Goal: Task Accomplishment & Management: Manage account settings

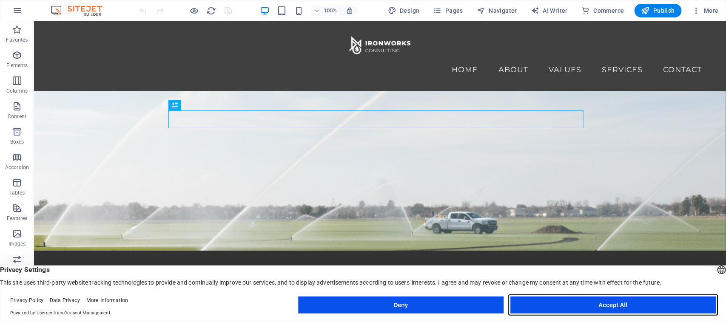
click at [580, 298] on button "Accept All" at bounding box center [612, 305] width 205 height 17
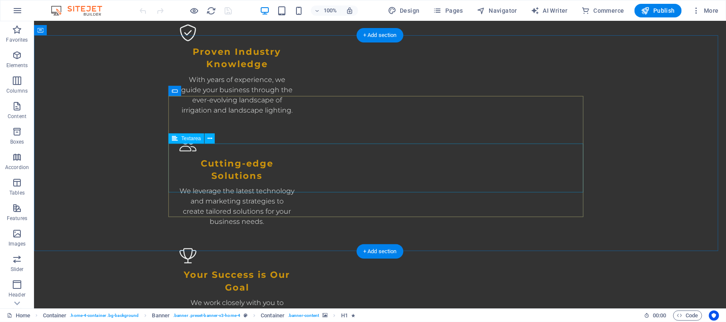
scroll to position [1540, 0]
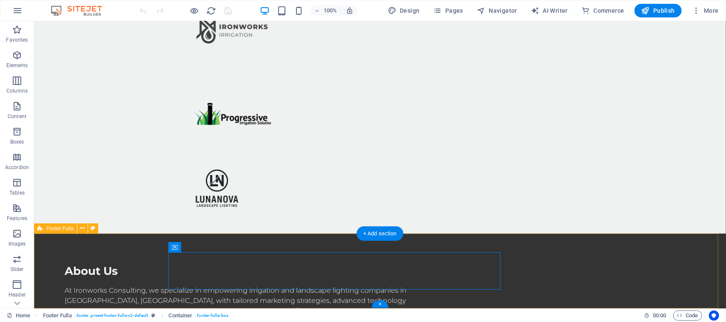
click at [83, 226] on icon at bounding box center [82, 228] width 5 height 9
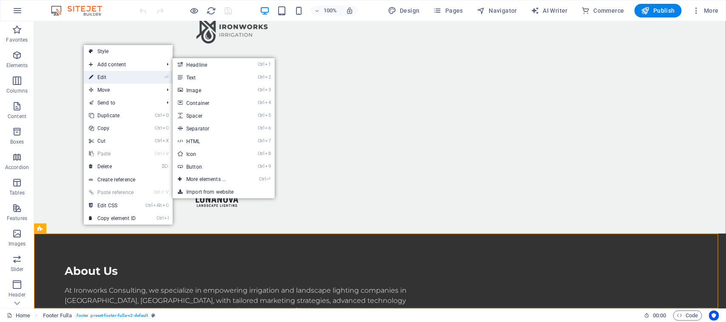
click at [111, 79] on link "⏎ Edit" at bounding box center [112, 77] width 57 height 13
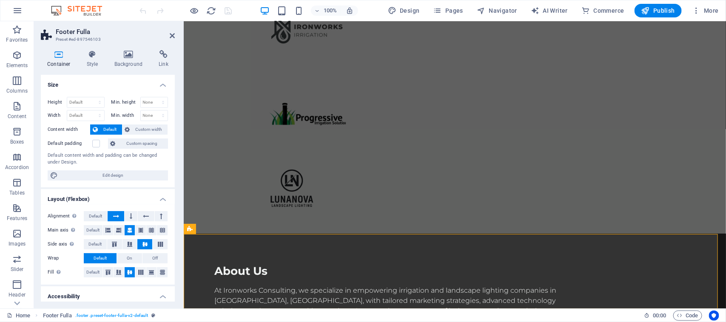
scroll to position [1427, 0]
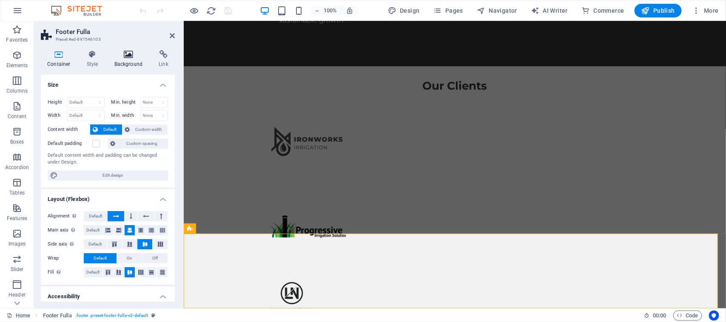
click at [129, 60] on h4 "Background" at bounding box center [130, 59] width 45 height 18
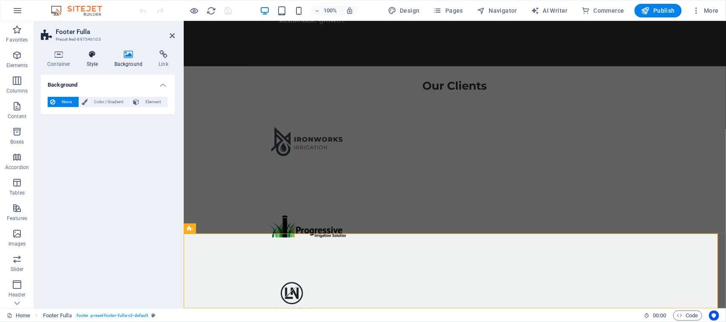
click at [93, 54] on icon at bounding box center [92, 54] width 24 height 9
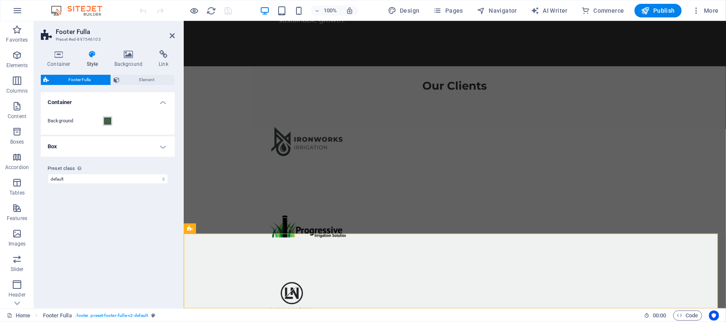
click at [105, 120] on span at bounding box center [107, 121] width 7 height 7
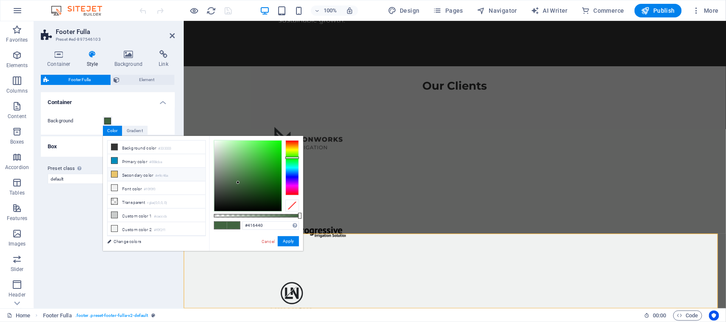
click at [120, 171] on li "Secondary color #e9c46a" at bounding box center [157, 175] width 98 height 14
type input "#e9c46a"
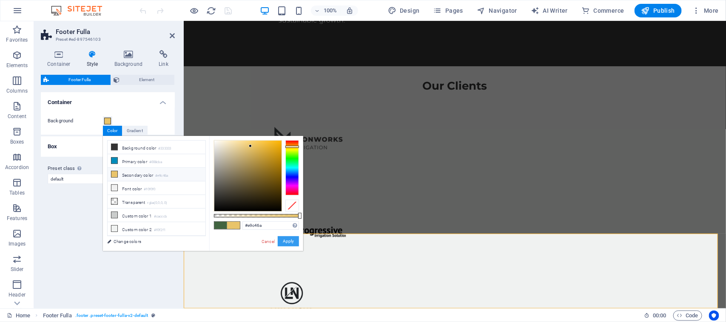
click at [290, 241] on button "Apply" at bounding box center [288, 242] width 21 height 10
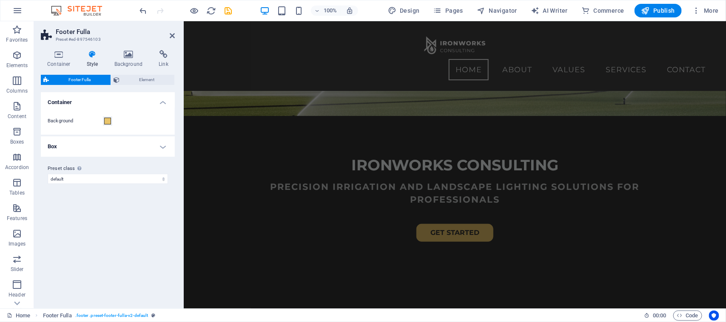
scroll to position [0, 0]
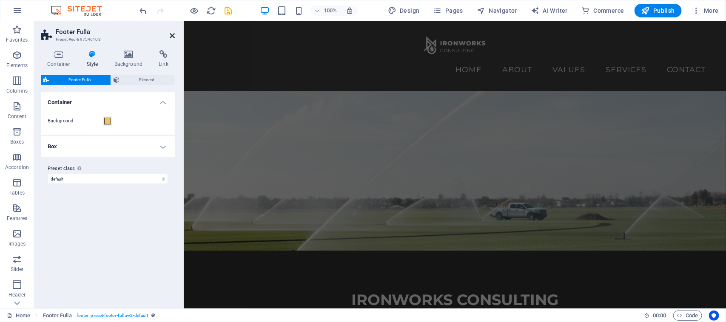
click at [173, 33] on icon at bounding box center [172, 35] width 5 height 7
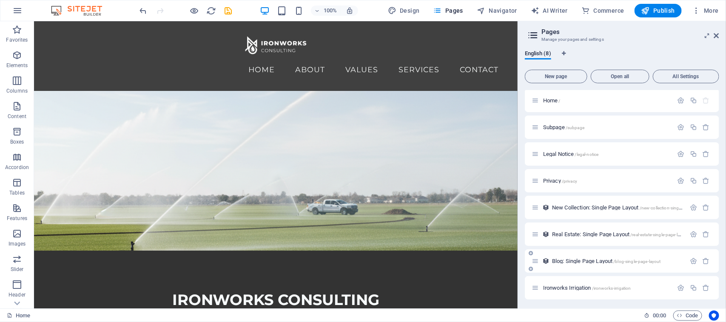
scroll to position [2, 0]
click at [591, 285] on span "Ironworks Irrigation /ironworks-irrigation" at bounding box center [587, 287] width 88 height 6
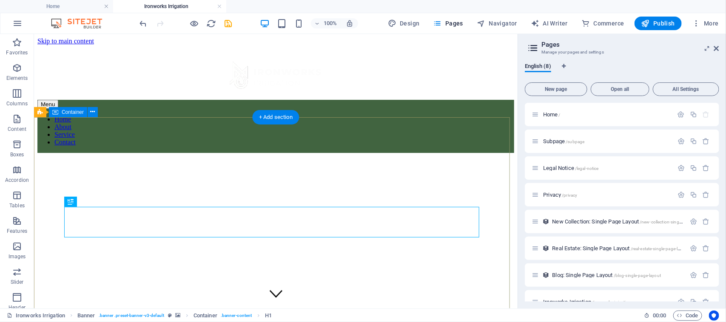
scroll to position [0, 0]
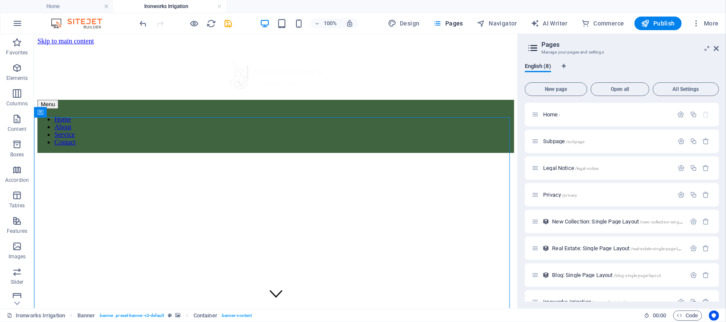
click at [720, 48] on aside "Pages Manage your pages and settings English (8) New page Open all All Settings…" at bounding box center [622, 171] width 208 height 275
click at [719, 48] on icon at bounding box center [716, 48] width 5 height 7
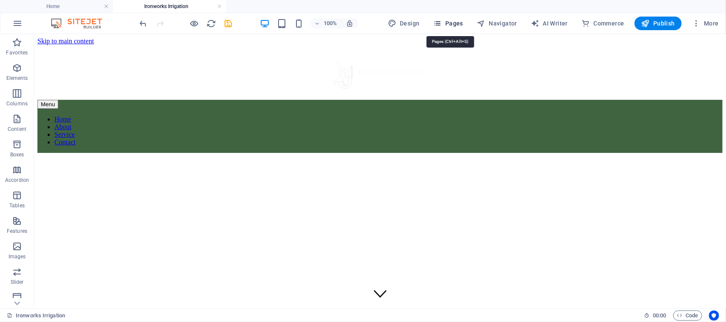
click at [462, 20] on span "Pages" at bounding box center [448, 23] width 30 height 9
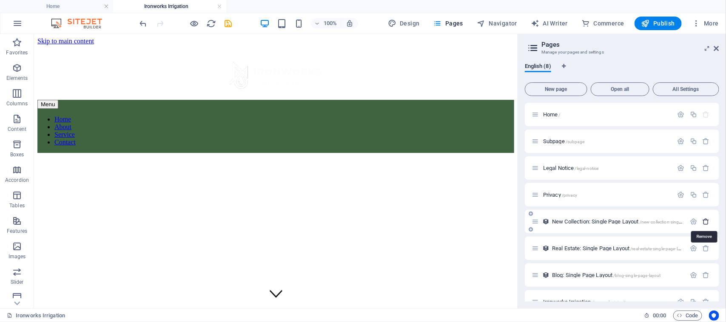
click at [704, 220] on icon "button" at bounding box center [706, 221] width 7 height 7
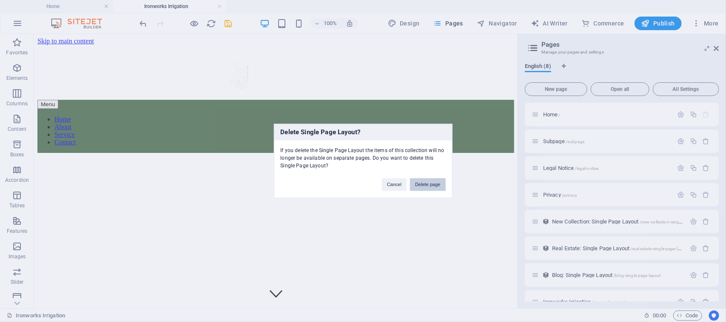
click at [426, 185] on button "Delete page" at bounding box center [427, 185] width 35 height 13
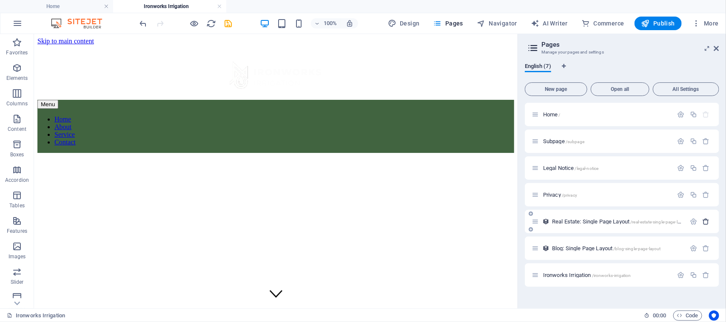
click at [705, 220] on icon "button" at bounding box center [706, 221] width 7 height 7
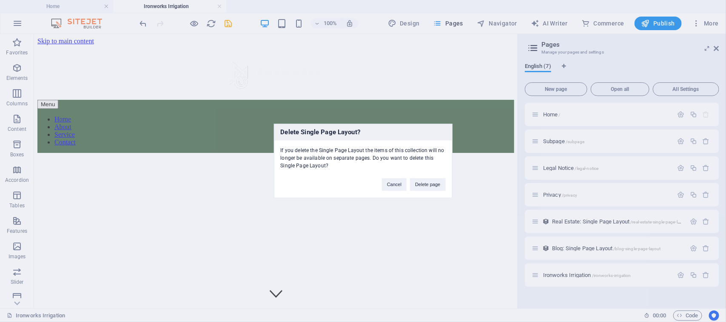
drag, startPoint x: 705, startPoint y: 220, endPoint x: 505, endPoint y: 199, distance: 201.1
click at [505, 199] on div "Delete Single Page Layout? If you delete the Single Page Layout the items of th…" at bounding box center [363, 161] width 726 height 322
click at [428, 186] on button "Delete page" at bounding box center [427, 185] width 35 height 13
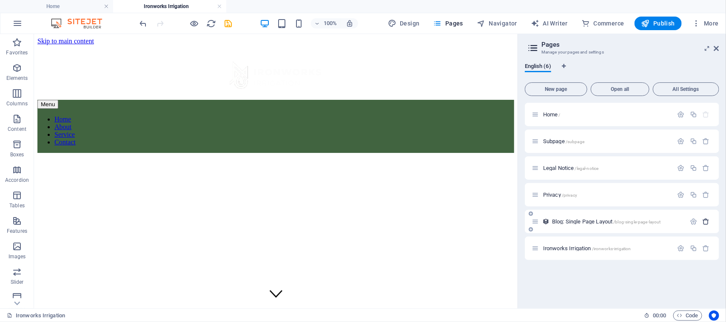
click at [707, 220] on icon "button" at bounding box center [706, 221] width 7 height 7
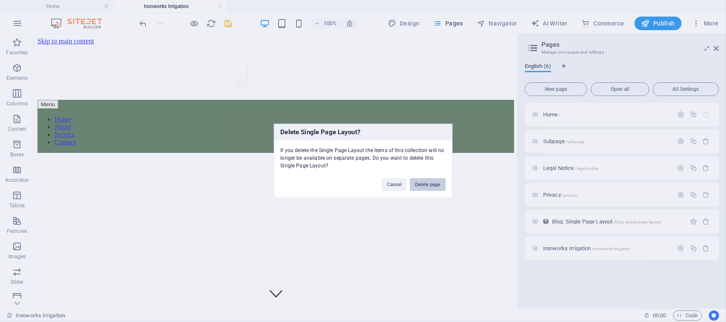
click at [425, 183] on button "Delete page" at bounding box center [427, 185] width 35 height 13
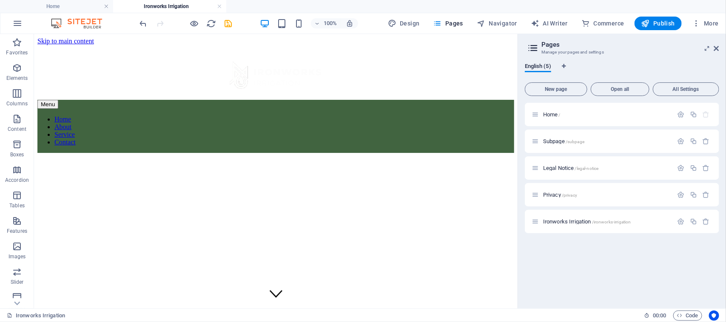
click at [601, 265] on div "Home / Subpage /subpage Legal Notice /legal-notice Privacy /privacy Ironworks I…" at bounding box center [622, 202] width 194 height 199
click at [718, 48] on icon at bounding box center [716, 48] width 5 height 7
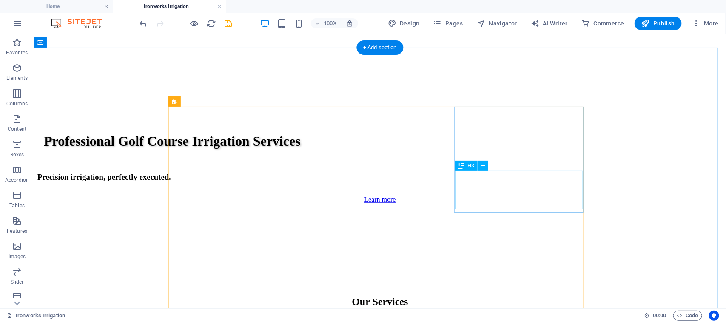
scroll to position [299, 0]
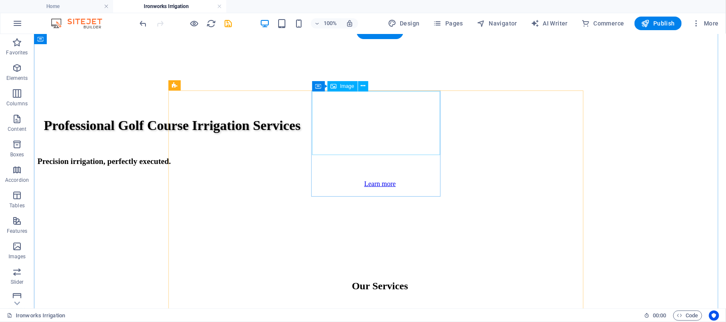
select select "px"
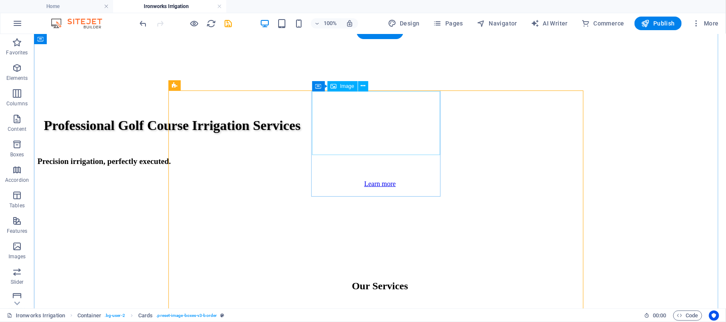
select select "px"
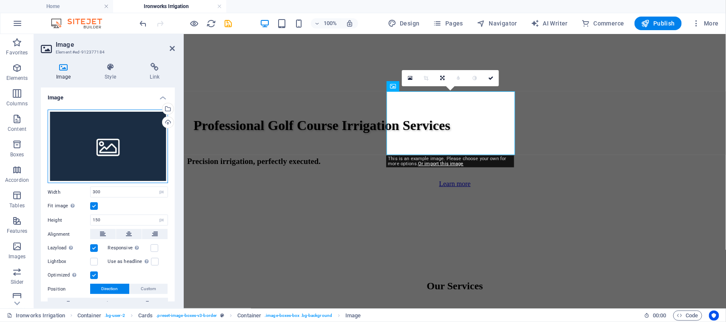
click at [118, 147] on div "Drag files here, click to choose files or select files from Files or our free s…" at bounding box center [108, 147] width 120 height 74
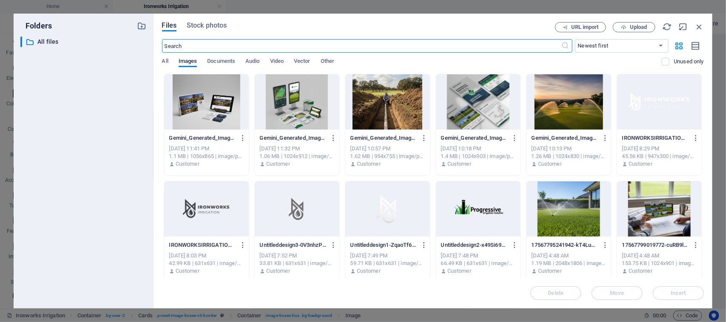
scroll to position [361, 0]
click at [637, 23] on button "Upload" at bounding box center [634, 27] width 43 height 10
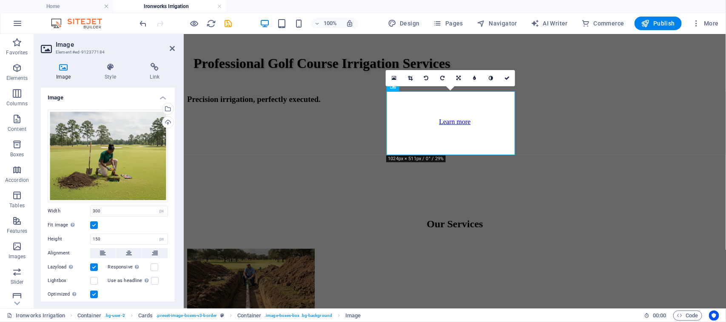
scroll to position [299, 0]
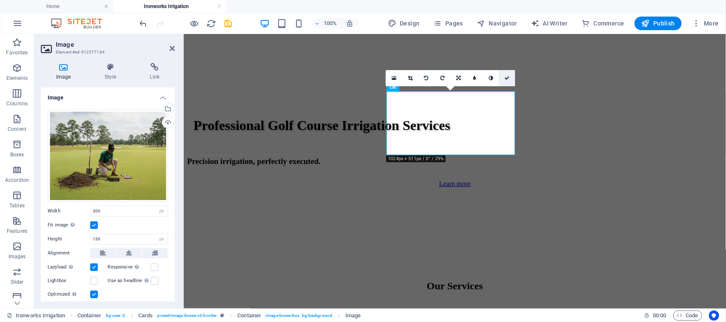
click at [508, 79] on icon at bounding box center [506, 78] width 5 height 5
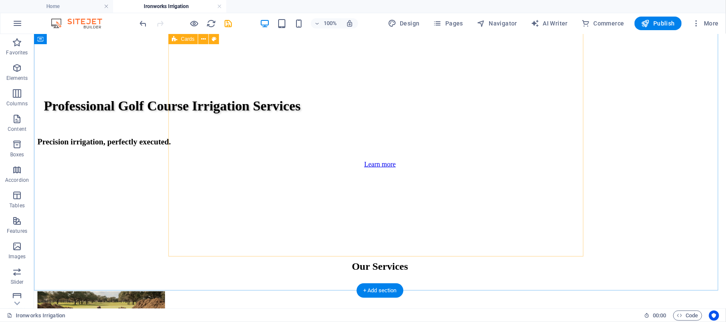
scroll to position [309, 0]
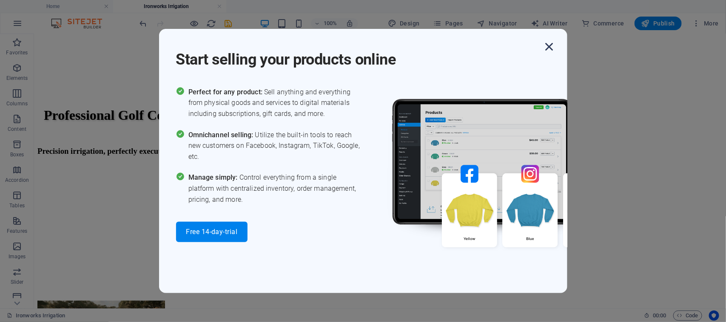
click at [552, 47] on icon "button" at bounding box center [549, 46] width 15 height 15
click at [551, 47] on icon "button" at bounding box center [549, 46] width 15 height 15
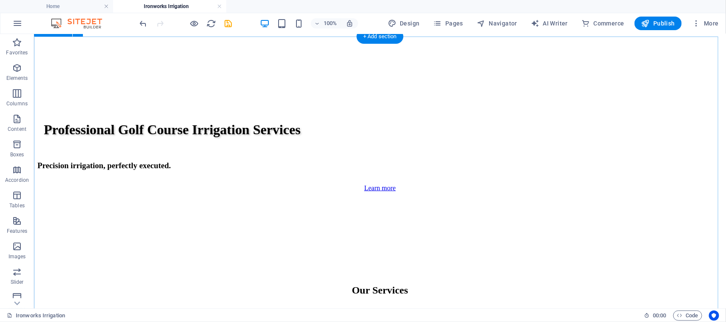
scroll to position [295, 0]
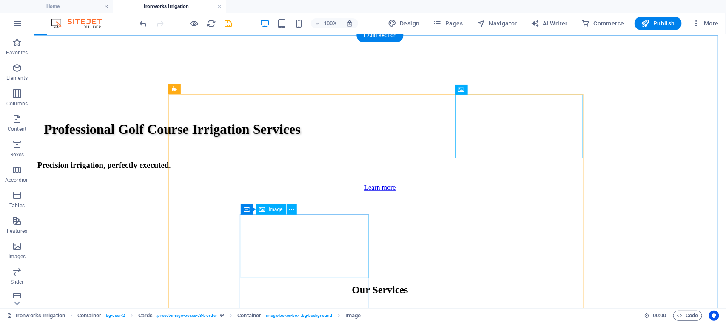
select select "px"
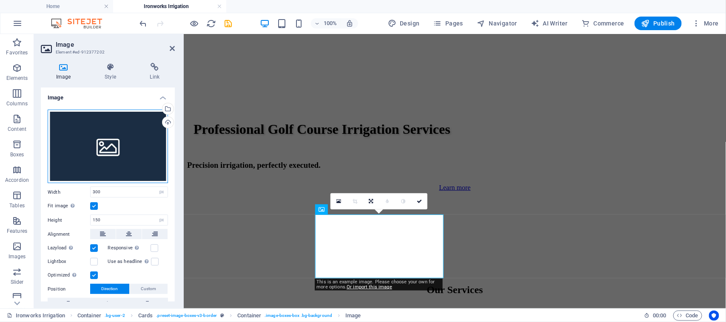
click at [108, 136] on div "Drag files here, click to choose files or select files from Files or our free s…" at bounding box center [108, 147] width 120 height 74
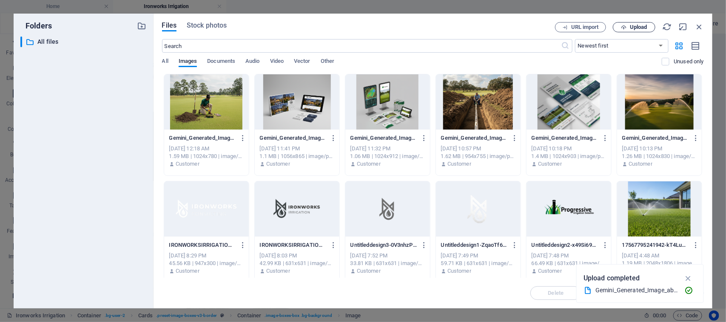
click at [641, 28] on span "Upload" at bounding box center [638, 27] width 17 height 5
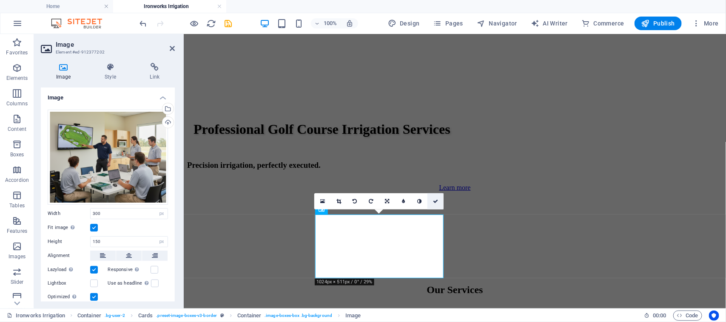
click at [433, 201] on icon at bounding box center [435, 201] width 5 height 5
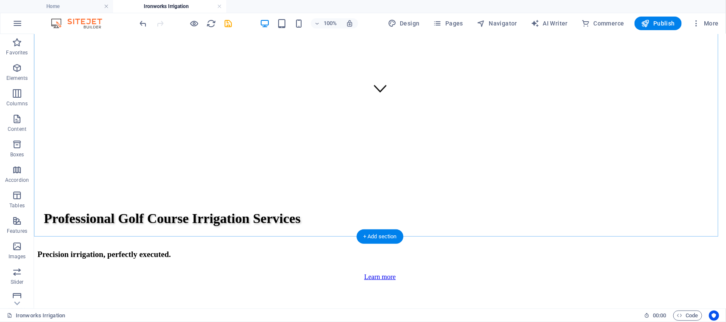
scroll to position [413, 0]
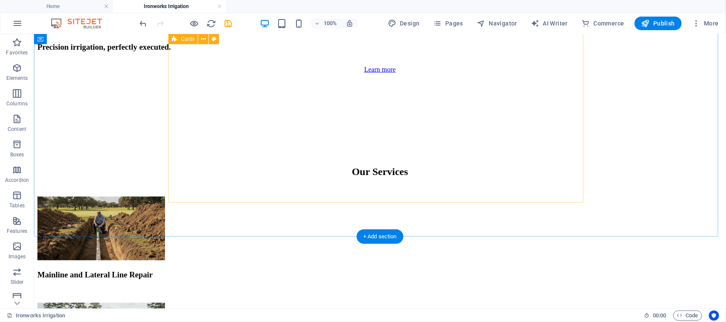
drag, startPoint x: 557, startPoint y: 185, endPoint x: 644, endPoint y: 189, distance: 86.9
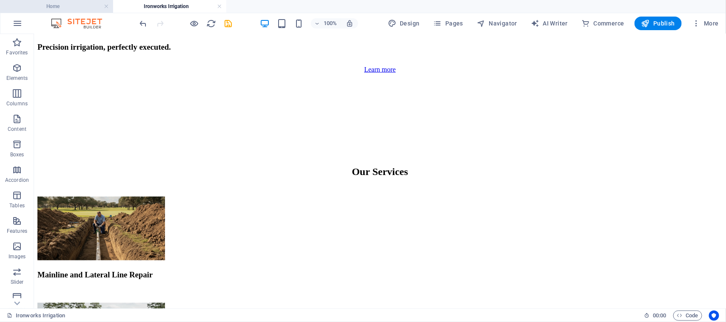
click at [77, 5] on h4 "Home" at bounding box center [56, 6] width 113 height 9
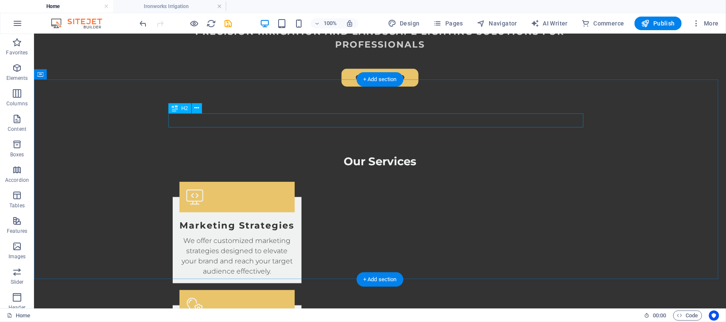
scroll to position [576, 0]
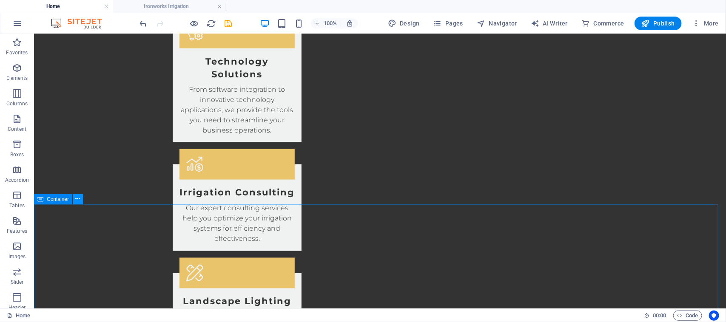
click at [77, 198] on icon at bounding box center [78, 199] width 5 height 9
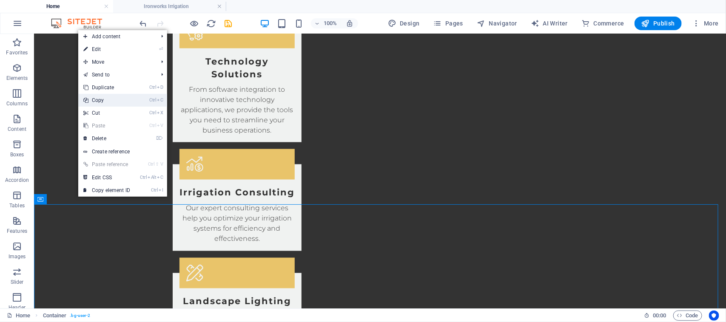
click at [131, 100] on link "Ctrl C Copy" at bounding box center [106, 100] width 57 height 13
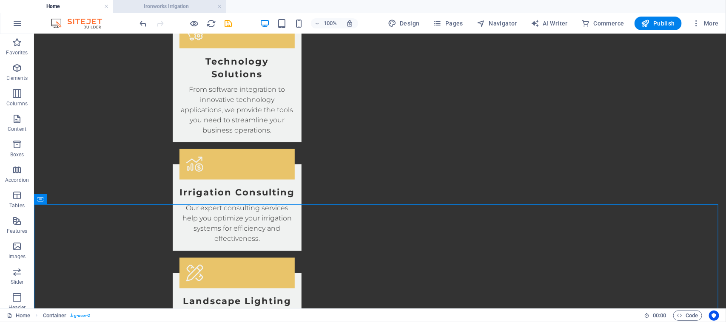
click at [158, 6] on h4 "Ironworks Irrigation" at bounding box center [169, 6] width 113 height 9
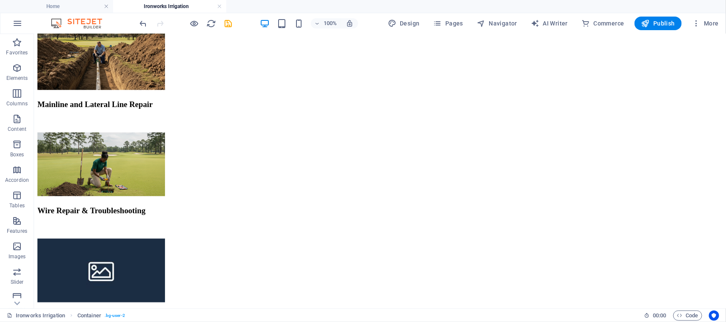
scroll to position [0, 0]
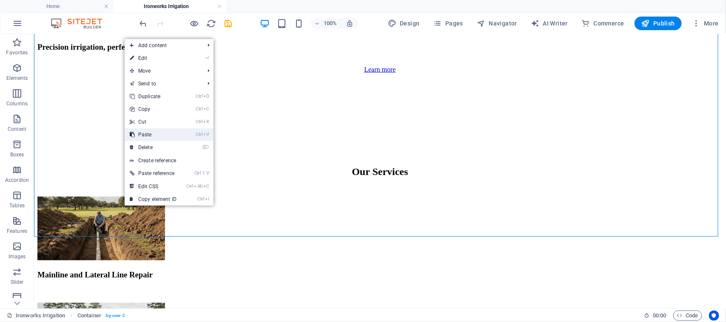
click at [165, 134] on link "Ctrl V Paste" at bounding box center [153, 134] width 57 height 13
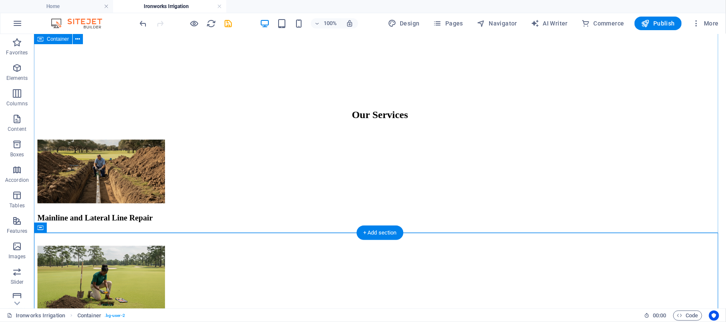
scroll to position [542, 0]
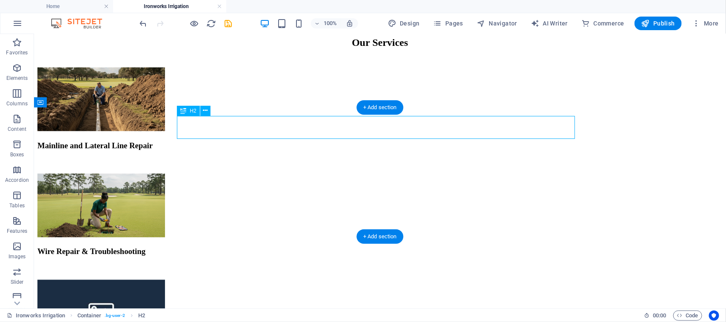
select select "px"
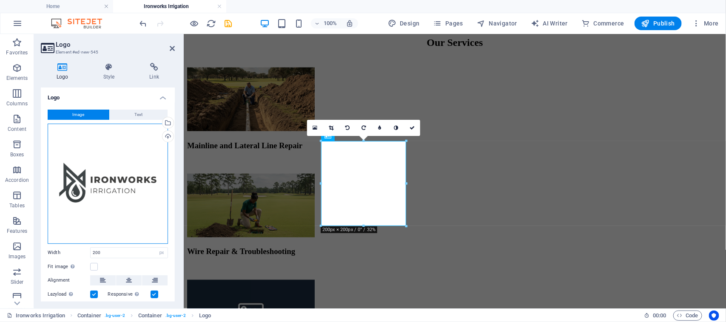
click at [107, 158] on div "Drag files here, click to choose files or select files from Files or our free s…" at bounding box center [108, 184] width 120 height 120
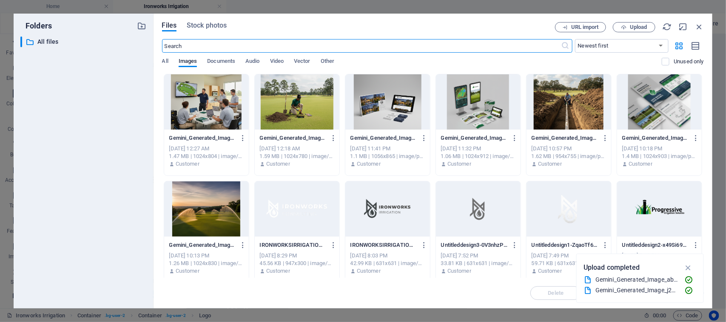
scroll to position [535, 0]
click at [640, 29] on span "Upload" at bounding box center [638, 27] width 17 height 5
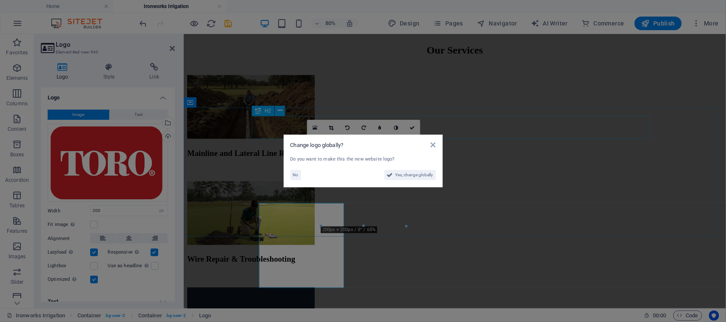
scroll to position [542, 0]
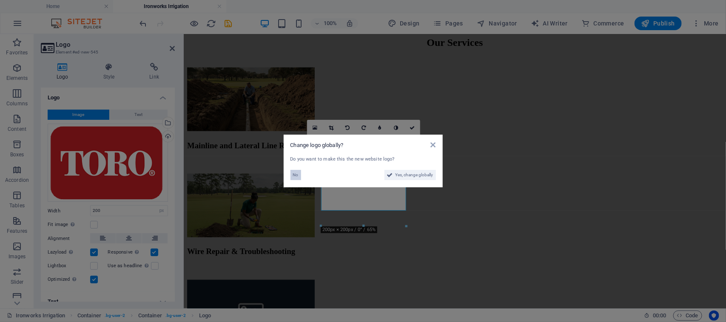
click at [295, 173] on span "No" at bounding box center [296, 175] width 6 height 10
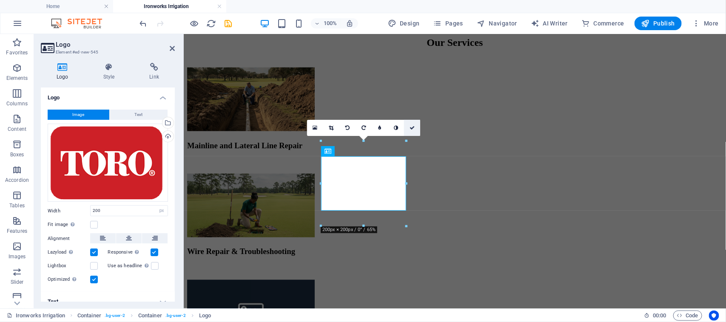
click at [414, 128] on icon at bounding box center [412, 127] width 5 height 5
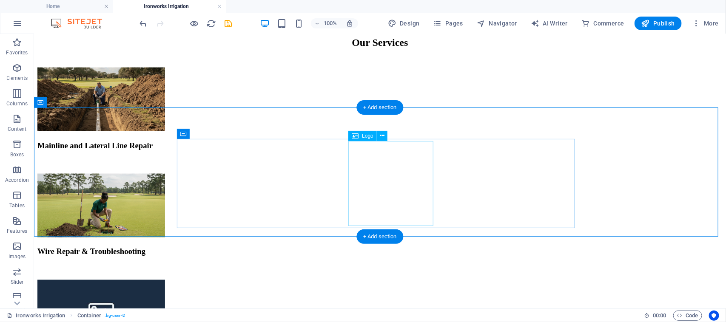
select select "px"
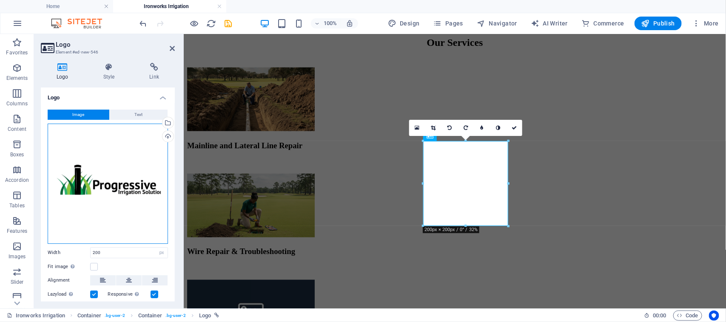
click at [116, 160] on div "Drag files here, click to choose files or select files from Files or our free s…" at bounding box center [108, 184] width 120 height 120
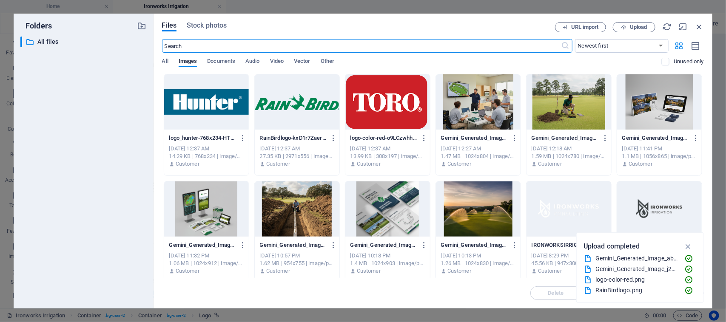
scroll to position [535, 0]
click at [215, 103] on div at bounding box center [206, 101] width 85 height 55
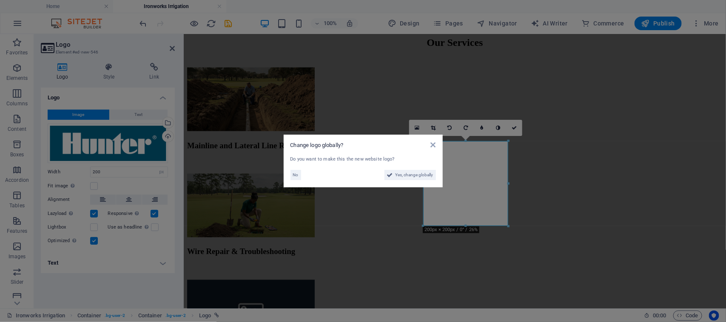
scroll to position [519, 0]
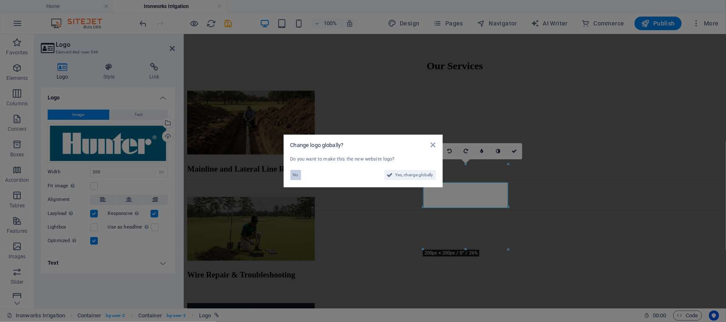
click at [296, 174] on span "No" at bounding box center [296, 175] width 6 height 10
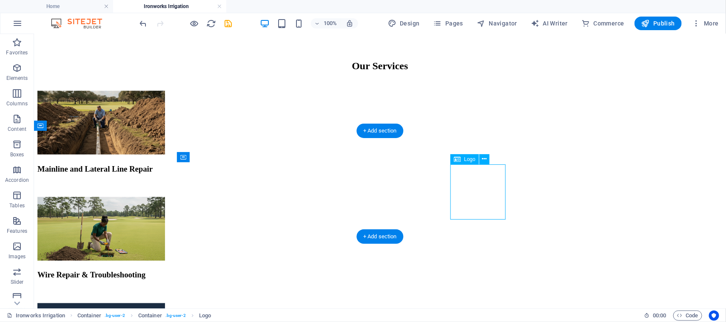
select select "px"
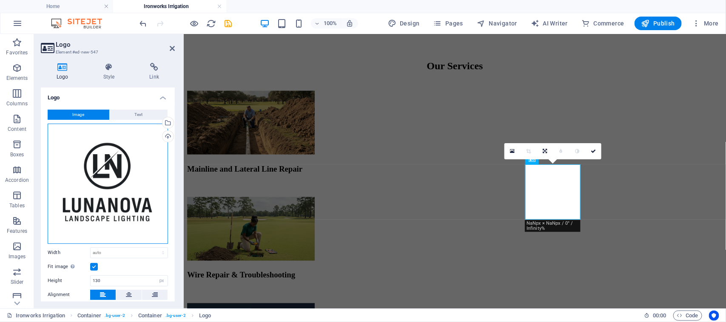
click at [105, 182] on div "Drag files here, click to choose files or select files from Files or our free s…" at bounding box center [108, 184] width 120 height 120
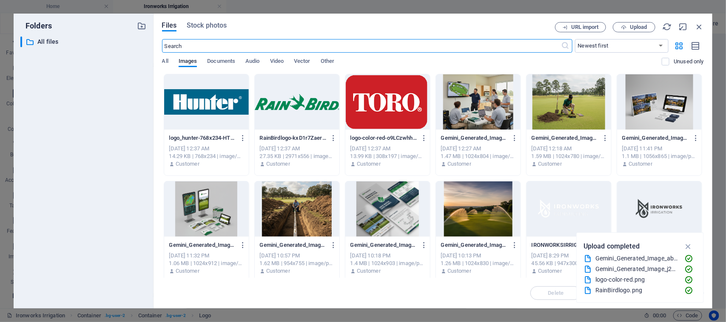
scroll to position [511, 0]
click at [293, 101] on div at bounding box center [297, 101] width 85 height 55
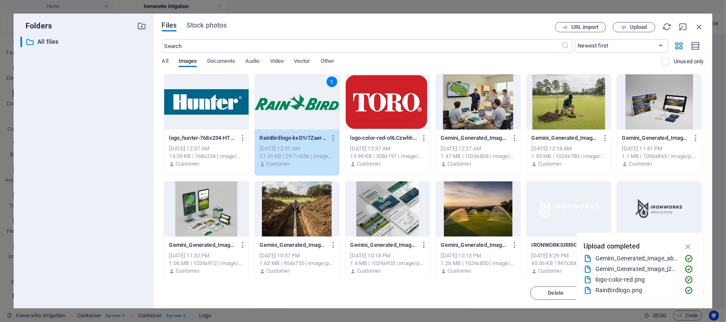
click at [293, 101] on div "1" at bounding box center [297, 101] width 85 height 55
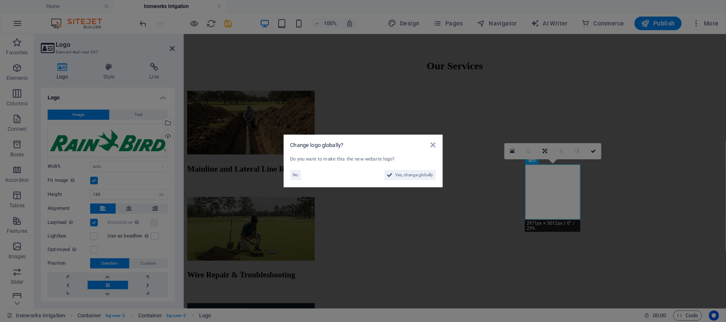
scroll to position [542, 0]
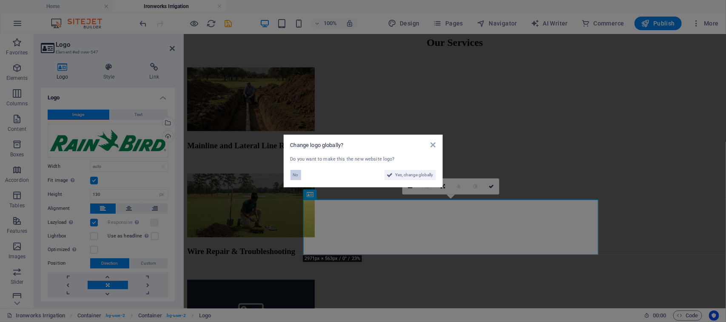
click at [296, 174] on span "No" at bounding box center [296, 175] width 6 height 10
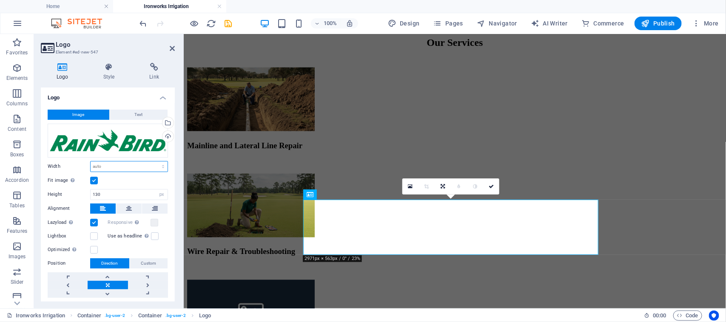
click at [111, 167] on select "Default auto px rem % em vh vw" at bounding box center [129, 167] width 77 height 10
select select "px"
click at [154, 162] on select "Default auto px rem % em vh vw" at bounding box center [129, 167] width 77 height 10
type input "200"
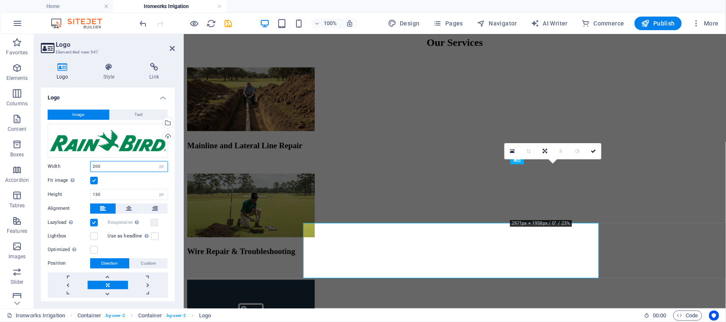
scroll to position [519, 0]
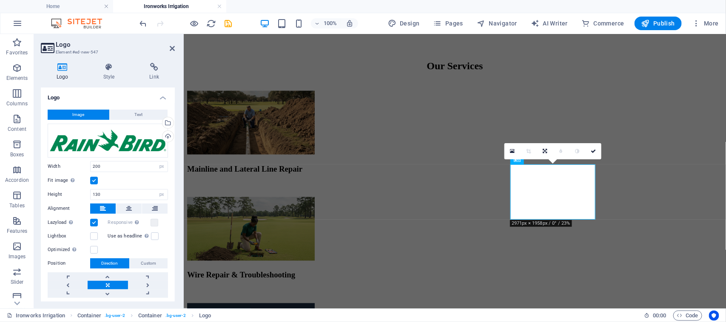
click at [92, 181] on label at bounding box center [94, 181] width 8 height 8
click at [0, 0] on input "Fit image Automatically fit image to a fixed width and height" at bounding box center [0, 0] width 0 height 0
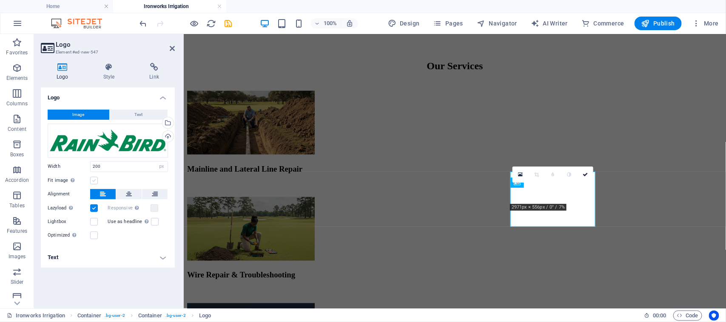
scroll to position [511, 0]
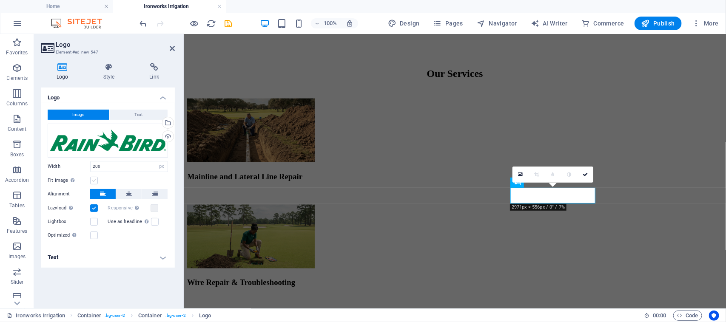
click at [92, 181] on label at bounding box center [94, 181] width 8 height 8
click at [0, 0] on input "Fit image Automatically fit image to a fixed width and height" at bounding box center [0, 0] width 0 height 0
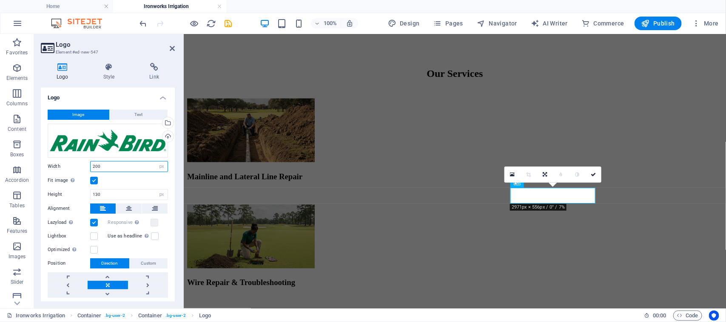
click at [118, 167] on input "200" at bounding box center [129, 167] width 77 height 10
click at [592, 172] on icon at bounding box center [593, 174] width 5 height 5
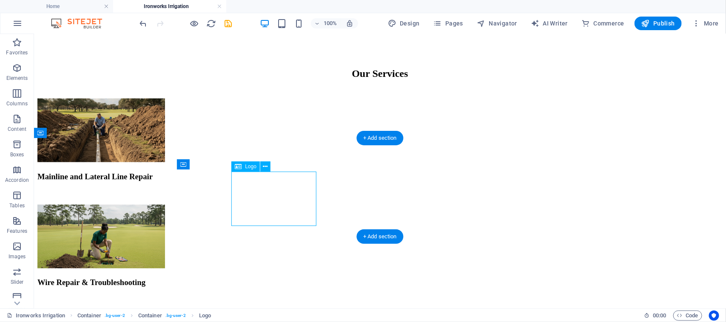
select select "px"
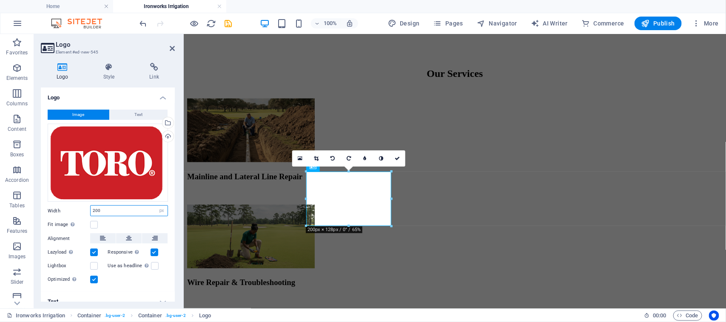
click at [111, 209] on input "200" at bounding box center [129, 211] width 77 height 10
click at [113, 210] on input "200" at bounding box center [129, 211] width 77 height 10
click at [96, 221] on label at bounding box center [94, 225] width 8 height 8
click at [0, 0] on input "Fit image Automatically fit image to a fixed width and height" at bounding box center [0, 0] width 0 height 0
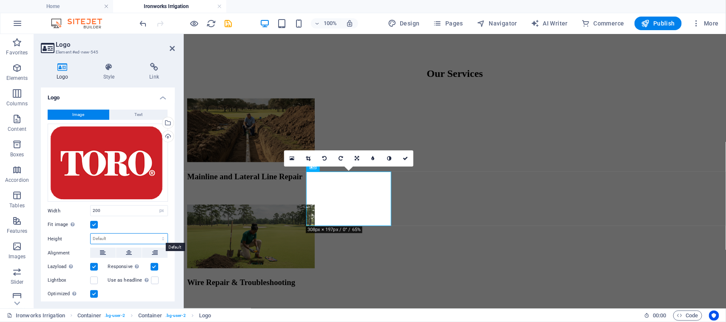
click at [114, 239] on select "Default auto px" at bounding box center [129, 239] width 77 height 10
select select "px"
click at [154, 234] on select "Default auto px" at bounding box center [129, 239] width 77 height 10
click at [140, 237] on input "128" at bounding box center [129, 239] width 77 height 10
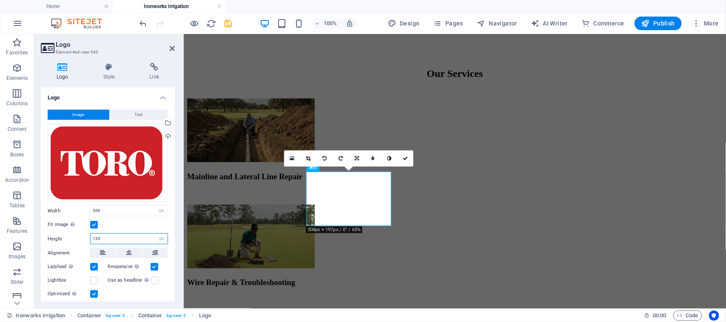
scroll to position [508, 0]
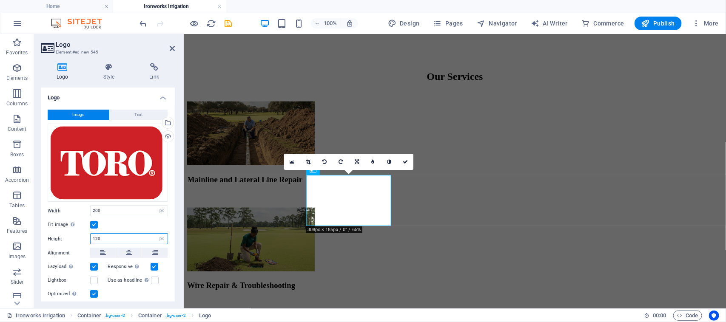
click at [140, 235] on input "120" at bounding box center [129, 239] width 77 height 10
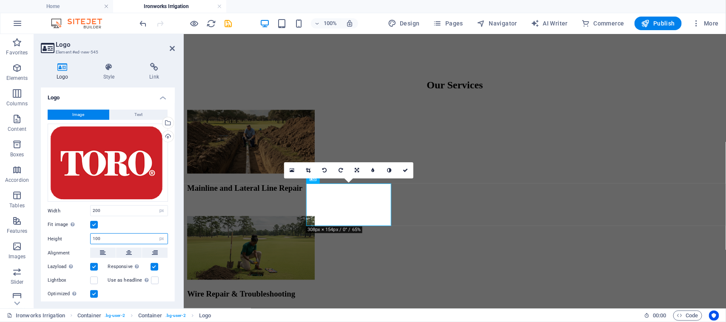
click at [140, 235] on input "100" at bounding box center [129, 239] width 77 height 10
type input "80"
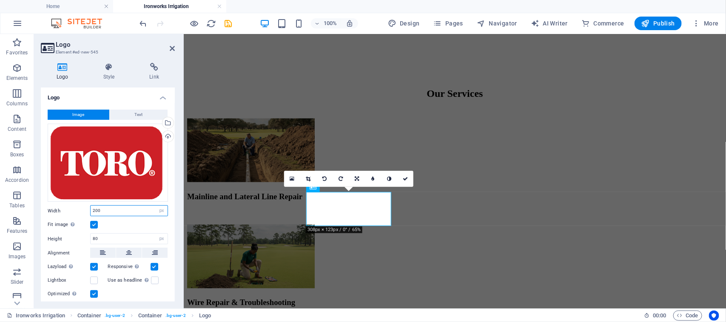
click at [120, 209] on input "200" at bounding box center [129, 211] width 77 height 10
click at [119, 209] on input "200" at bounding box center [129, 211] width 77 height 10
type input "150"
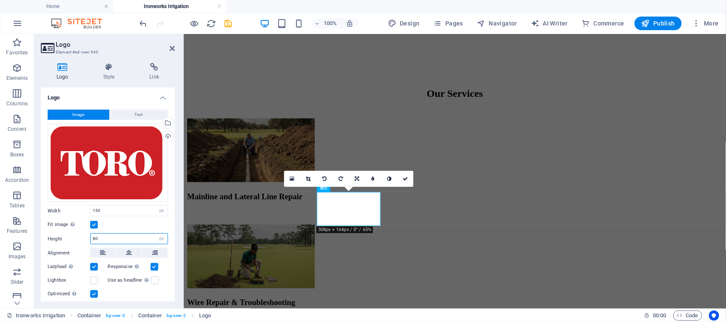
click at [118, 237] on input "80" at bounding box center [129, 239] width 77 height 10
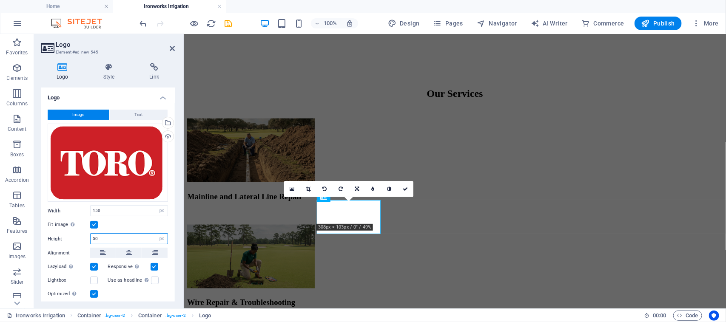
scroll to position [483, 0]
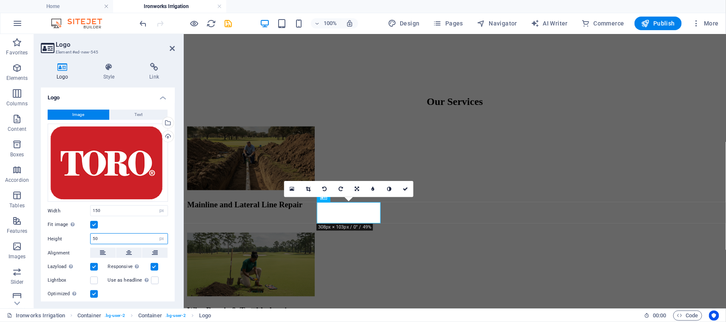
click at [118, 237] on input "50" at bounding box center [129, 239] width 77 height 10
type input "80"
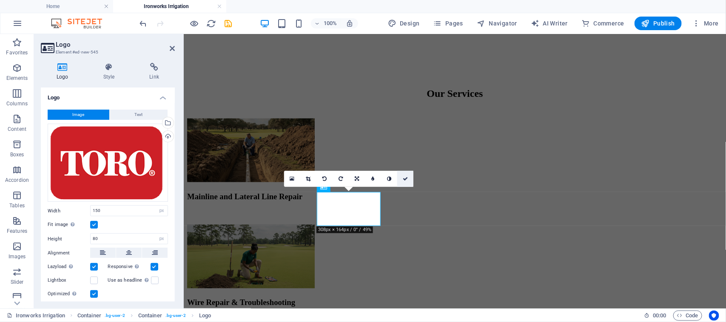
click at [405, 179] on icon at bounding box center [405, 179] width 5 height 5
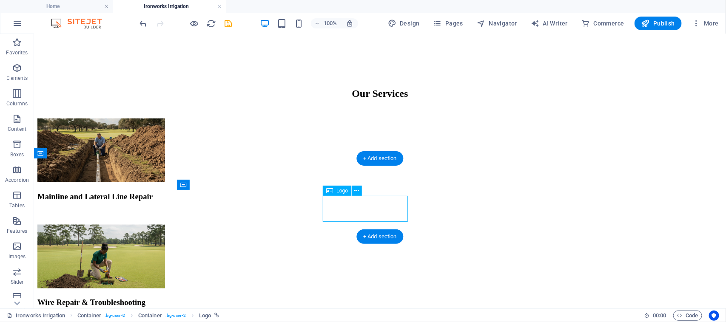
select select "px"
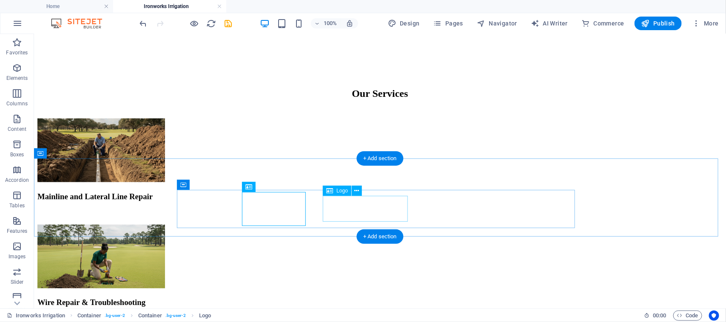
select select "px"
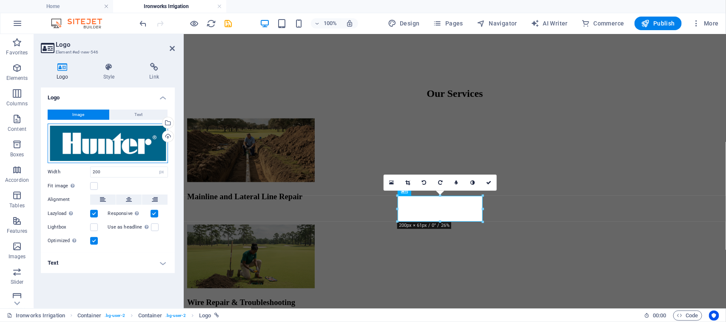
click at [100, 138] on div "Drag files here, click to choose files or select files from Files or our free s…" at bounding box center [108, 144] width 120 height 40
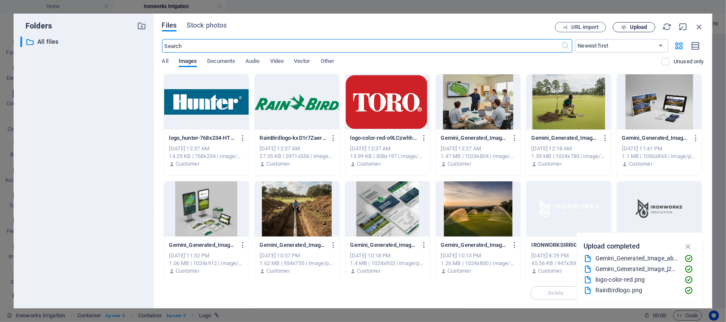
click at [638, 26] on span "Upload" at bounding box center [638, 27] width 17 height 5
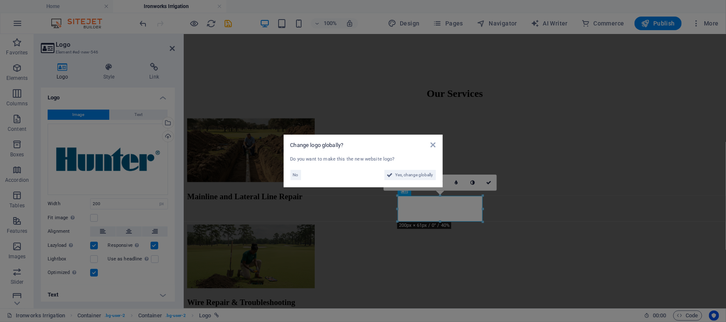
scroll to position [507, 0]
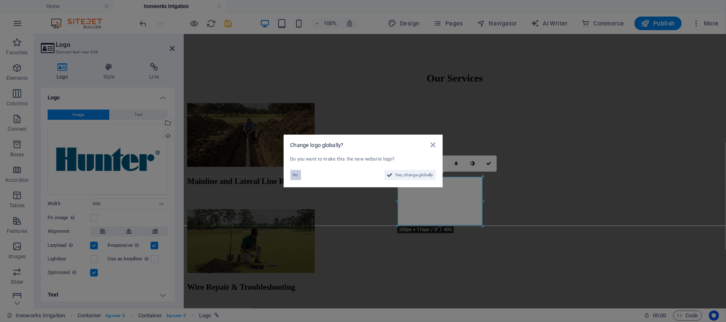
click at [296, 175] on span "No" at bounding box center [296, 175] width 6 height 10
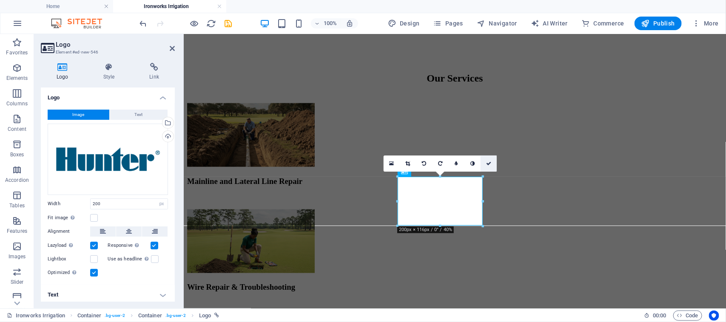
click at [488, 161] on icon at bounding box center [488, 163] width 5 height 5
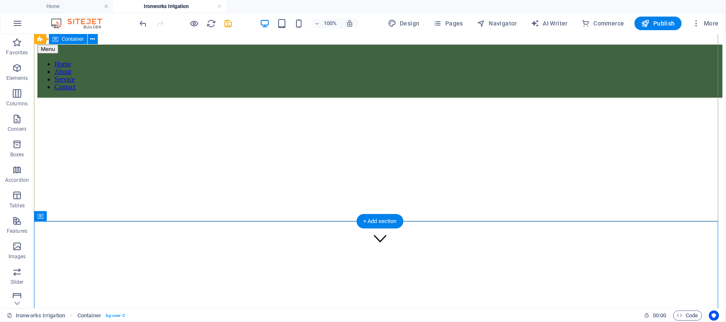
scroll to position [0, 0]
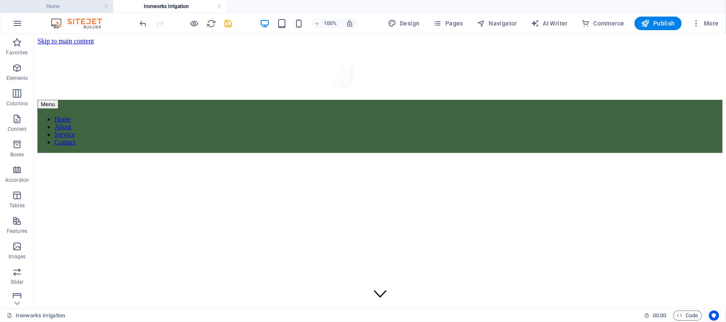
click at [73, 6] on h4 "Home" at bounding box center [56, 6] width 113 height 9
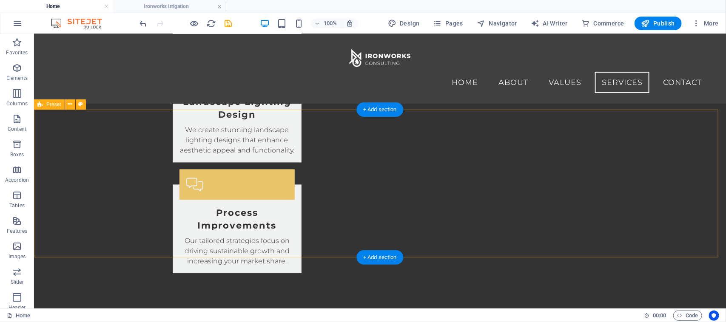
scroll to position [744, 0]
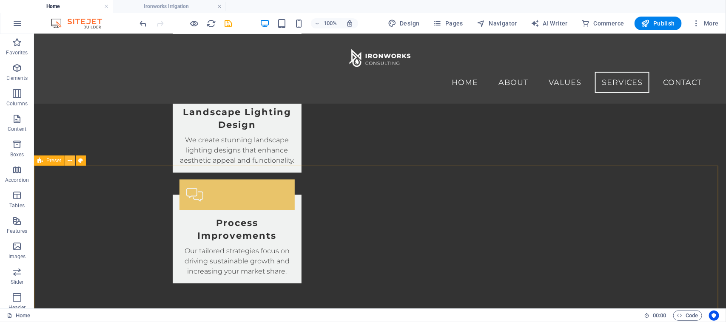
click at [70, 161] on icon at bounding box center [70, 161] width 5 height 9
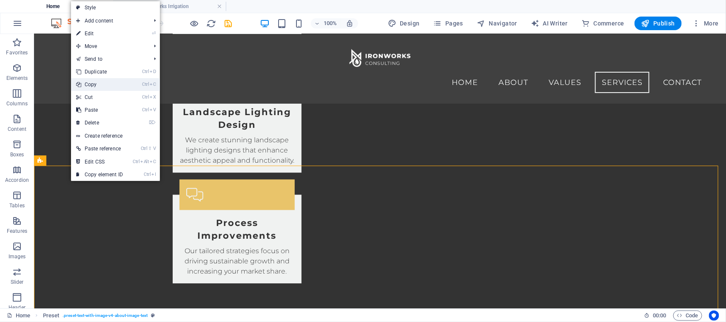
click at [103, 82] on link "Ctrl C Copy" at bounding box center [99, 84] width 57 height 13
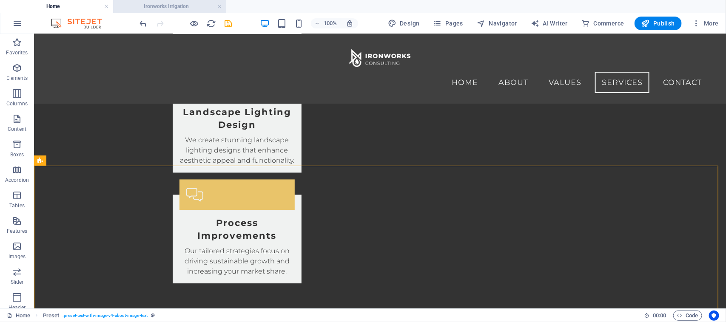
click at [188, 8] on h4 "Ironworks Irrigation" at bounding box center [169, 6] width 113 height 9
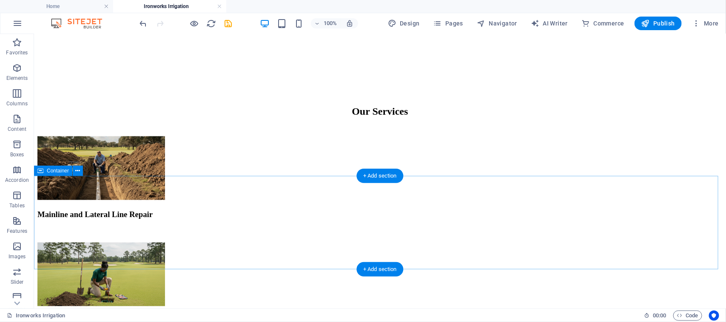
scroll to position [507, 0]
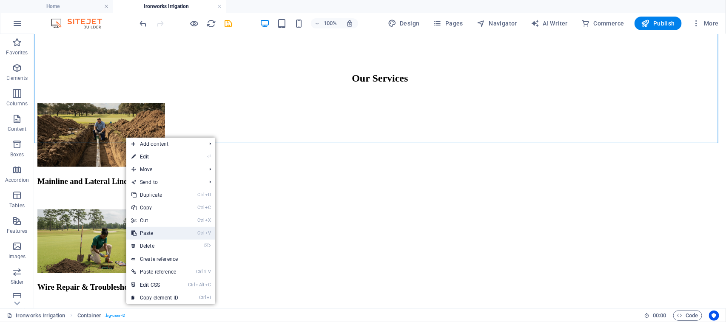
click at [150, 228] on link "Ctrl V Paste" at bounding box center [154, 233] width 57 height 13
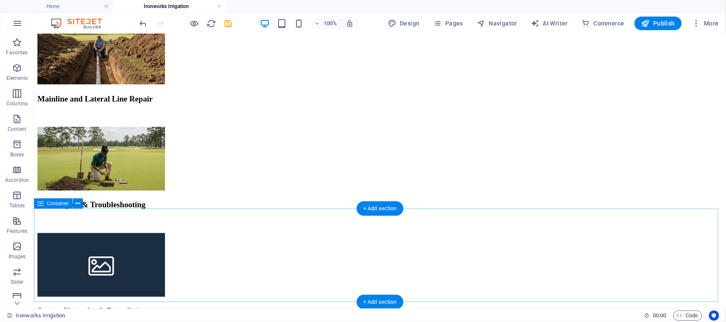
scroll to position [576, 0]
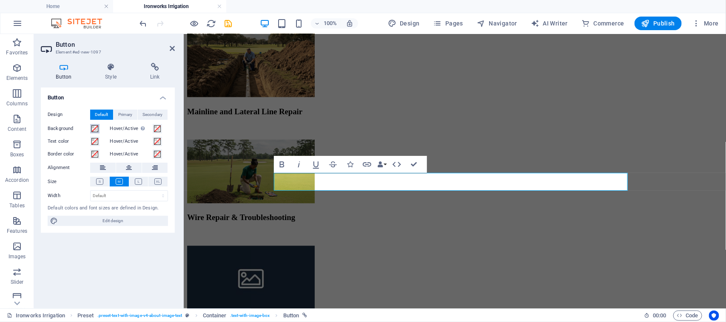
click at [92, 131] on span at bounding box center [94, 128] width 7 height 7
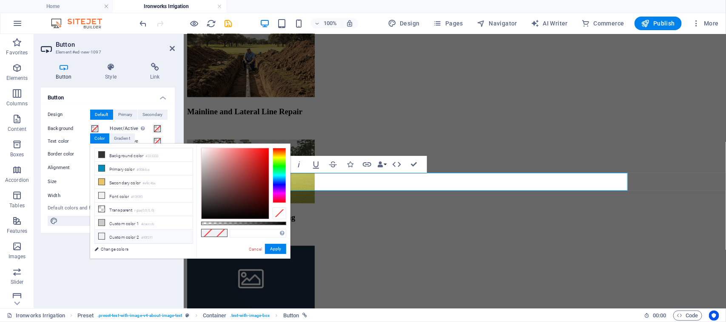
click at [110, 237] on li "Custom color 2 #f0f2f1" at bounding box center [144, 237] width 98 height 14
type input "#f0f2f1"
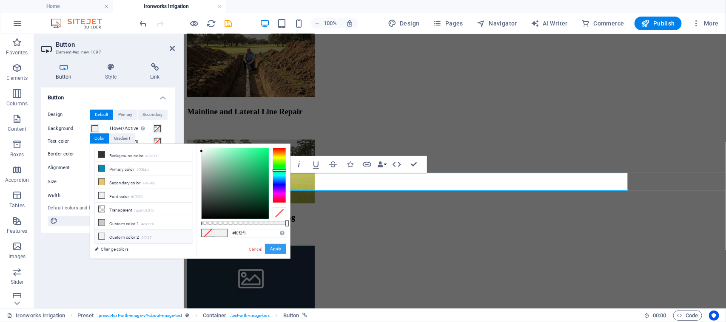
click at [271, 251] on button "Apply" at bounding box center [275, 249] width 21 height 10
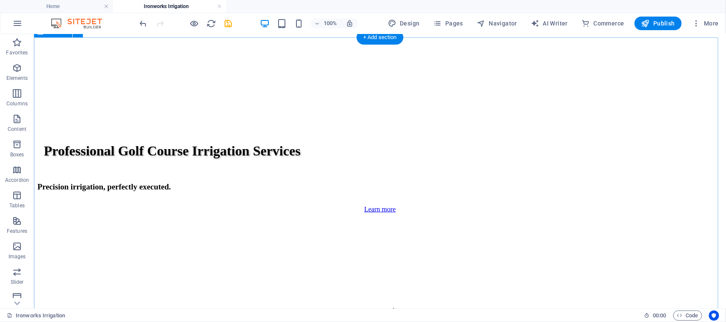
scroll to position [299, 0]
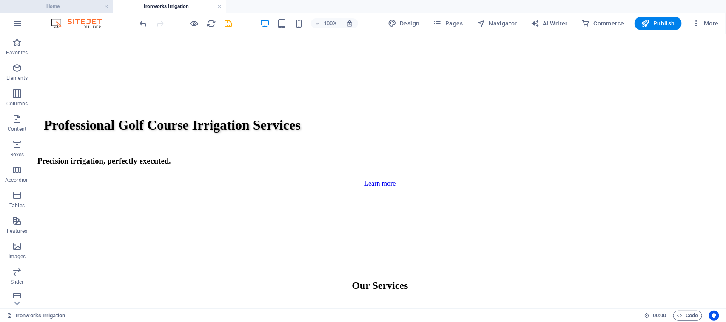
click at [54, 6] on h4 "Home" at bounding box center [56, 6] width 113 height 9
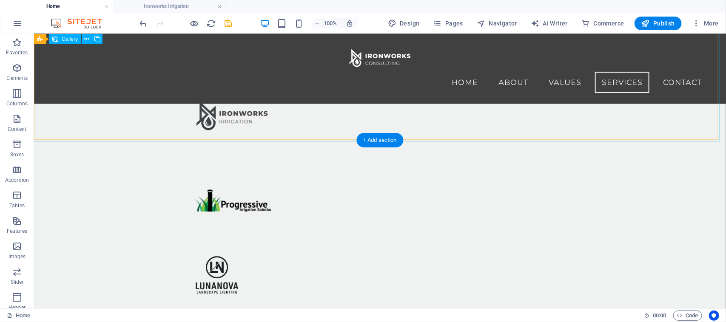
scroll to position [1417, 0]
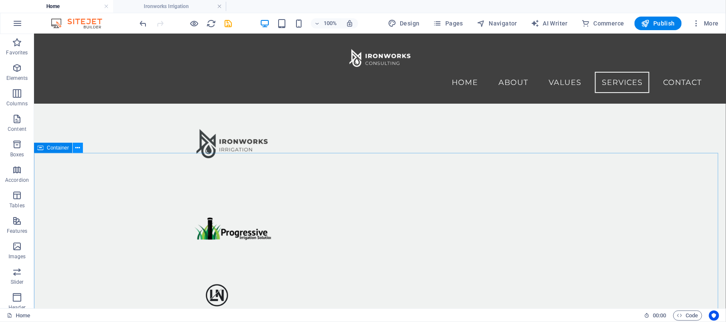
click at [79, 147] on icon at bounding box center [78, 148] width 5 height 9
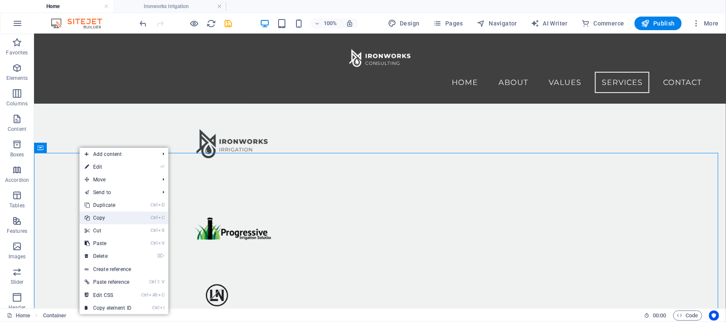
click at [110, 216] on link "Ctrl C Copy" at bounding box center [108, 218] width 57 height 13
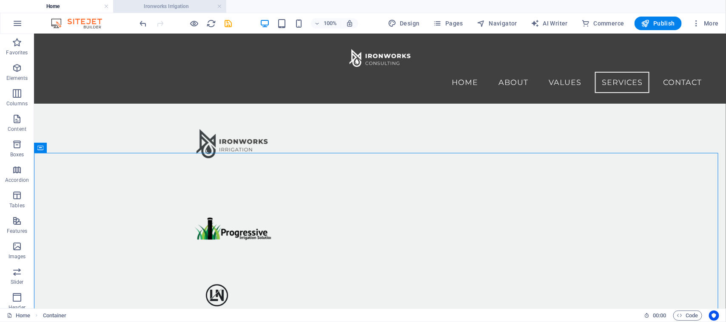
click at [156, 5] on h4 "Ironworks Irrigation" at bounding box center [169, 6] width 113 height 9
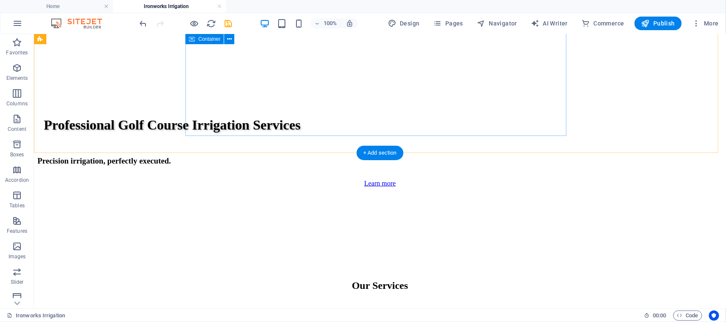
scroll to position [654, 0]
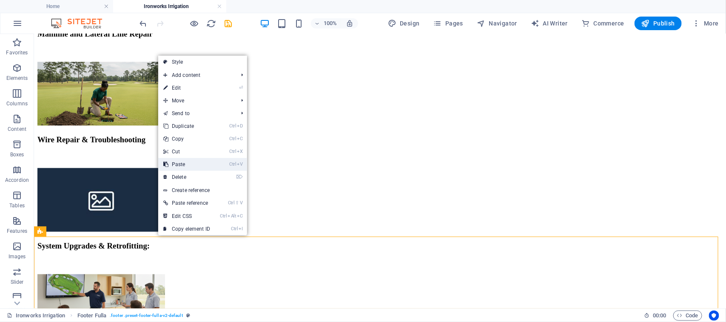
click at [191, 166] on link "Ctrl V Paste" at bounding box center [186, 164] width 57 height 13
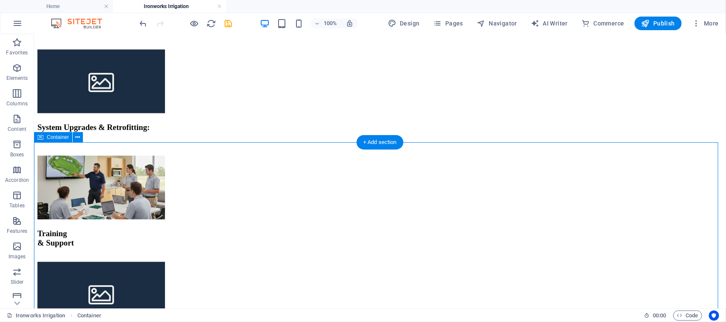
scroll to position [738, 0]
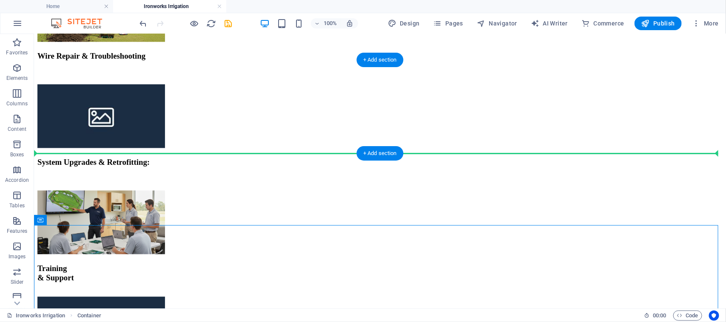
drag, startPoint x: 83, startPoint y: 254, endPoint x: 51, endPoint y: 151, distance: 107.5
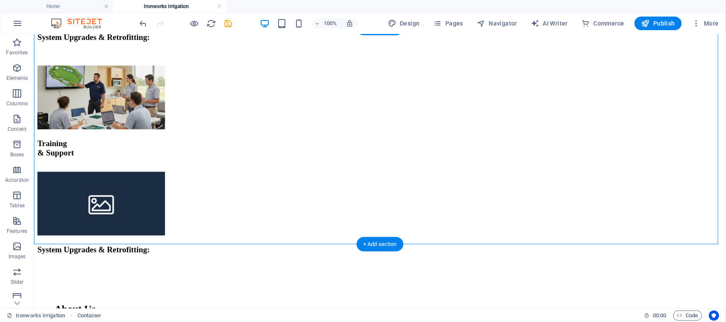
scroll to position [871, 0]
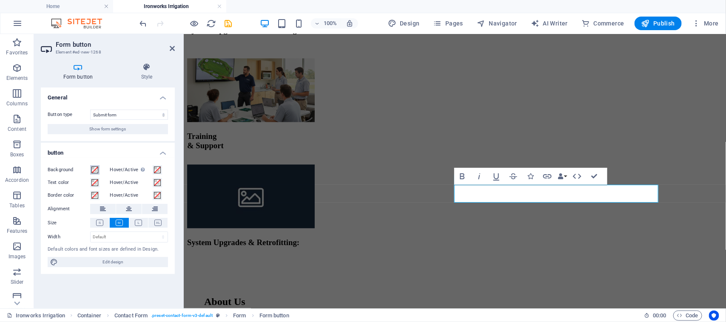
click at [93, 171] on span at bounding box center [94, 170] width 7 height 7
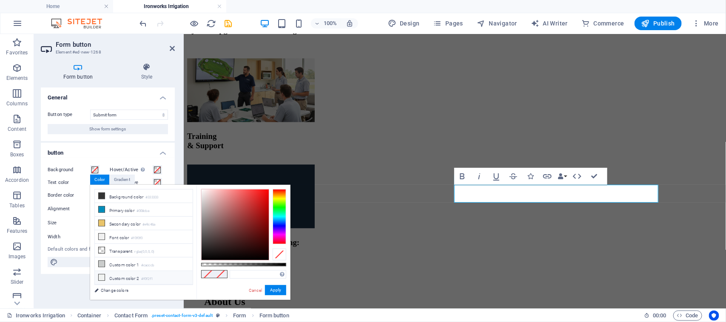
click at [133, 280] on li "Custom color 2 #f0f2f1" at bounding box center [144, 278] width 98 height 14
type input "#f0f2f1"
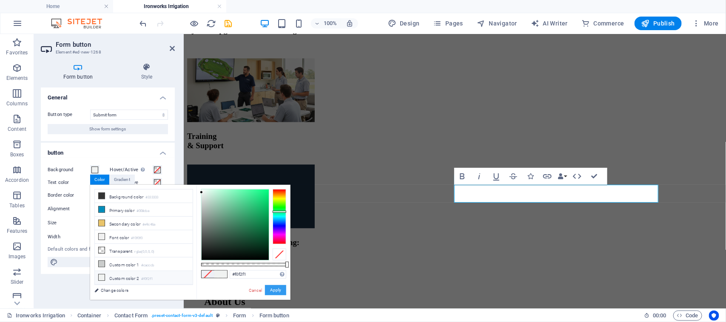
click at [281, 291] on button "Apply" at bounding box center [275, 290] width 21 height 10
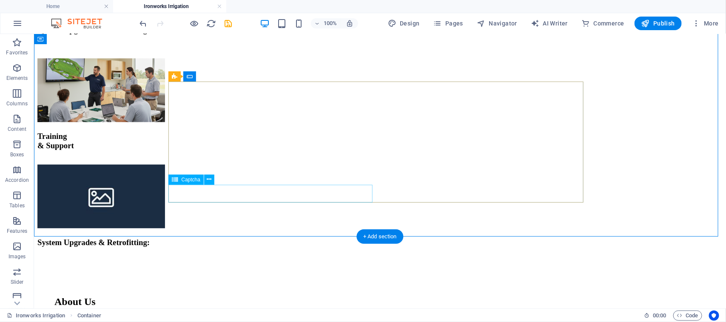
click at [209, 182] on icon at bounding box center [209, 179] width 5 height 9
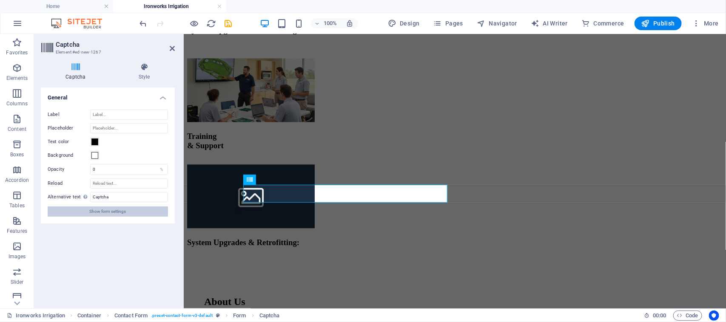
click at [85, 213] on button "Show form settings" at bounding box center [108, 212] width 120 height 10
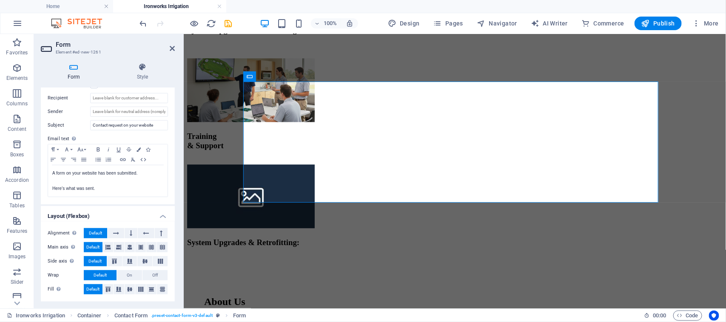
scroll to position [0, 0]
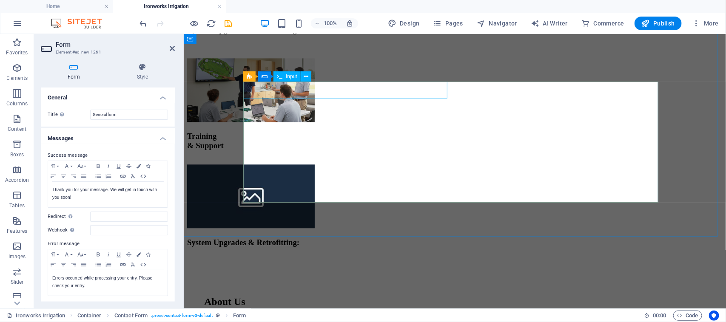
click at [294, 77] on icon at bounding box center [292, 76] width 5 height 9
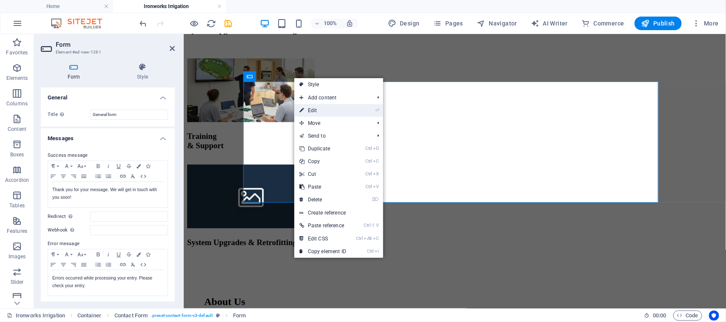
click at [322, 109] on link "⏎ Edit" at bounding box center [322, 110] width 57 height 13
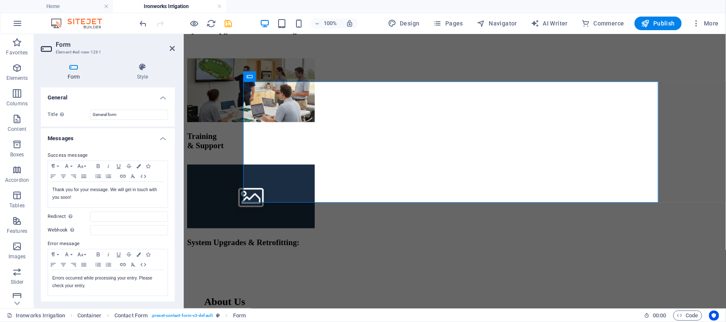
click at [177, 48] on aside "Form Element #ed-new-1261 Form Style General Title Define a name for the form. …" at bounding box center [109, 171] width 150 height 275
click at [173, 48] on icon at bounding box center [172, 48] width 5 height 7
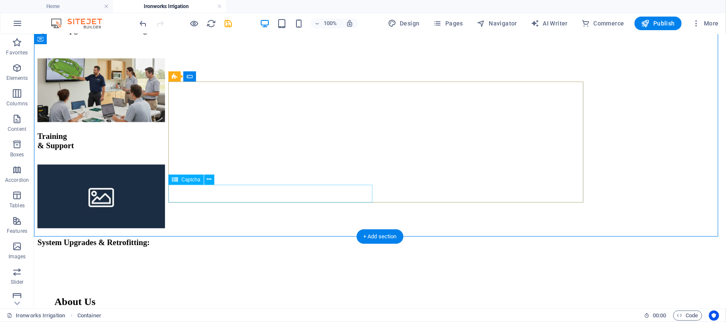
click at [207, 184] on icon at bounding box center [209, 179] width 5 height 9
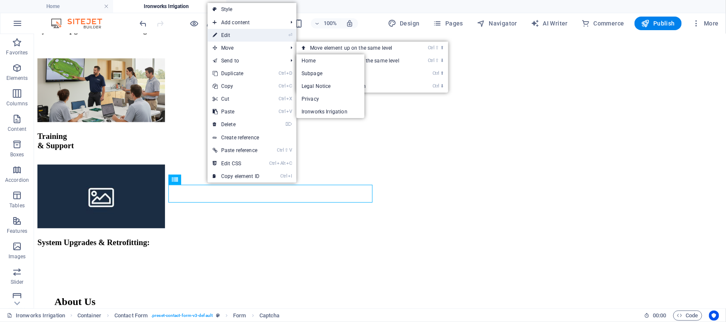
click at [241, 37] on link "⏎ Edit" at bounding box center [236, 35] width 57 height 13
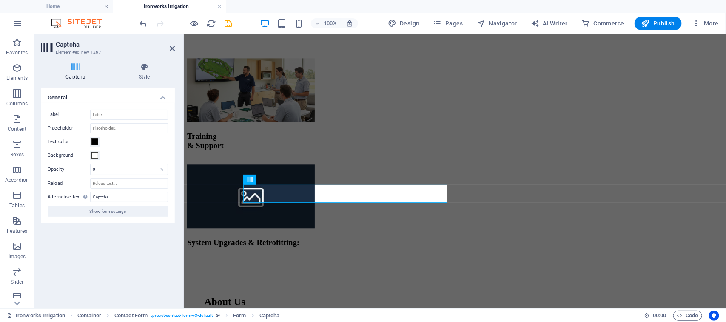
click at [102, 143] on div "Text color" at bounding box center [108, 142] width 120 height 10
click at [92, 139] on span at bounding box center [94, 142] width 7 height 7
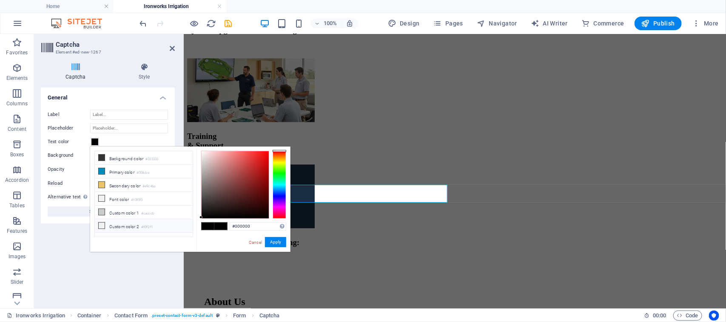
click at [116, 228] on li "Custom color 2 #f0f2f1" at bounding box center [144, 226] width 98 height 14
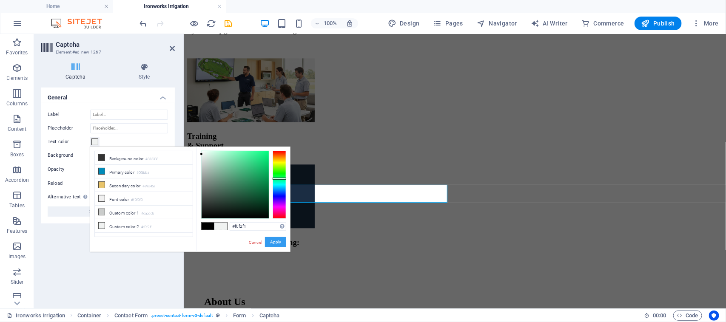
click at [281, 239] on button "Apply" at bounding box center [275, 242] width 21 height 10
click at [281, 243] on button "Apply" at bounding box center [275, 242] width 21 height 10
click at [275, 243] on button "Apply" at bounding box center [275, 242] width 21 height 10
click at [129, 233] on li "Custom color 2 #f0f2f1" at bounding box center [144, 226] width 98 height 14
click at [275, 243] on button "Apply" at bounding box center [275, 242] width 21 height 10
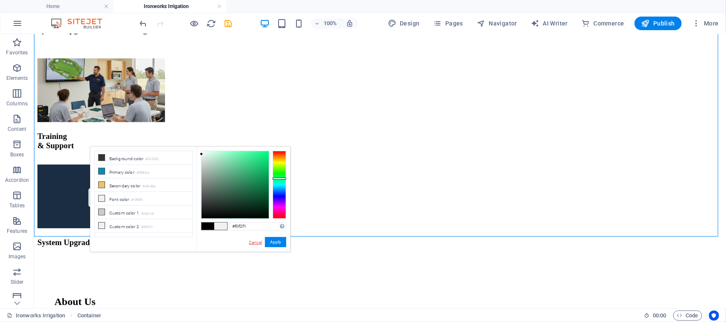
click at [253, 242] on link "Cancel" at bounding box center [255, 242] width 15 height 6
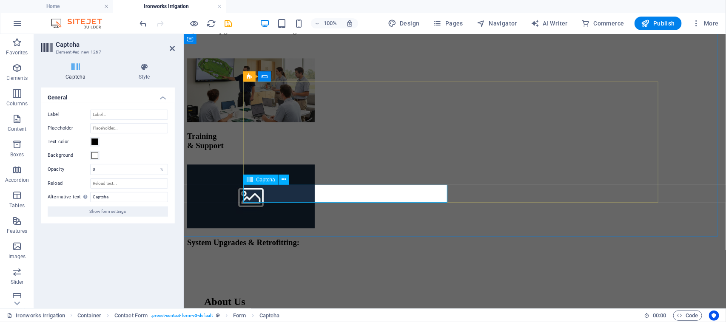
click at [96, 142] on span at bounding box center [94, 142] width 7 height 7
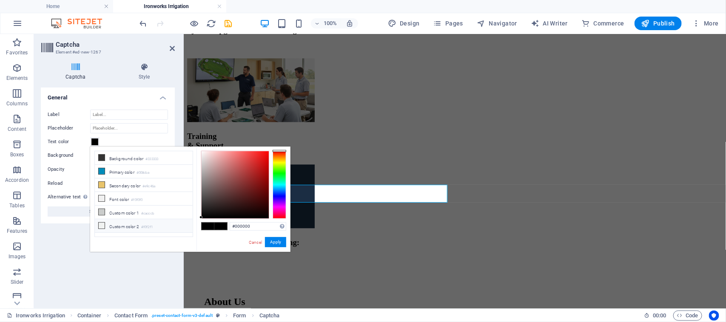
click at [128, 226] on li "Custom color 2 #f0f2f1" at bounding box center [144, 226] width 98 height 14
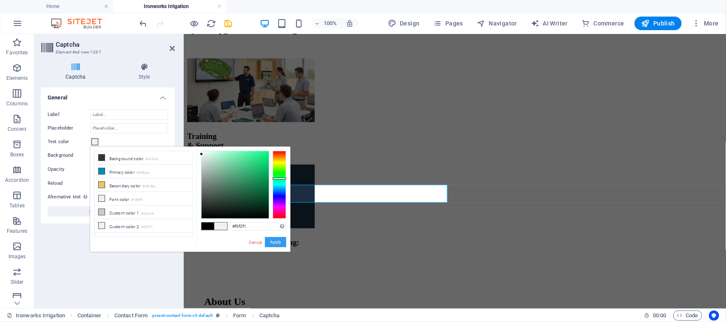
click at [281, 240] on button "Apply" at bounding box center [275, 242] width 21 height 10
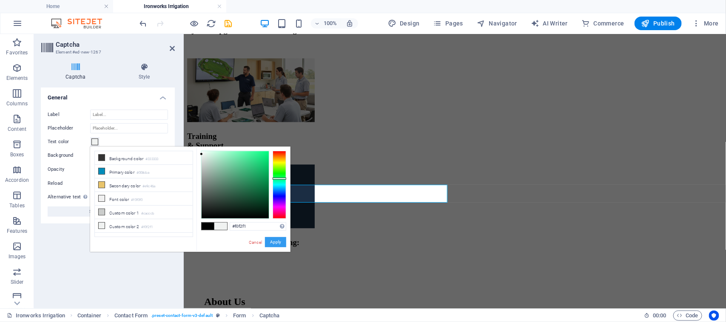
click at [281, 240] on button "Apply" at bounding box center [275, 242] width 21 height 10
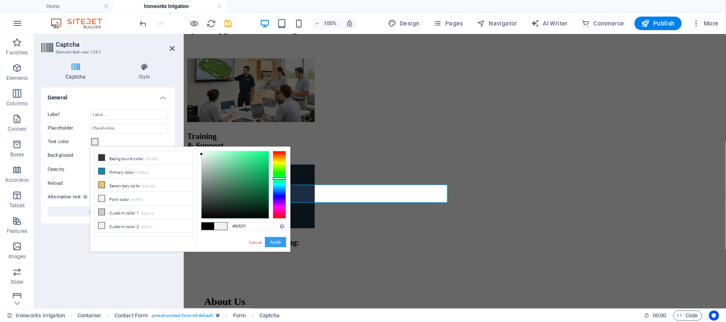
click at [281, 240] on button "Apply" at bounding box center [275, 242] width 21 height 10
click at [128, 200] on li "Font color #f0f0f0" at bounding box center [144, 199] width 98 height 14
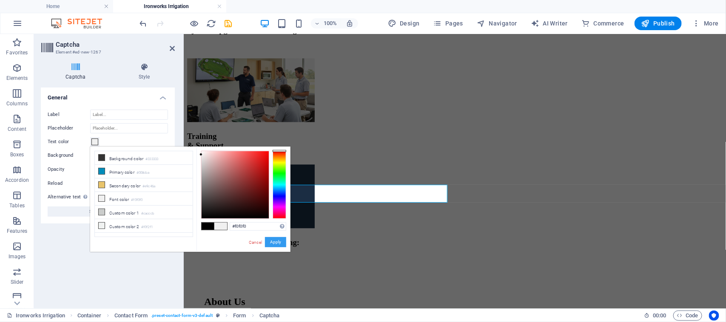
click at [268, 239] on button "Apply" at bounding box center [275, 242] width 21 height 10
click at [119, 168] on li "Primary color #008cba" at bounding box center [144, 172] width 98 height 14
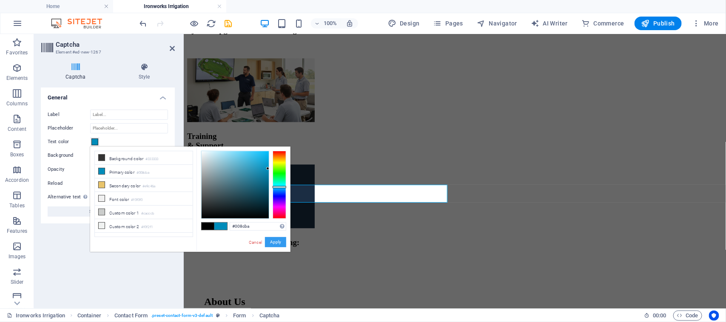
click at [271, 241] on button "Apply" at bounding box center [275, 242] width 21 height 10
click at [133, 158] on li "Background color #333333" at bounding box center [144, 158] width 98 height 14
type input "#333333"
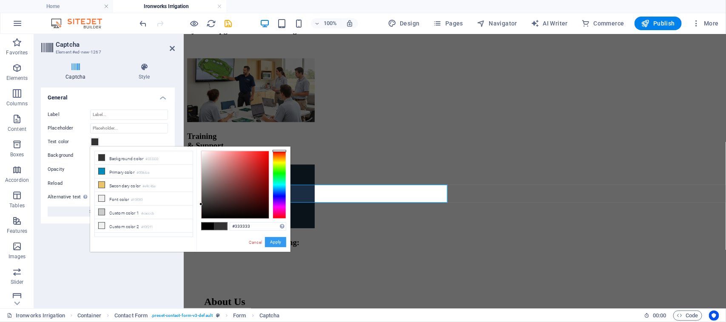
click at [277, 245] on button "Apply" at bounding box center [275, 242] width 21 height 10
click at [249, 241] on link "Cancel" at bounding box center [255, 242] width 15 height 6
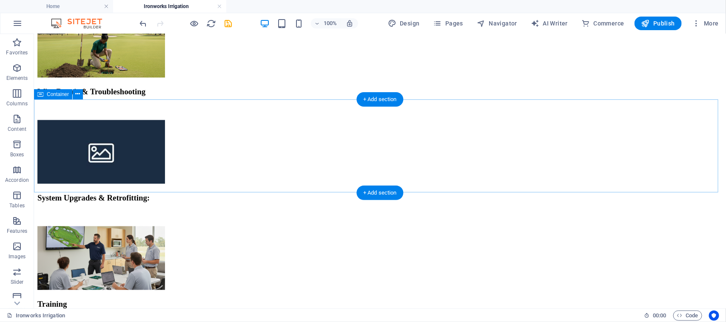
scroll to position [704, 0]
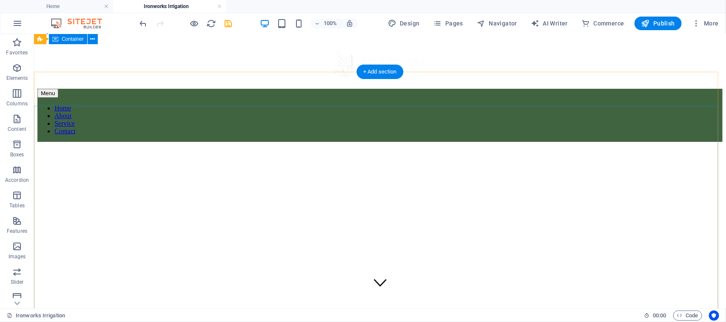
scroll to position [0, 0]
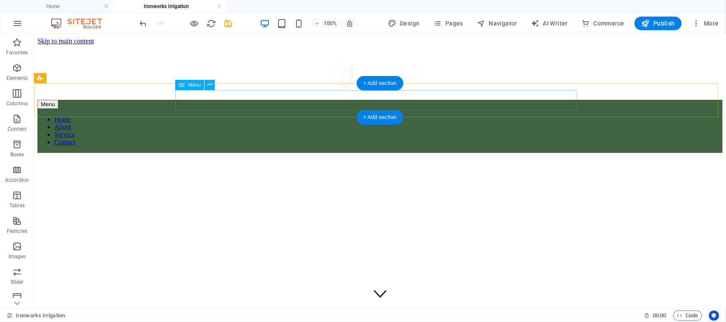
click at [338, 115] on nav "Home About Service Contact" at bounding box center [379, 130] width 685 height 31
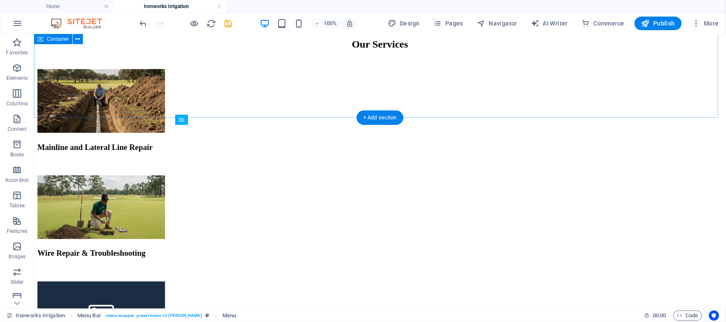
scroll to position [532, 0]
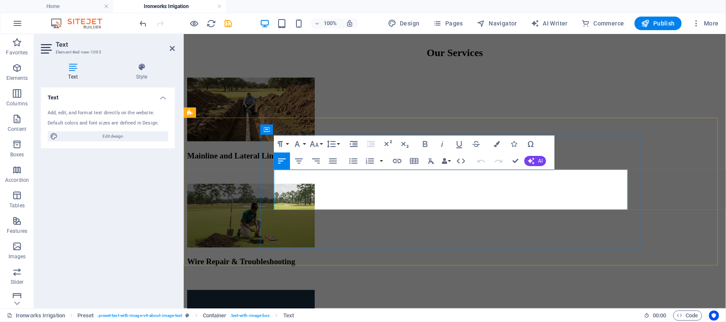
drag, startPoint x: 319, startPoint y: 175, endPoint x: 354, endPoint y: 171, distance: 35.5
drag, startPoint x: 351, startPoint y: 174, endPoint x: 434, endPoint y: 178, distance: 83.1
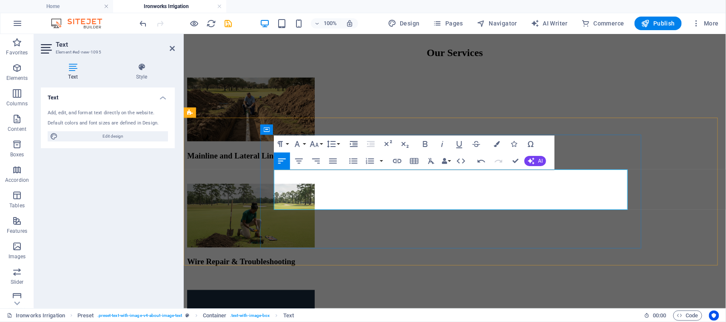
drag, startPoint x: 364, startPoint y: 174, endPoint x: 550, endPoint y: 200, distance: 188.6
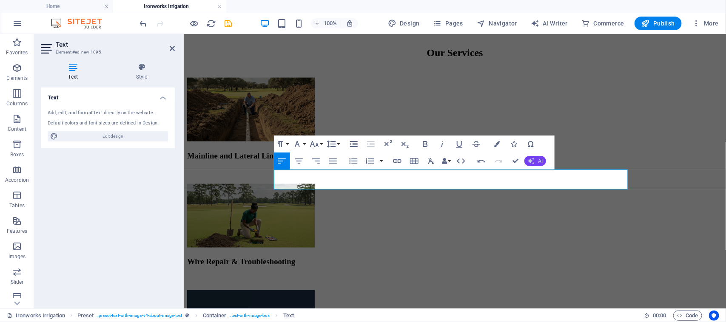
click at [536, 156] on button "AI" at bounding box center [535, 161] width 22 height 10
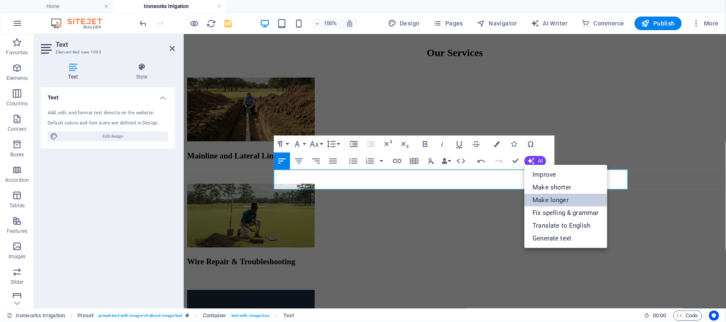
click at [557, 198] on link "Make longer" at bounding box center [565, 200] width 83 height 13
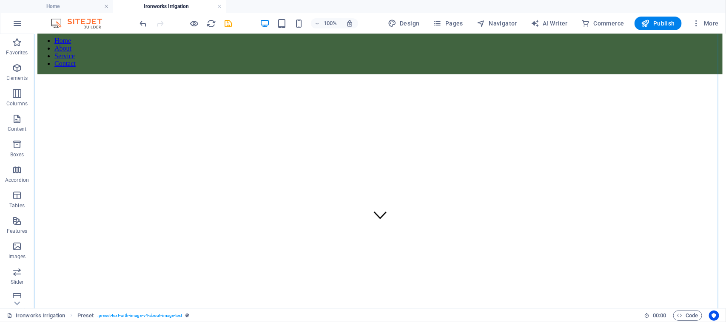
scroll to position [315, 0]
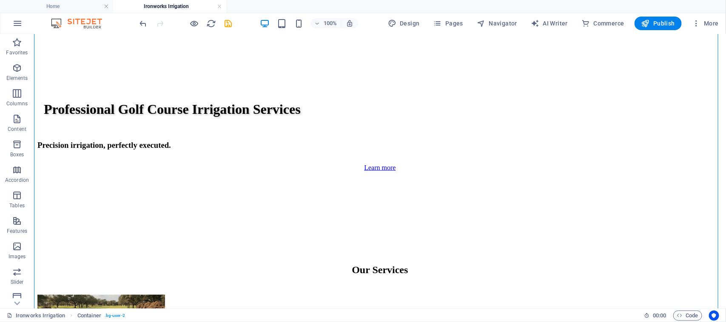
drag, startPoint x: 279, startPoint y: 222, endPoint x: 450, endPoint y: 100, distance: 210.1
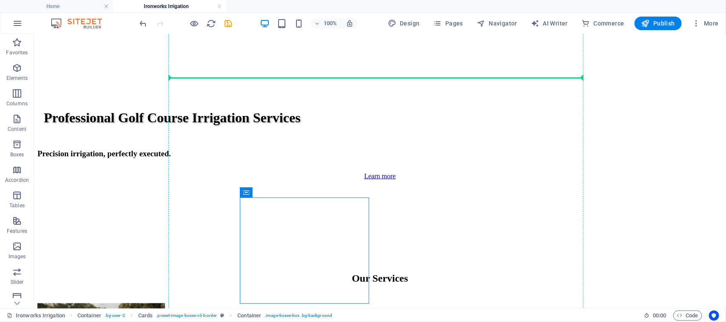
scroll to position [300, 0]
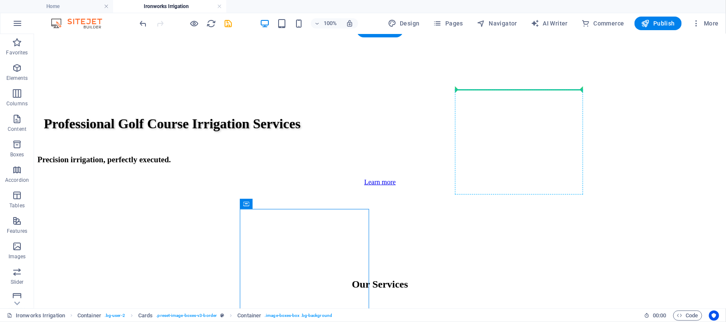
drag, startPoint x: 285, startPoint y: 222, endPoint x: 454, endPoint y: 110, distance: 202.6
drag, startPoint x: 278, startPoint y: 238, endPoint x: 450, endPoint y: 159, distance: 189.6
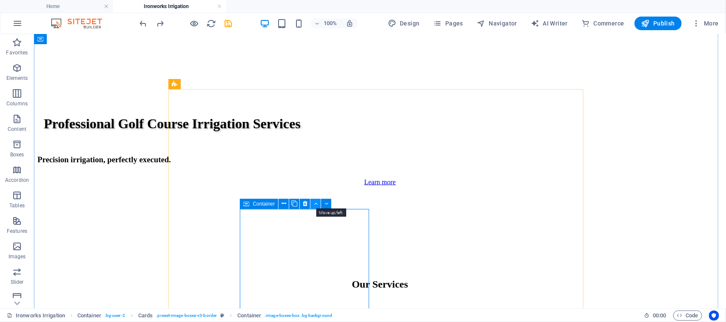
click at [314, 204] on icon at bounding box center [316, 203] width 4 height 9
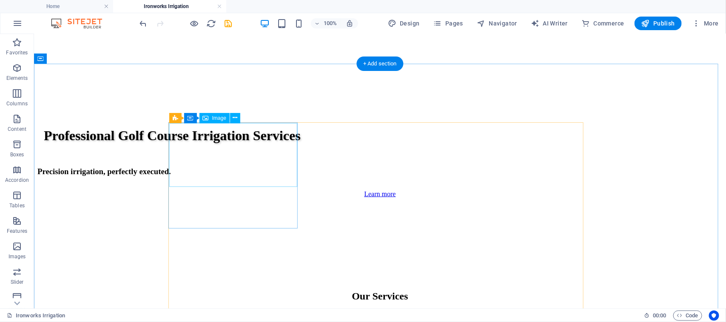
scroll to position [352, 0]
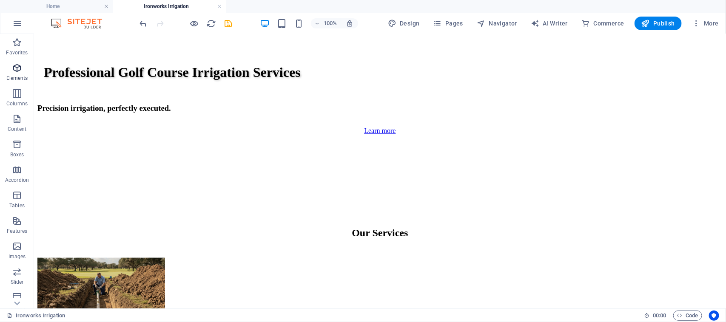
click at [18, 63] on icon "button" at bounding box center [17, 68] width 10 height 10
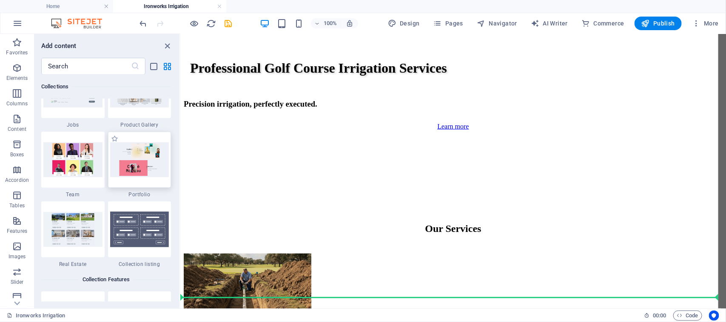
scroll to position [365, 0]
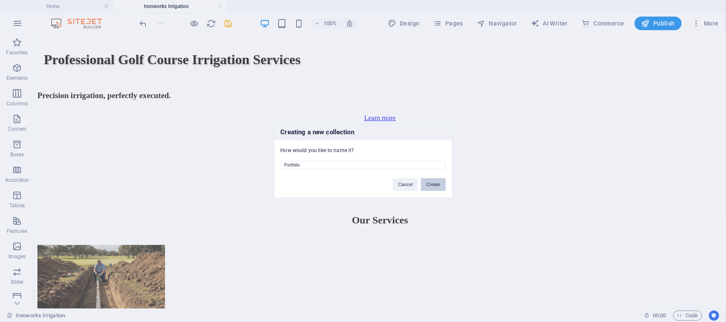
click at [436, 184] on button "Create" at bounding box center [433, 185] width 24 height 13
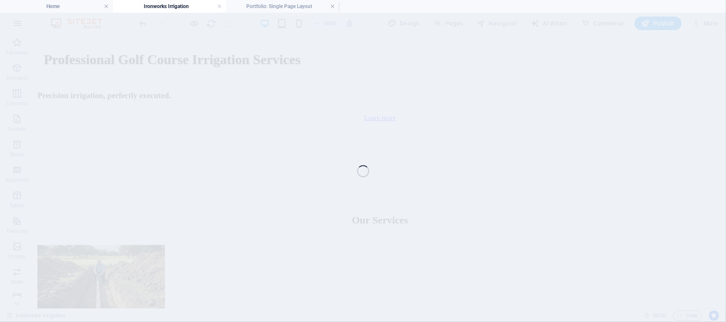
scroll to position [396, 0]
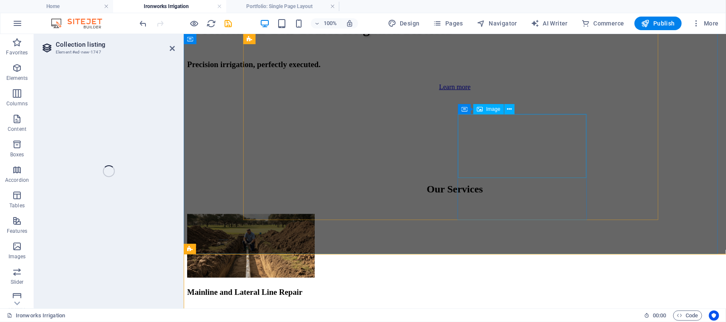
select select "68bcbd1f522baea47609e043"
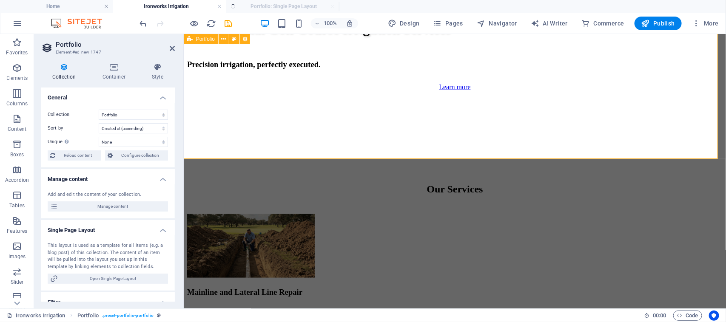
select select "createdAt_DESC"
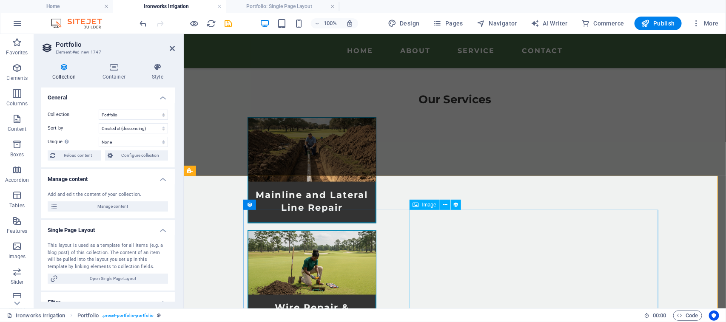
scroll to position [481, 0]
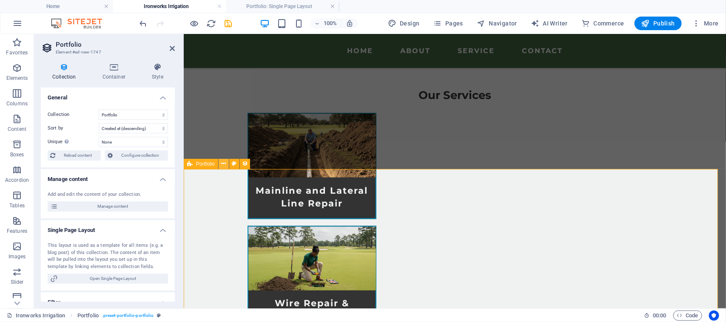
click at [224, 166] on icon at bounding box center [224, 164] width 5 height 9
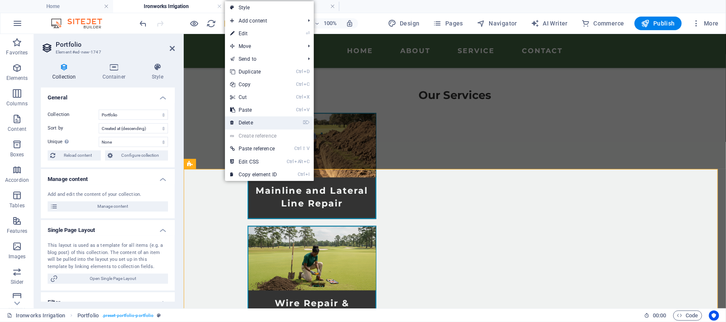
click at [259, 125] on link "⌦ Delete" at bounding box center [253, 123] width 57 height 13
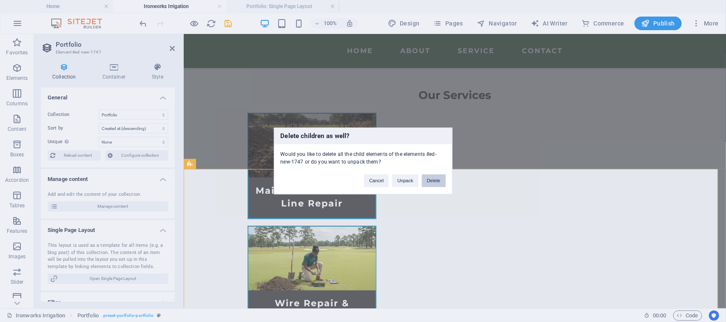
click at [433, 182] on button "Delete" at bounding box center [434, 181] width 24 height 13
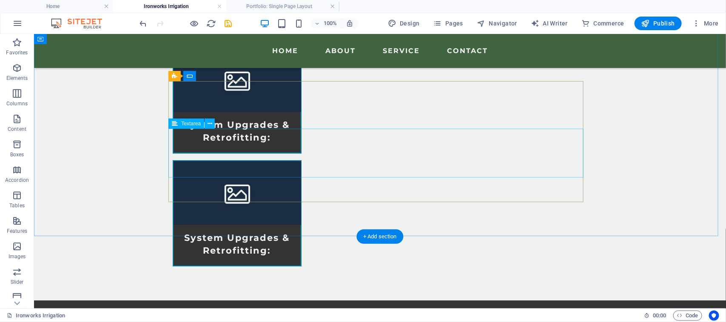
scroll to position [892, 0]
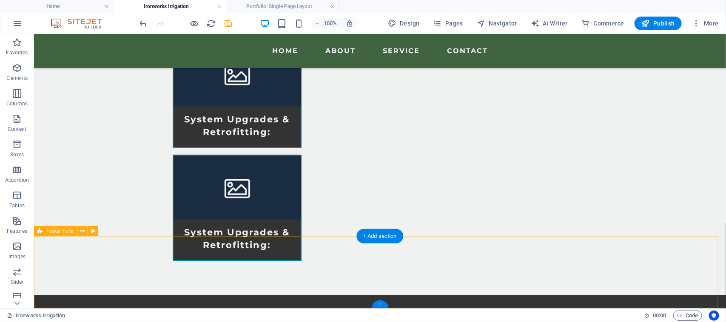
click at [84, 231] on icon at bounding box center [82, 231] width 5 height 9
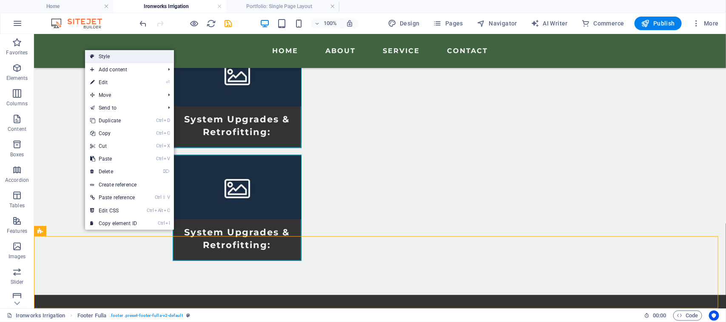
click at [125, 57] on link "Style" at bounding box center [129, 56] width 89 height 13
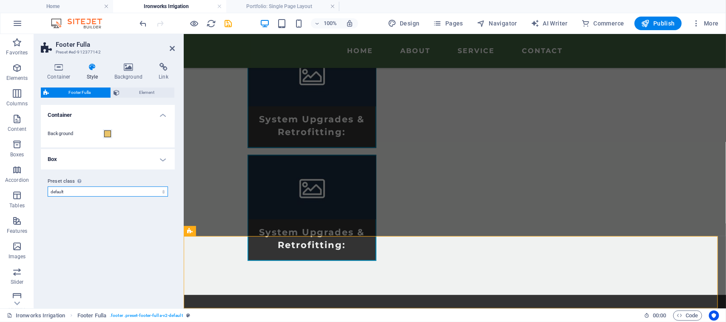
click at [100, 194] on select "default Add preset class" at bounding box center [108, 192] width 120 height 10
click at [137, 92] on span "Element" at bounding box center [147, 93] width 50 height 10
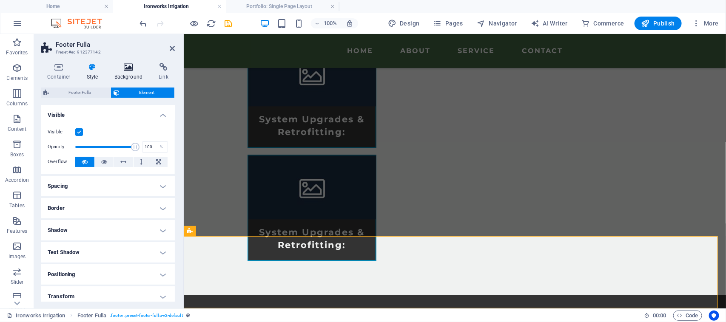
click at [133, 75] on h4 "Background" at bounding box center [130, 72] width 45 height 18
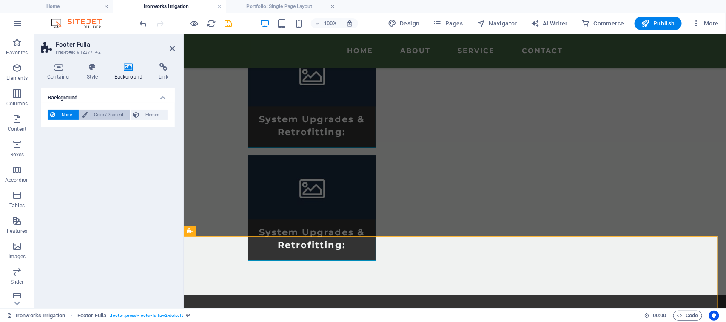
click at [99, 118] on span "Color / Gradient" at bounding box center [108, 115] width 37 height 10
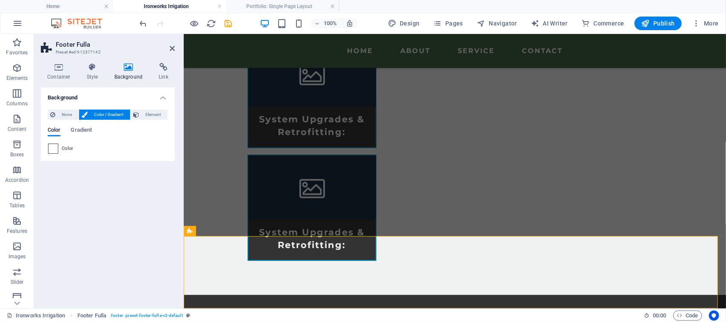
click at [55, 151] on span at bounding box center [52, 148] width 9 height 9
type input "#ffffff"
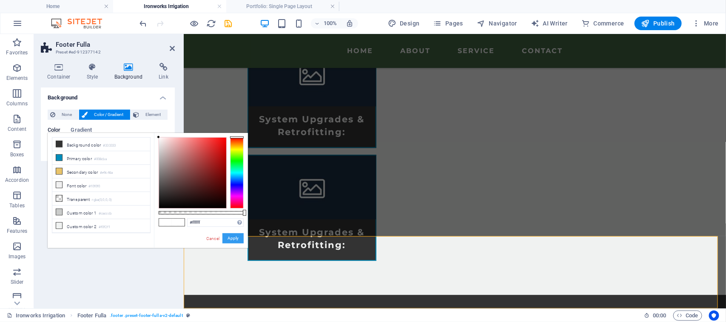
click at [233, 237] on button "Apply" at bounding box center [232, 239] width 21 height 10
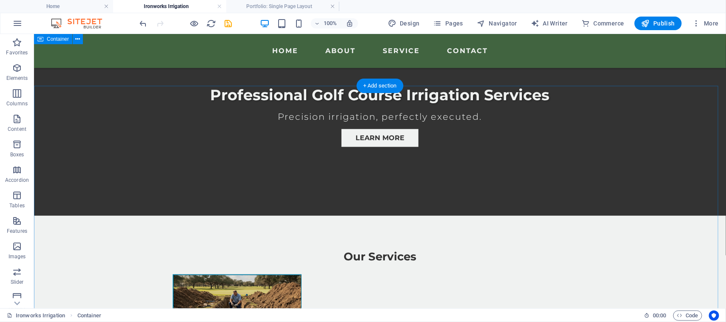
scroll to position [0, 0]
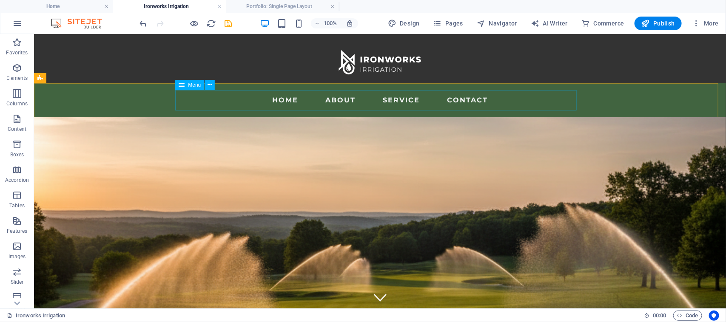
click at [179, 92] on nav "Home About Service Contact" at bounding box center [380, 100] width 402 height 20
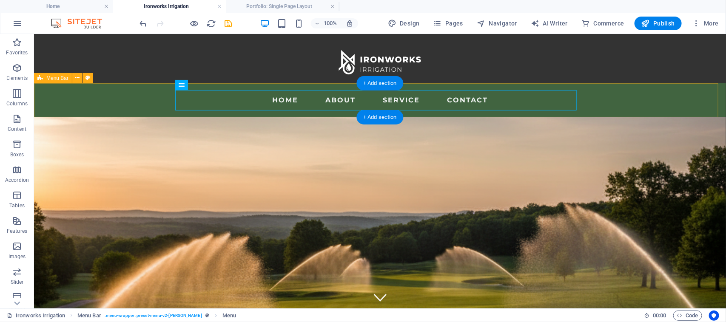
click at [120, 98] on div "Menu Home About Service Contact" at bounding box center [380, 100] width 692 height 34
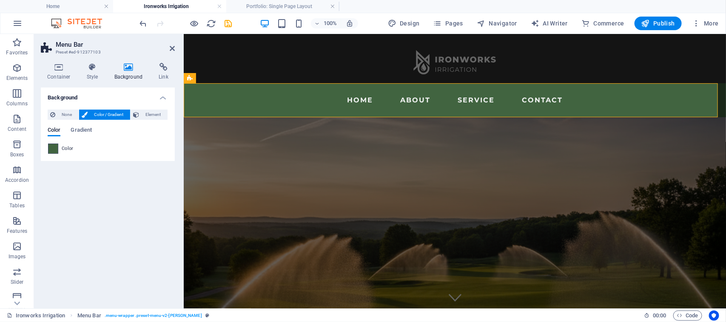
click at [54, 149] on span at bounding box center [52, 148] width 9 height 9
type input "#416440"
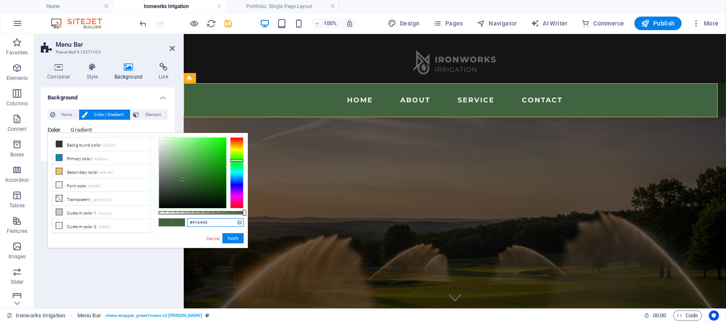
click at [198, 226] on input "#416440" at bounding box center [215, 223] width 57 height 9
click at [237, 237] on button "Apply" at bounding box center [232, 239] width 21 height 10
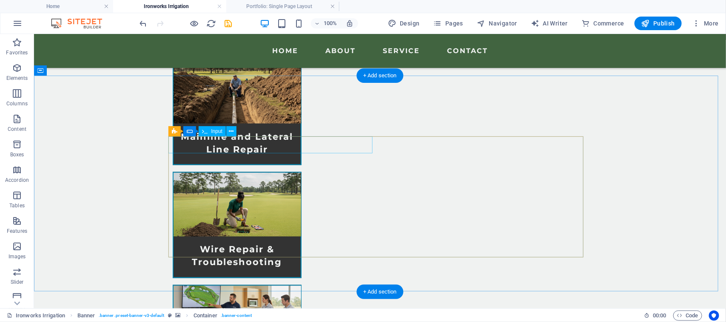
scroll to position [892, 0]
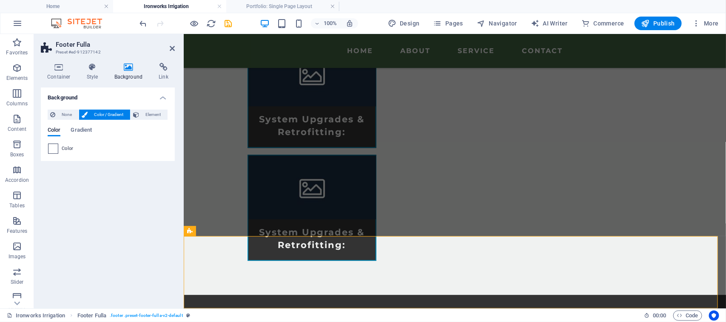
click at [50, 148] on span at bounding box center [52, 148] width 9 height 9
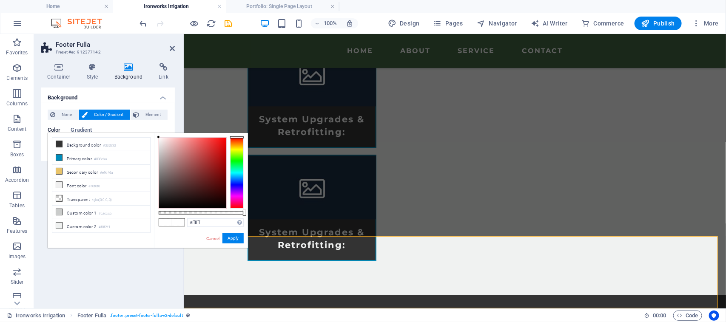
click at [172, 222] on span at bounding box center [178, 222] width 13 height 7
click at [207, 219] on input "#ffffff" at bounding box center [215, 223] width 57 height 9
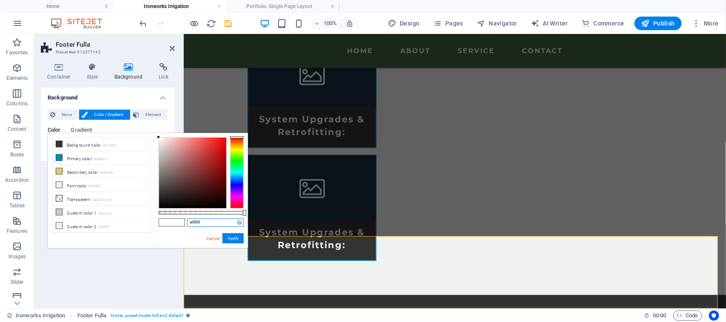
paste input "416440"
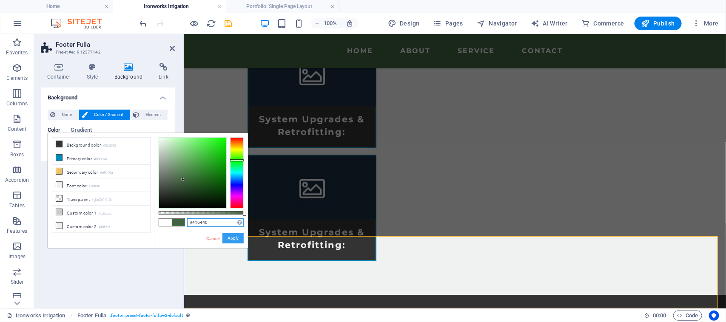
type input "#416440"
click at [235, 237] on button "Apply" at bounding box center [232, 239] width 21 height 10
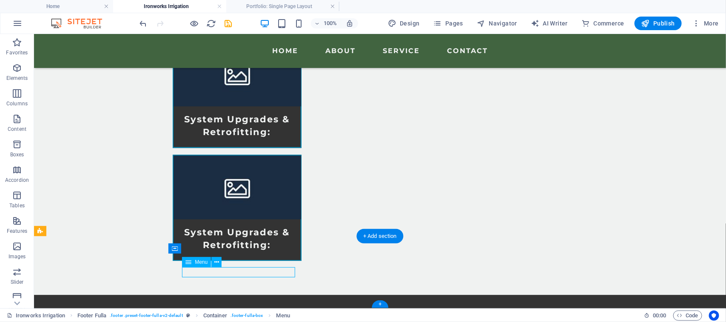
select select
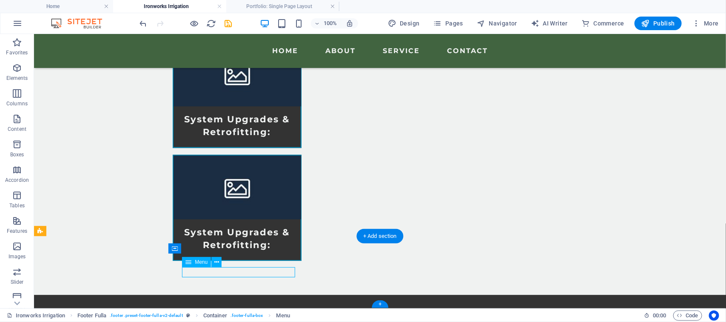
select select
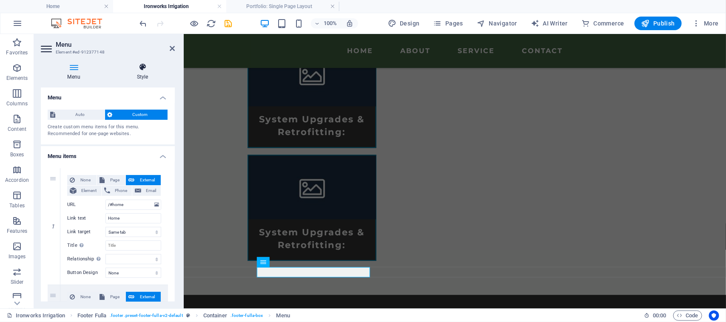
click at [145, 71] on icon at bounding box center [142, 67] width 65 height 9
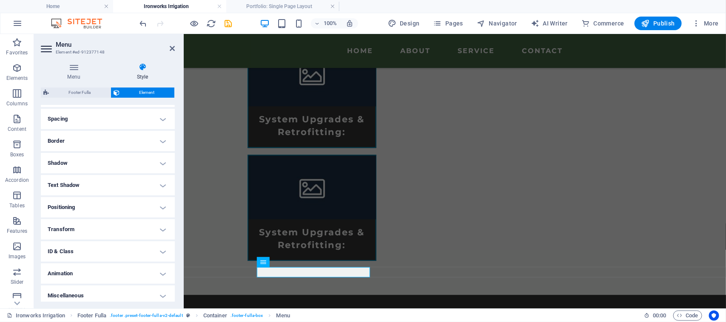
scroll to position [162, 0]
click at [80, 86] on div "Menu Style Menu Auto Custom Create custom menu items for this menu. Recommended…" at bounding box center [108, 182] width 134 height 239
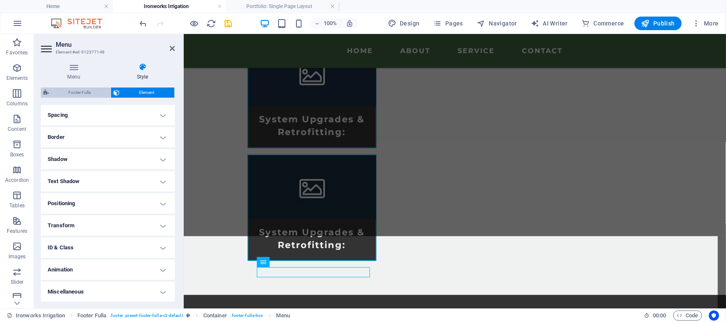
click at [77, 93] on span "Footer Fulla" at bounding box center [79, 93] width 57 height 10
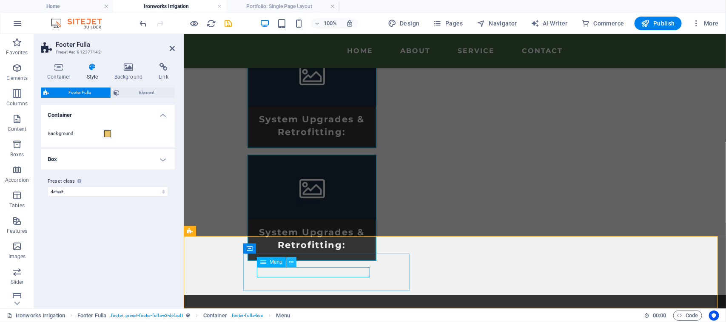
click at [292, 263] on icon at bounding box center [291, 262] width 5 height 9
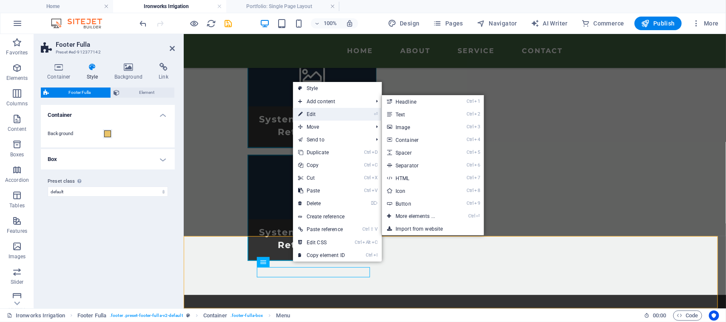
click at [323, 115] on link "⏎ Edit" at bounding box center [321, 114] width 57 height 13
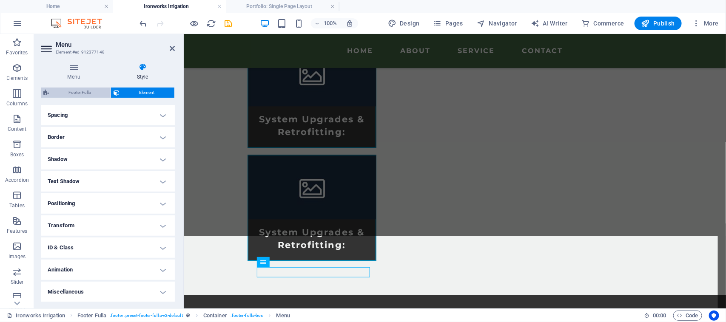
click at [85, 95] on span "Footer Fulla" at bounding box center [79, 93] width 57 height 10
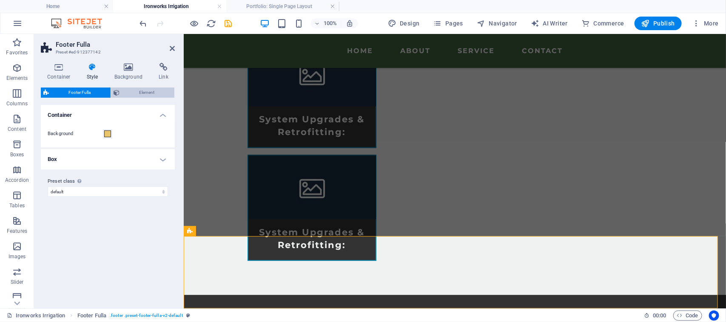
click at [148, 94] on span "Element" at bounding box center [147, 93] width 50 height 10
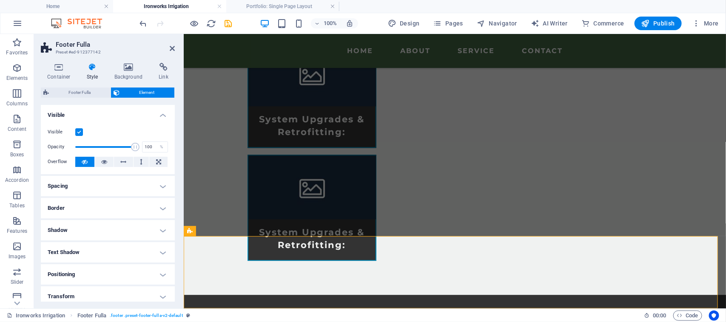
click at [84, 99] on div "Footer Fulla Element Layout How this element expands within the layout (Flexbox…" at bounding box center [108, 195] width 134 height 214
click at [84, 92] on span "Footer Fulla" at bounding box center [79, 93] width 57 height 10
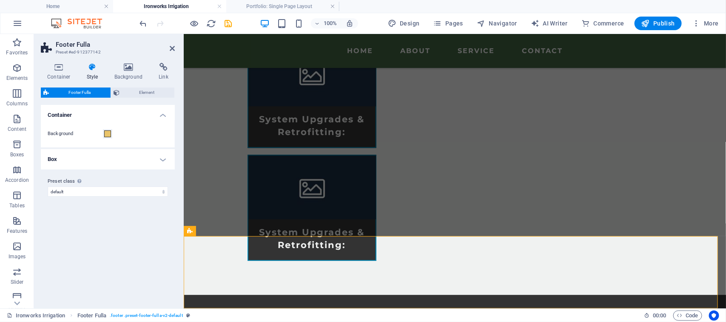
click at [168, 157] on h4 "Box" at bounding box center [108, 159] width 134 height 20
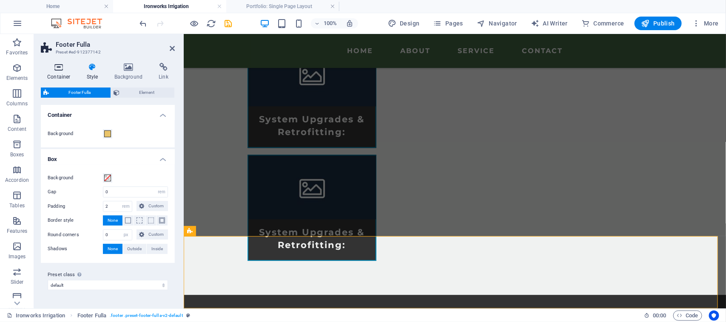
click at [60, 70] on icon at bounding box center [59, 67] width 36 height 9
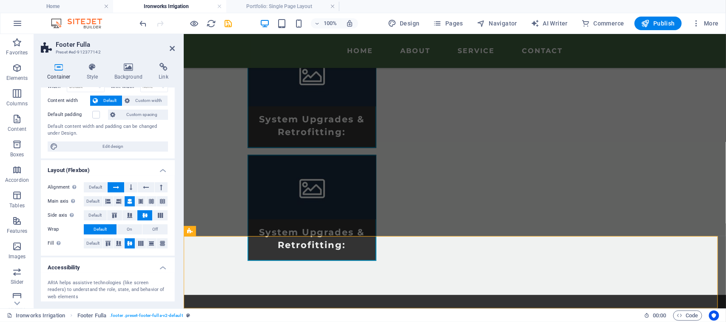
scroll to position [115, 0]
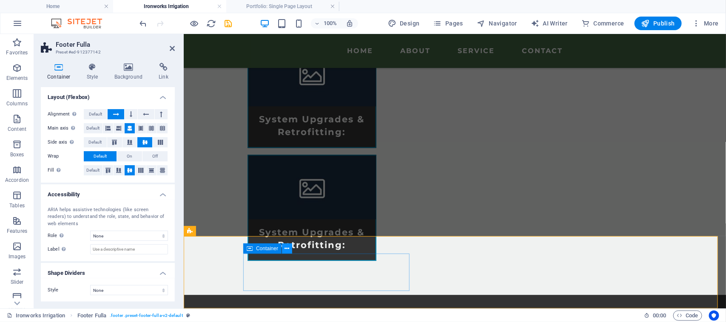
click at [288, 248] on icon at bounding box center [287, 249] width 5 height 9
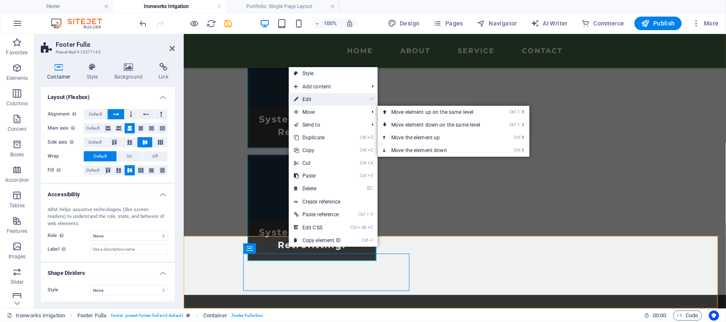
drag, startPoint x: 315, startPoint y: 98, endPoint x: 15, endPoint y: 82, distance: 300.7
click at [315, 98] on link "⏎ Edit" at bounding box center [317, 99] width 57 height 13
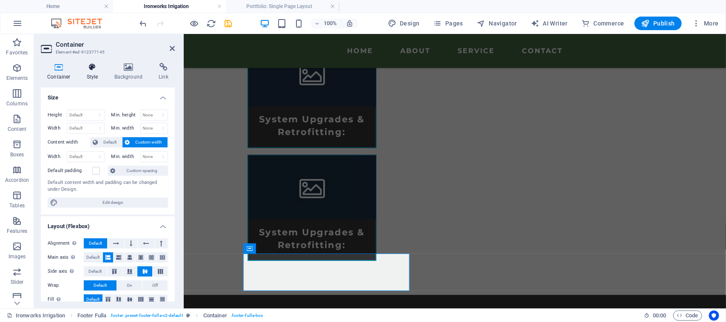
click at [95, 71] on h4 "Style" at bounding box center [94, 72] width 28 height 18
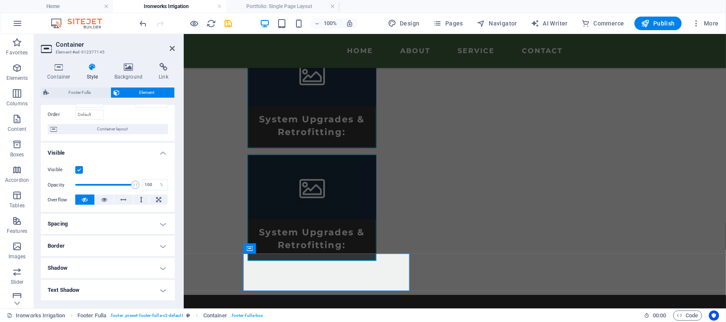
scroll to position [0, 0]
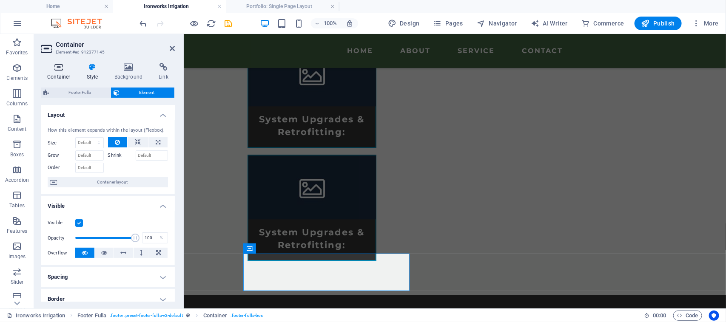
click at [71, 73] on h4 "Container" at bounding box center [61, 72] width 40 height 18
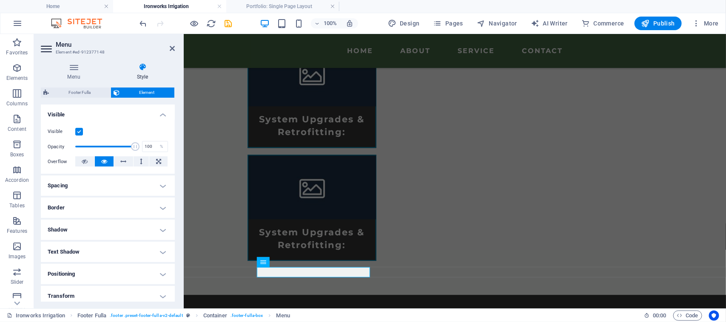
scroll to position [115, 0]
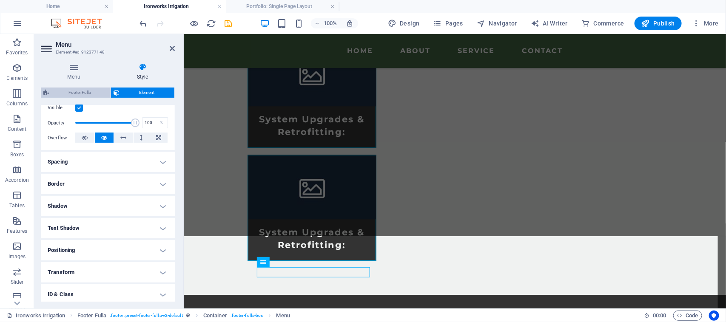
click at [81, 94] on span "Footer Fulla" at bounding box center [79, 93] width 57 height 10
select select "rem"
select select "px"
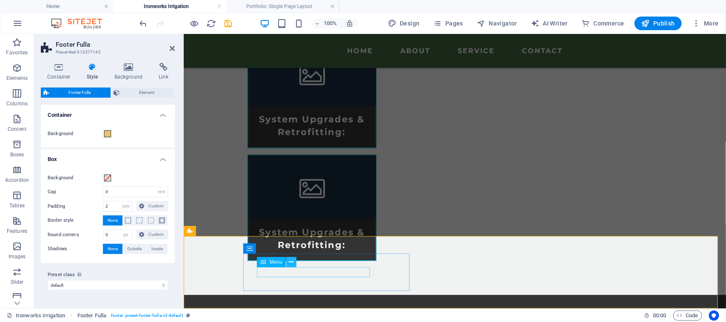
click at [289, 262] on icon at bounding box center [291, 262] width 5 height 9
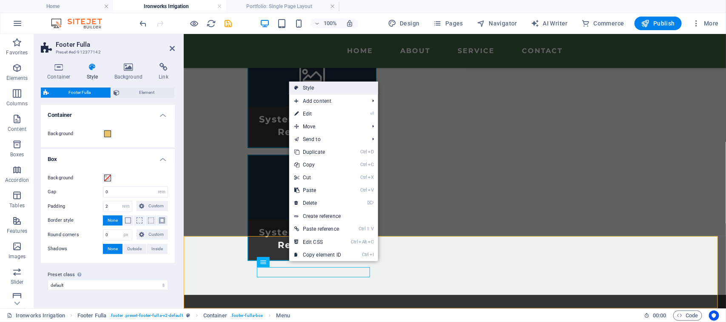
click at [325, 86] on link "Style" at bounding box center [333, 88] width 89 height 13
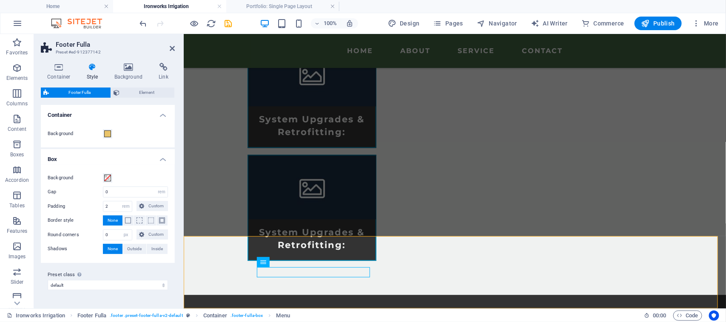
click at [163, 116] on h4 "Container" at bounding box center [108, 112] width 134 height 15
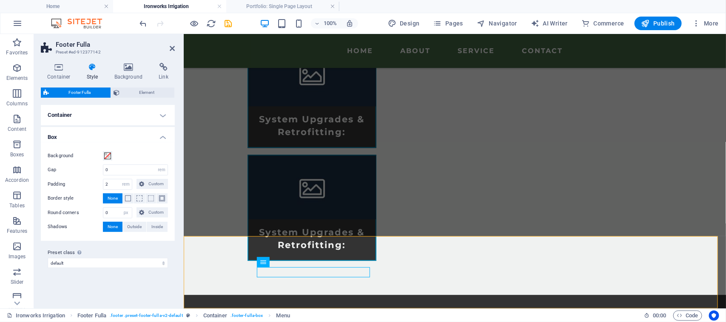
click at [165, 117] on h4 "Container" at bounding box center [108, 115] width 134 height 20
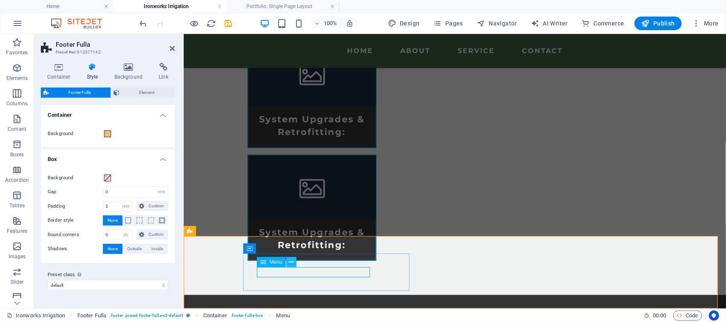
click at [292, 260] on icon at bounding box center [291, 262] width 5 height 9
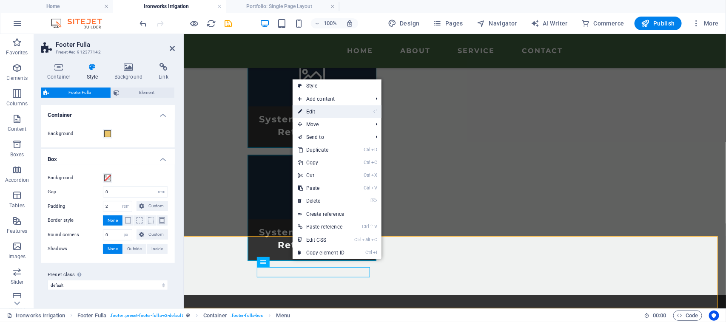
click at [332, 111] on link "⏎ Edit" at bounding box center [321, 111] width 57 height 13
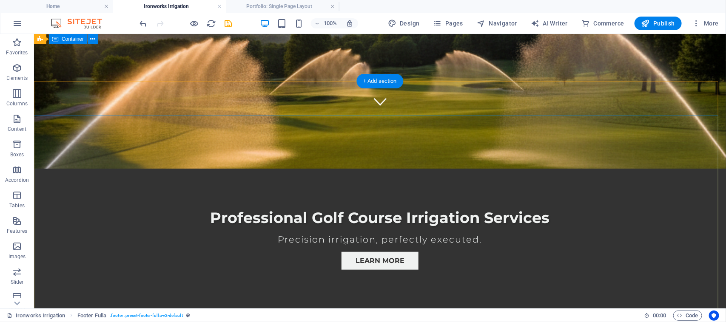
scroll to position [0, 0]
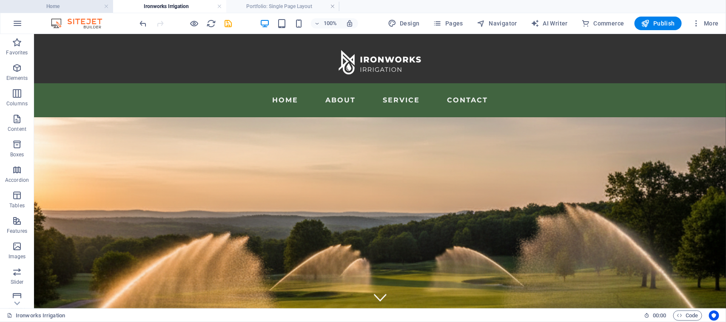
click at [59, 6] on h4 "Home" at bounding box center [56, 6] width 113 height 9
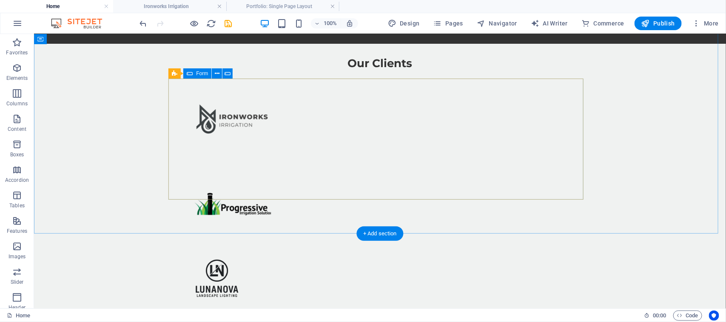
scroll to position [1553, 0]
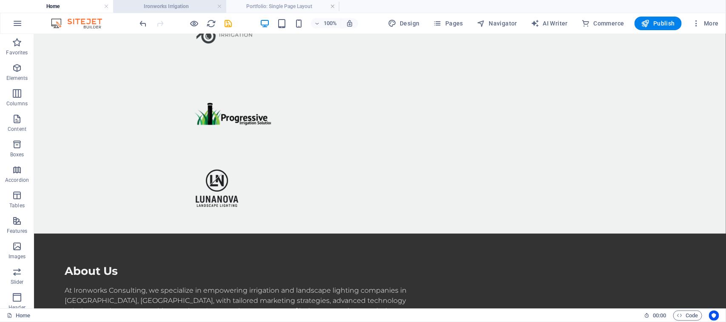
click at [180, 6] on h4 "Ironworks Irrigation" at bounding box center [169, 6] width 113 height 9
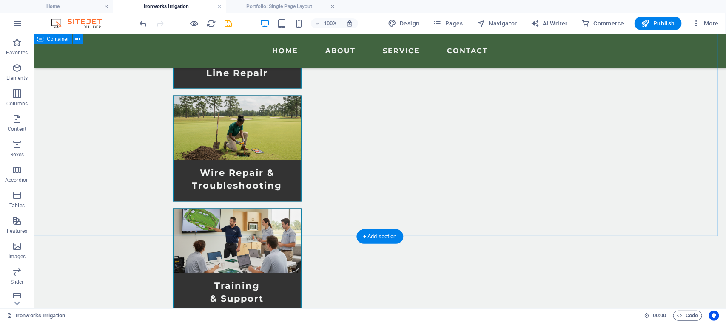
scroll to position [892, 0]
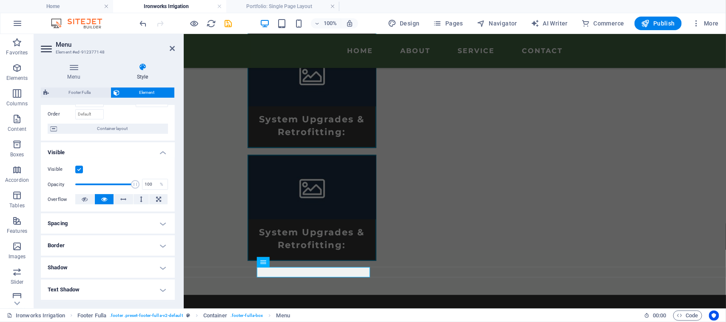
scroll to position [62, 0]
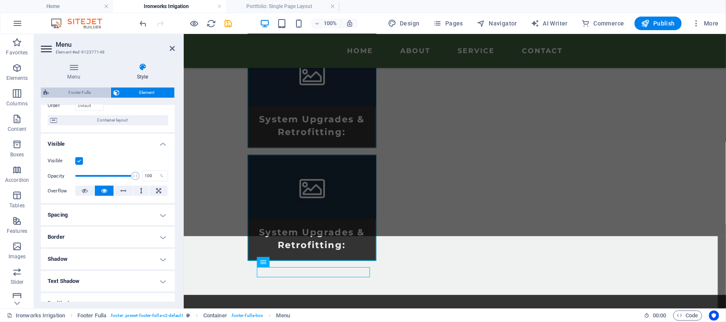
click at [79, 94] on span "Footer Fulla" at bounding box center [79, 93] width 57 height 10
select select "rem"
select select "px"
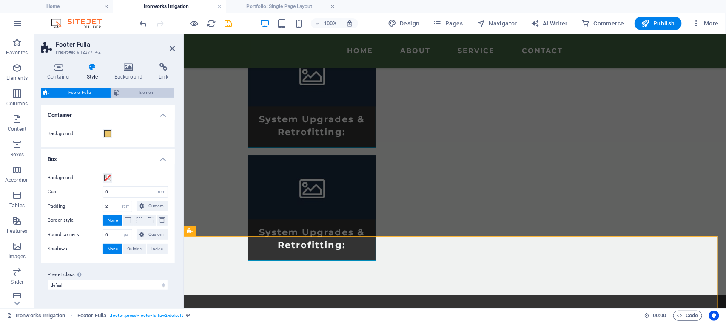
click at [140, 92] on span "Element" at bounding box center [147, 93] width 50 height 10
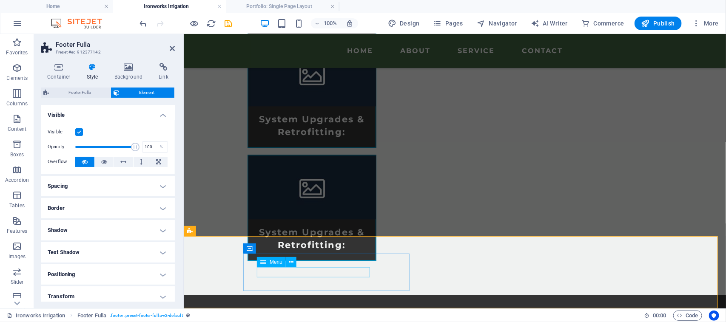
click at [290, 262] on icon at bounding box center [291, 262] width 5 height 9
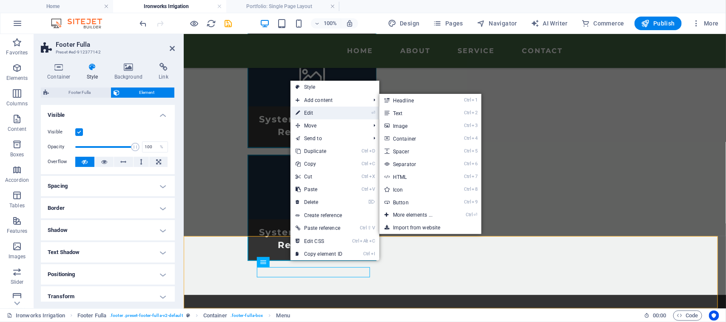
click at [311, 108] on link "⏎ Edit" at bounding box center [319, 113] width 57 height 13
select select
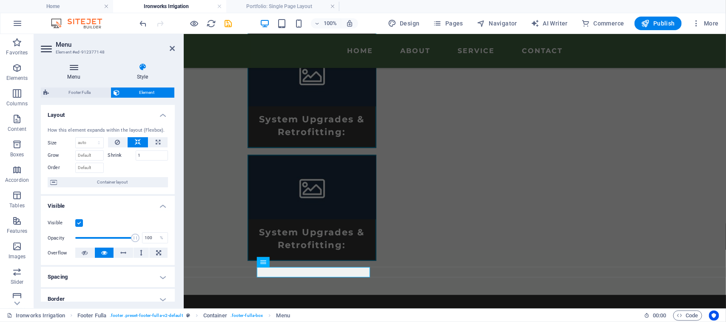
click at [76, 68] on icon at bounding box center [74, 67] width 66 height 9
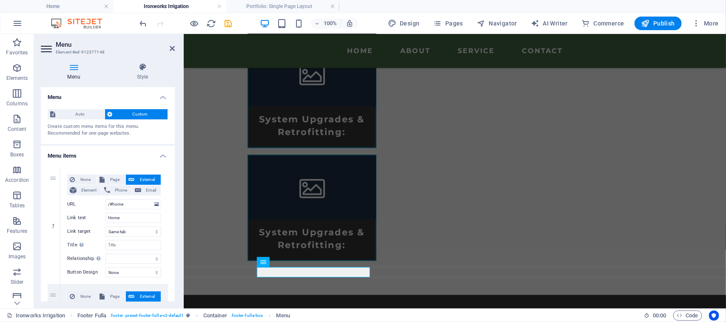
scroll to position [0, 0]
click at [63, 115] on span "Auto" at bounding box center [80, 115] width 44 height 10
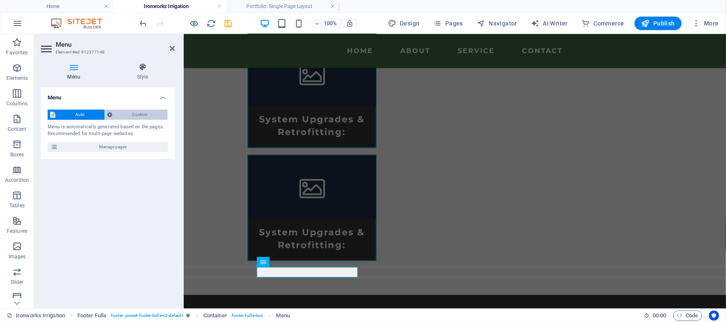
click at [141, 113] on span "Custom" at bounding box center [140, 115] width 50 height 10
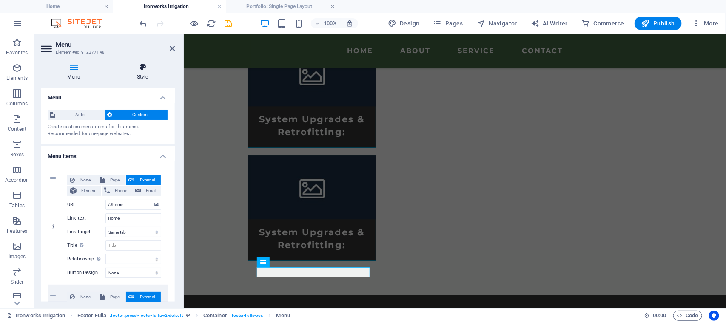
click at [145, 70] on icon at bounding box center [142, 67] width 65 height 9
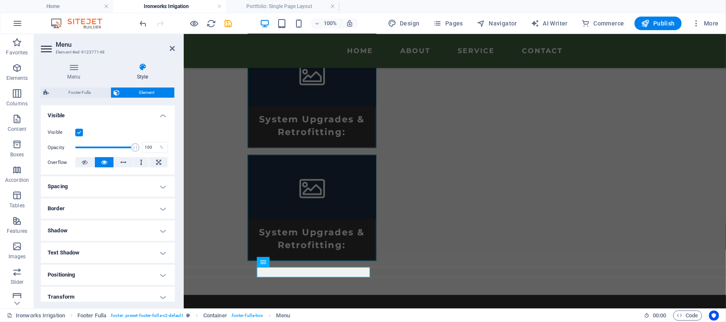
scroll to position [113, 0]
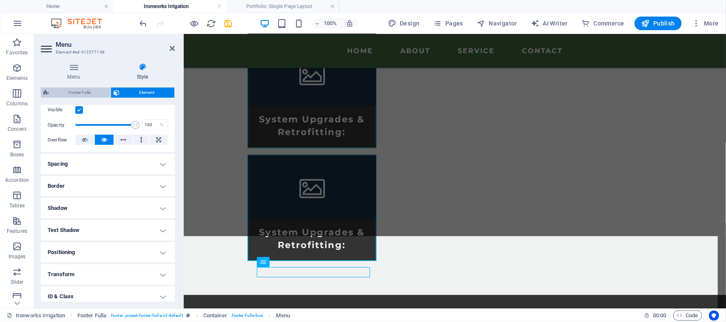
click at [81, 90] on span "Footer Fulla" at bounding box center [79, 93] width 57 height 10
select select "rem"
select select "px"
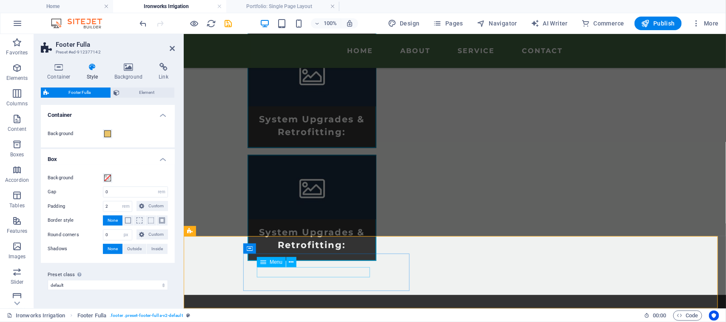
click at [290, 263] on icon at bounding box center [291, 262] width 5 height 9
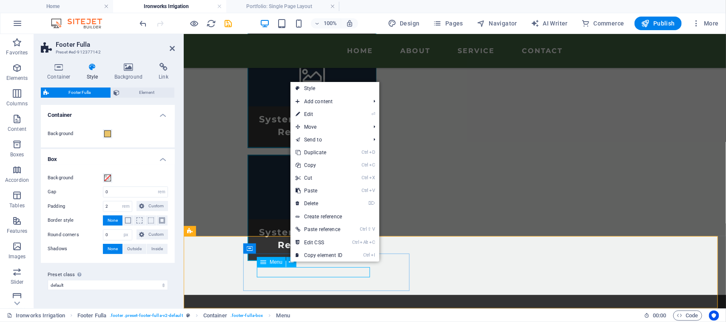
click at [273, 260] on span "Menu" at bounding box center [276, 262] width 13 height 5
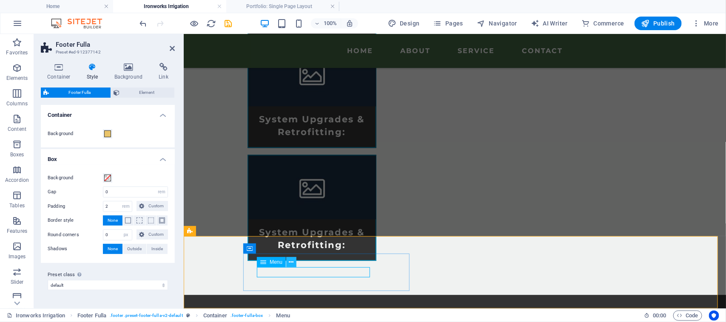
click at [292, 262] on icon at bounding box center [291, 262] width 5 height 9
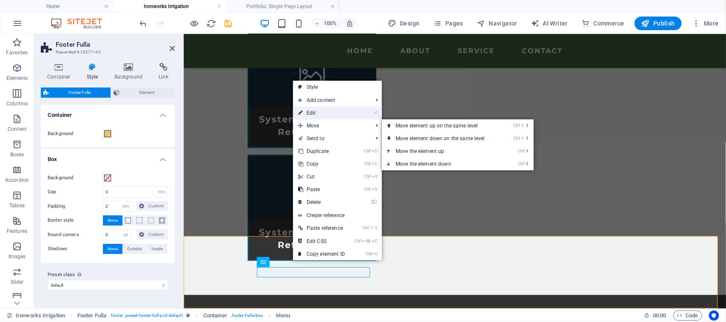
click at [318, 116] on link "⏎ Edit" at bounding box center [321, 113] width 57 height 13
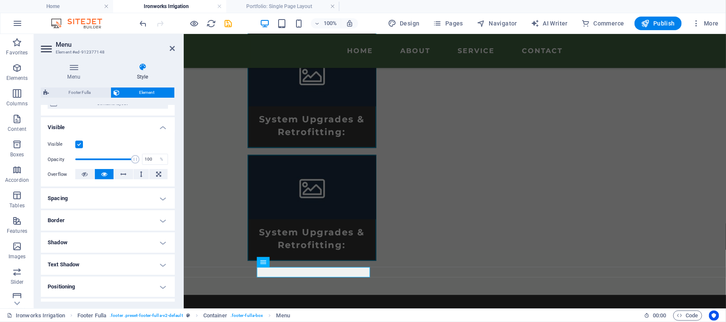
scroll to position [0, 0]
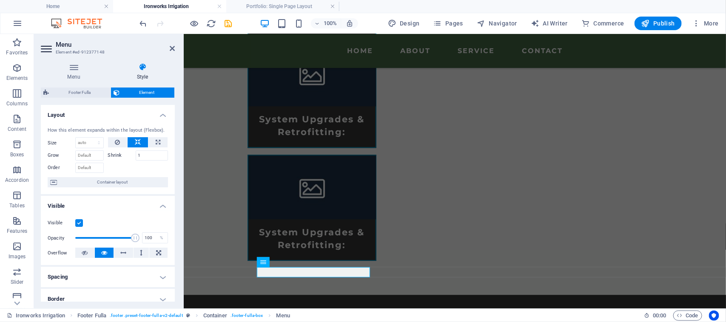
click at [80, 85] on div "Menu Style Menu Auto Custom Create custom menu items for this menu. Recommended…" at bounding box center [108, 182] width 134 height 239
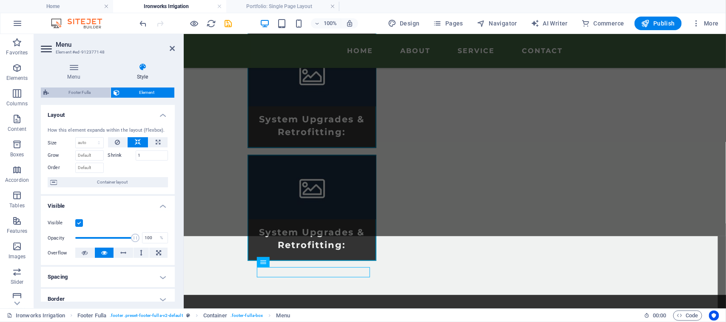
click at [77, 90] on span "Footer Fulla" at bounding box center [79, 93] width 57 height 10
select select "rem"
select select "px"
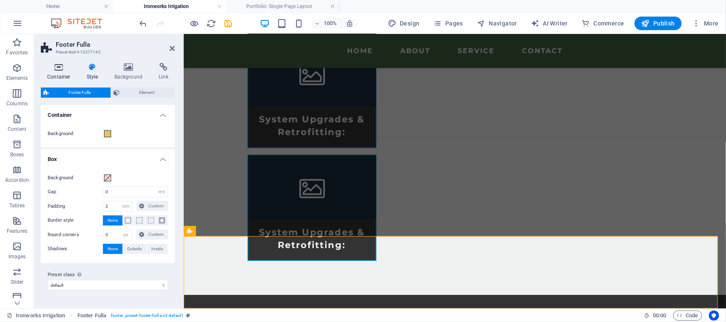
click at [57, 71] on h4 "Container" at bounding box center [61, 72] width 40 height 18
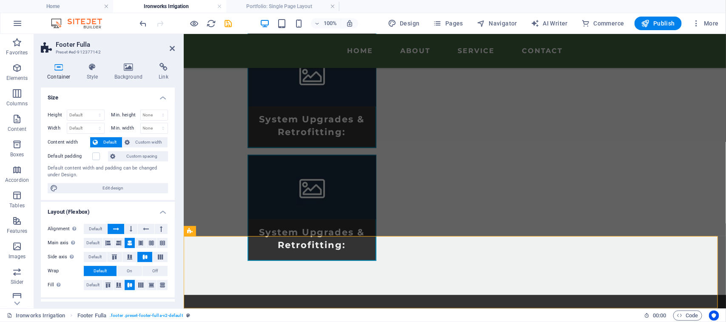
click at [86, 82] on div "Container Style Background Link Size Height Default px rem % vh vw Min. height …" at bounding box center [108, 182] width 134 height 239
click at [94, 70] on icon at bounding box center [92, 67] width 24 height 9
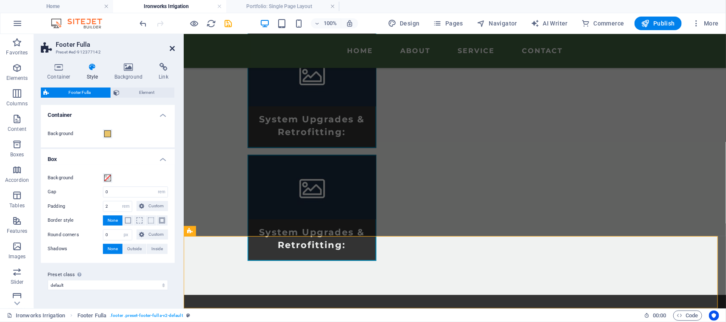
click at [173, 47] on icon at bounding box center [172, 48] width 5 height 7
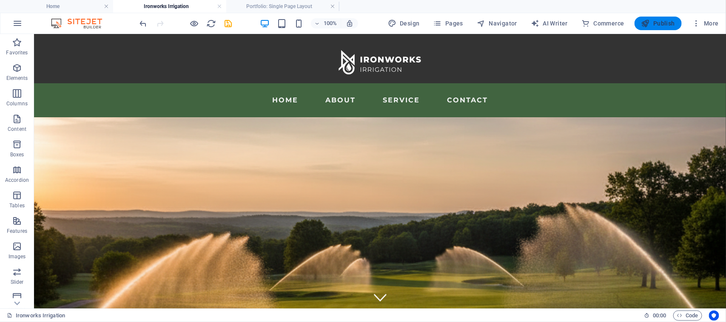
click at [653, 27] on span "Publish" at bounding box center [658, 23] width 34 height 9
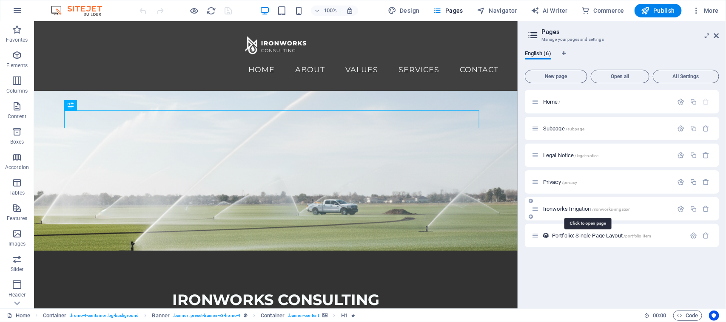
click at [620, 209] on span "/ironworks-irrigation" at bounding box center [611, 209] width 39 height 5
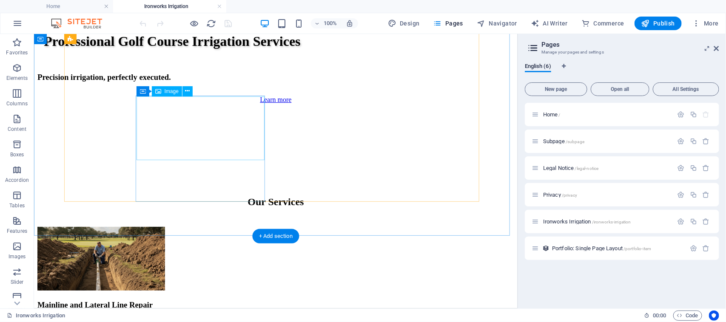
scroll to position [378, 0]
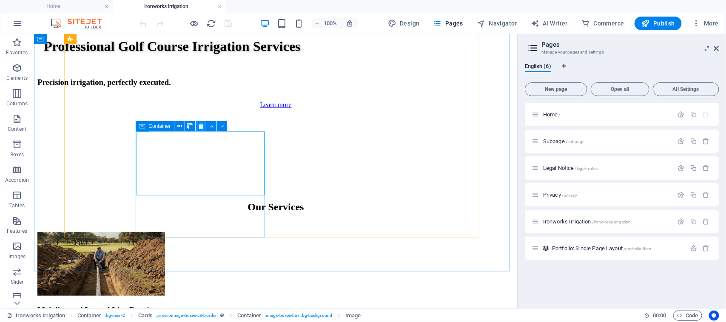
click at [199, 127] on icon at bounding box center [201, 126] width 5 height 9
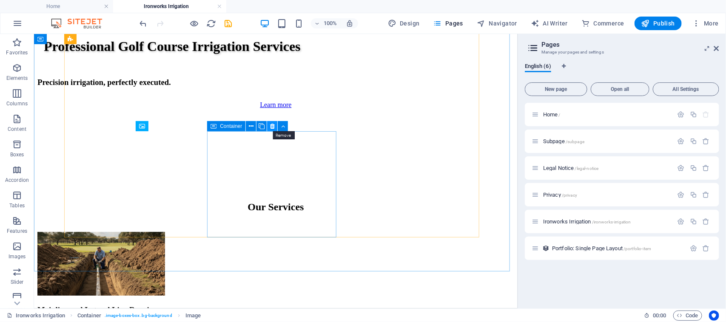
click at [274, 125] on icon at bounding box center [272, 126] width 5 height 9
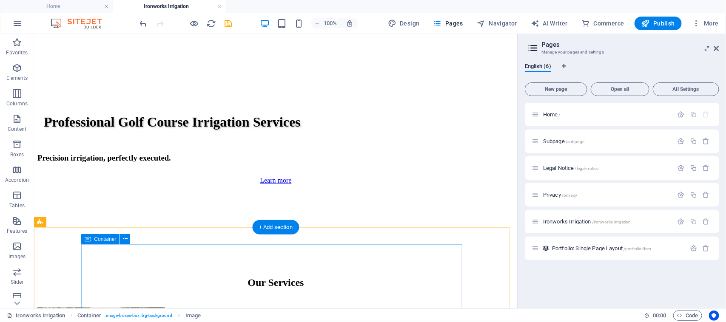
scroll to position [302, 0]
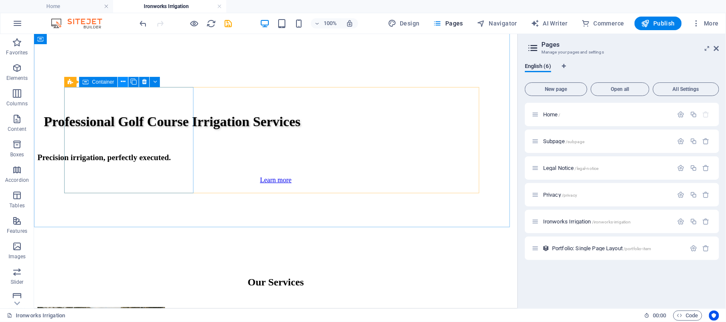
click at [123, 81] on icon at bounding box center [123, 81] width 5 height 9
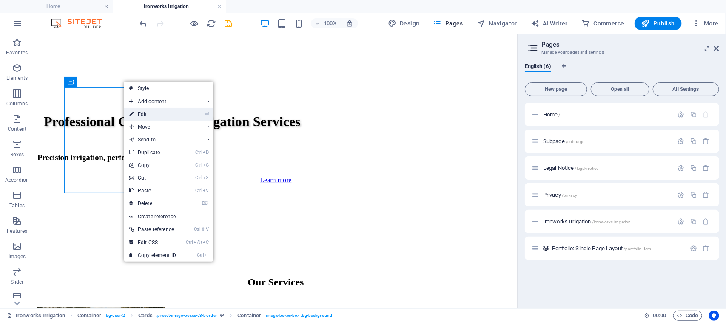
click at [166, 114] on link "⏎ Edit" at bounding box center [152, 114] width 57 height 13
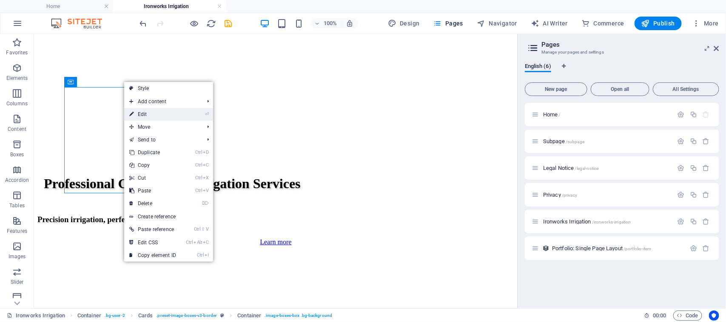
scroll to position [365, 0]
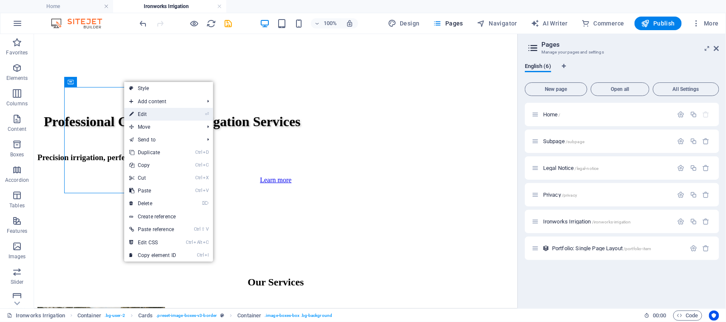
select select "px"
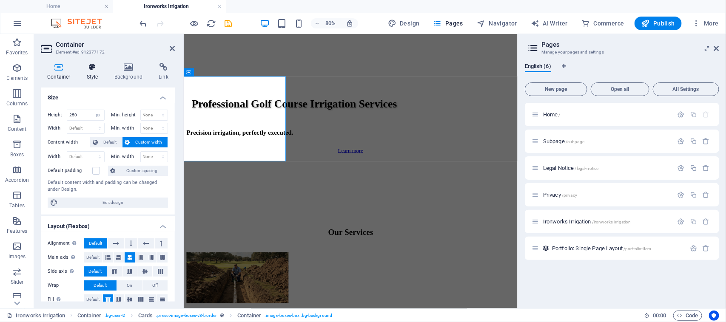
click at [92, 75] on h4 "Style" at bounding box center [94, 72] width 28 height 18
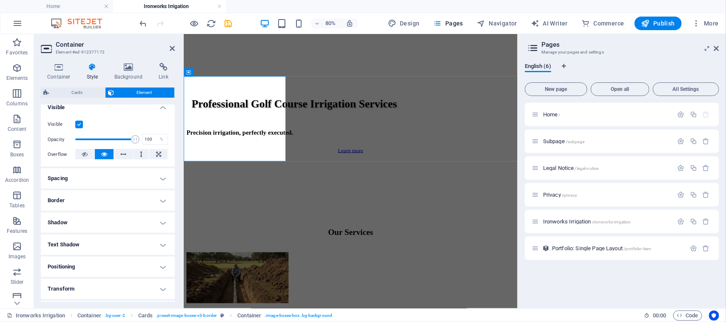
scroll to position [111, 0]
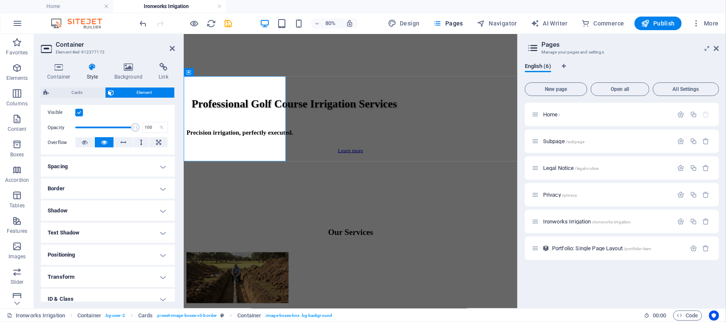
click at [88, 192] on h4 "Border" at bounding box center [108, 189] width 134 height 20
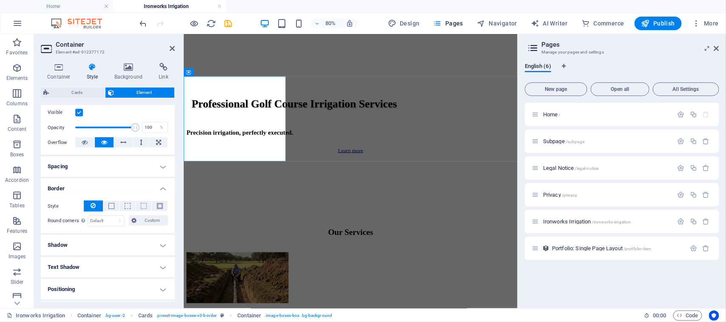
scroll to position [108, 0]
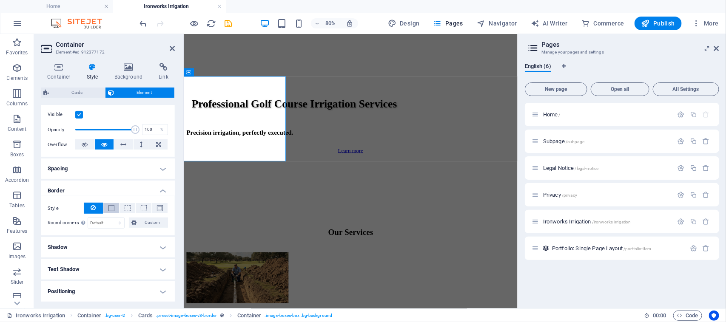
click at [113, 211] on span at bounding box center [111, 208] width 6 height 6
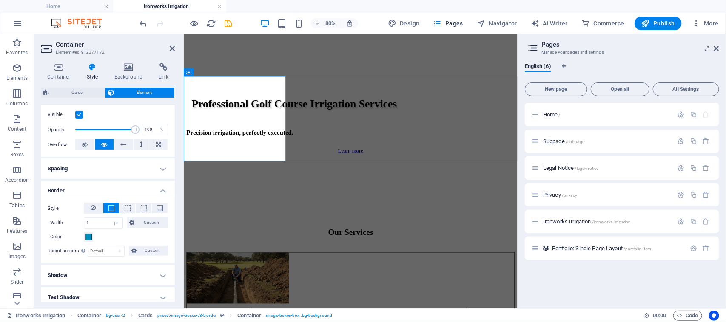
click at [94, 234] on div "- Color" at bounding box center [108, 237] width 120 height 10
click at [90, 235] on span at bounding box center [88, 237] width 7 height 7
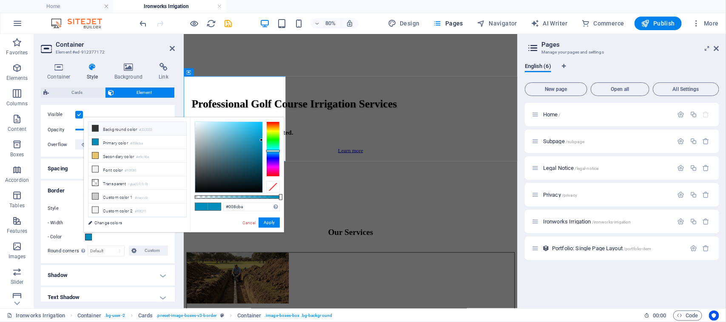
click at [111, 132] on li "Background color #333333" at bounding box center [137, 129] width 98 height 14
type input "#333333"
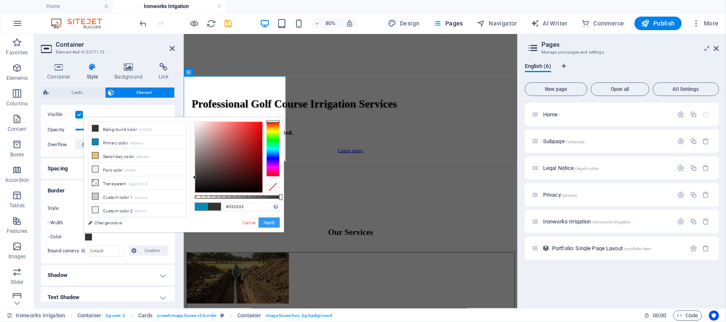
click at [276, 222] on button "Apply" at bounding box center [269, 223] width 21 height 10
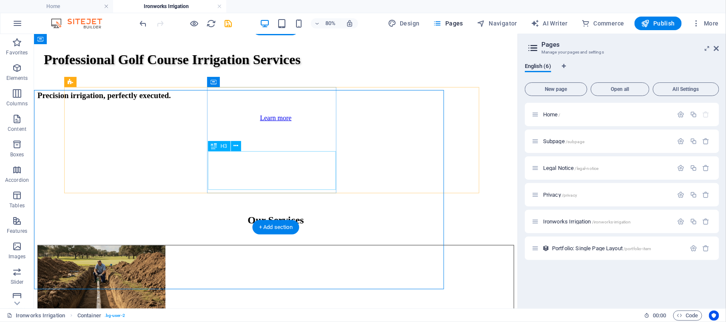
scroll to position [302, 0]
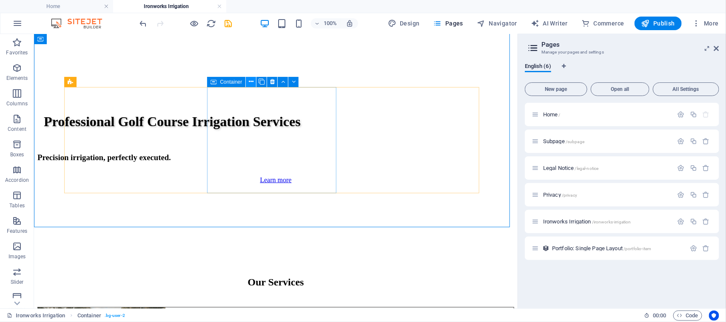
click at [250, 81] on icon at bounding box center [251, 81] width 5 height 9
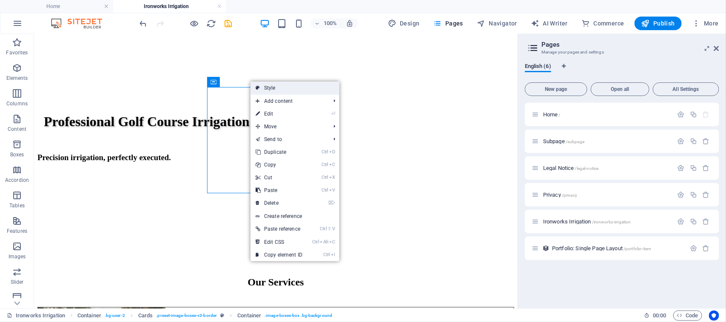
drag, startPoint x: 271, startPoint y: 91, endPoint x: 0, endPoint y: 145, distance: 276.7
click at [271, 91] on link "Style" at bounding box center [295, 88] width 89 height 13
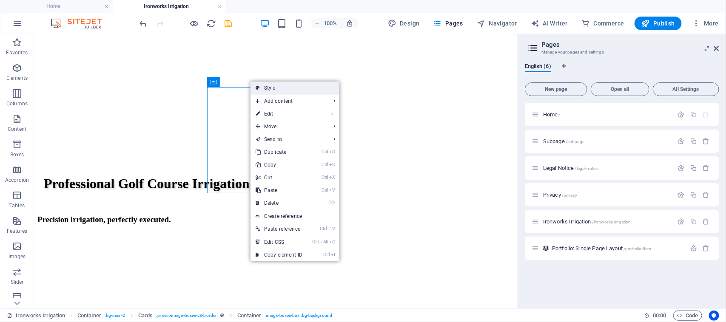
scroll to position [365, 0]
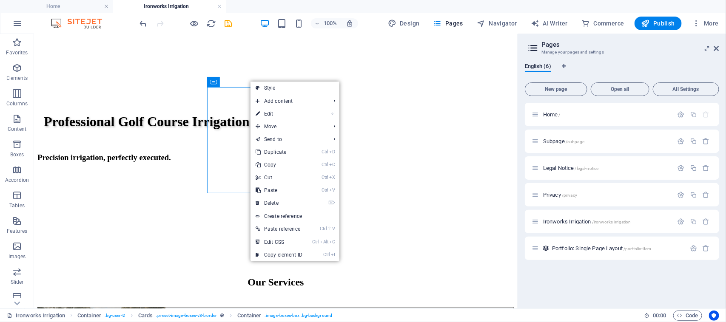
select select "rem"
select select "preset-image-boxes-v3-border"
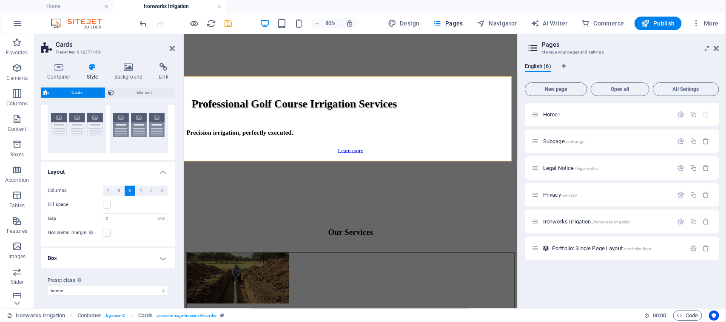
scroll to position [0, 0]
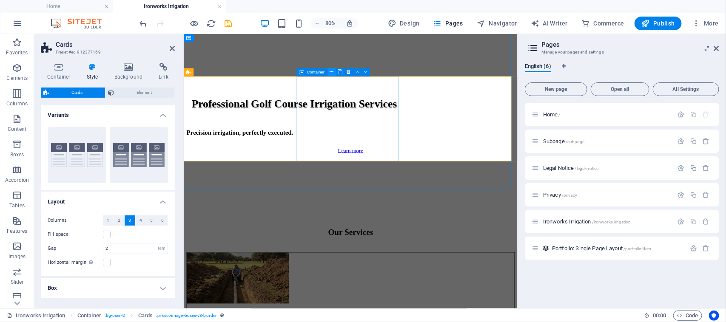
click at [332, 71] on icon at bounding box center [332, 72] width 4 height 7
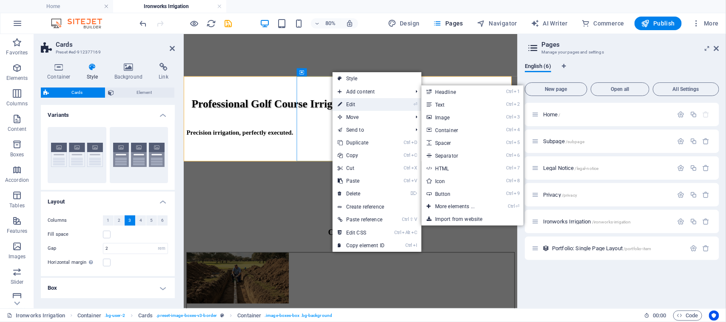
drag, startPoint x: 351, startPoint y: 107, endPoint x: 149, endPoint y: 103, distance: 202.1
click at [351, 107] on link "⏎ Edit" at bounding box center [361, 104] width 57 height 13
select select "px"
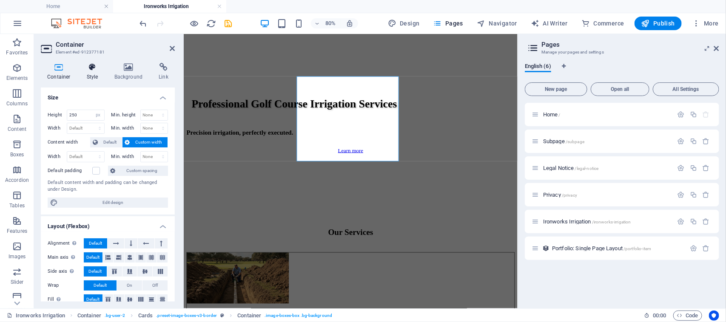
click at [90, 71] on icon at bounding box center [92, 67] width 24 height 9
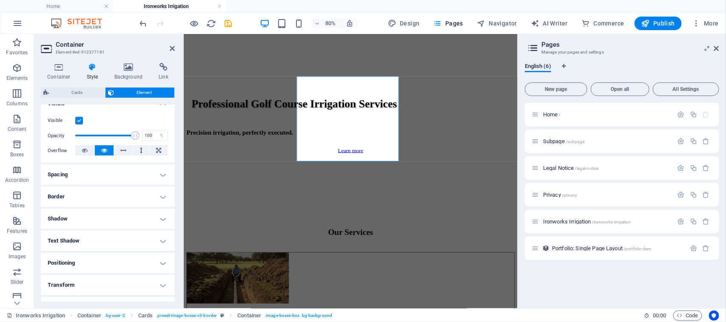
scroll to position [122, 0]
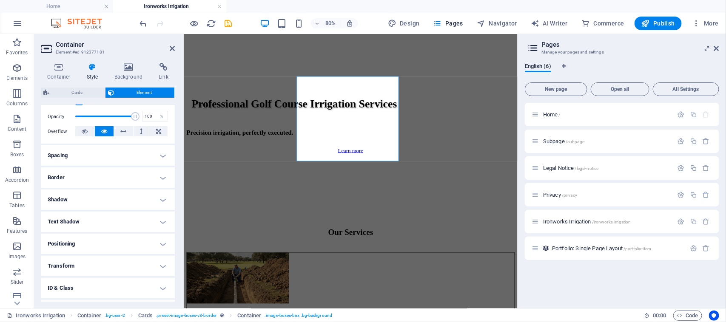
click at [128, 174] on h4 "Border" at bounding box center [108, 178] width 134 height 20
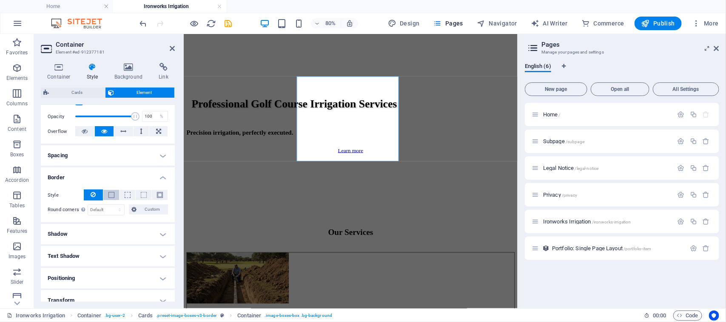
click at [111, 194] on span at bounding box center [111, 195] width 6 height 6
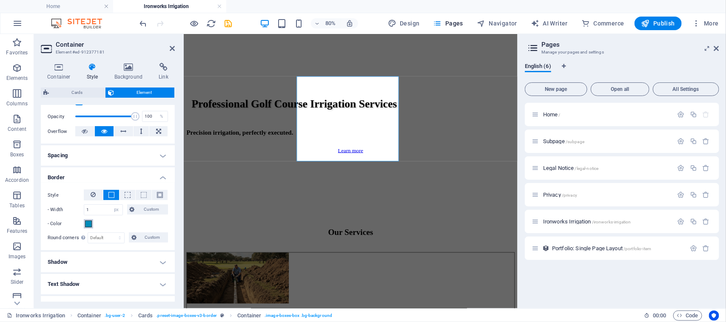
click at [88, 223] on span at bounding box center [88, 224] width 7 height 7
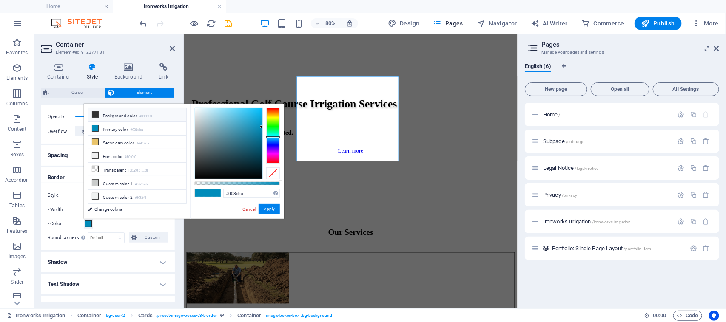
click at [116, 120] on li "Background color #333333" at bounding box center [137, 115] width 98 height 14
type input "#333333"
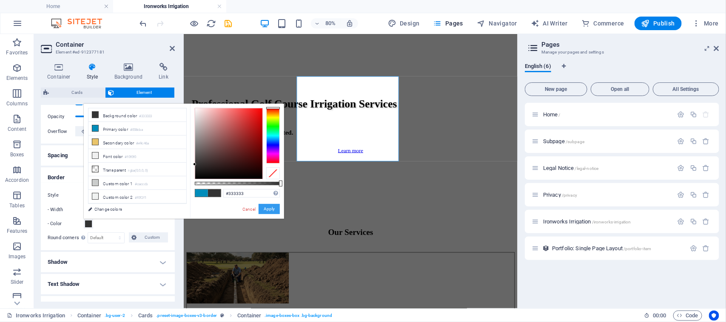
click at [269, 211] on button "Apply" at bounding box center [269, 209] width 21 height 10
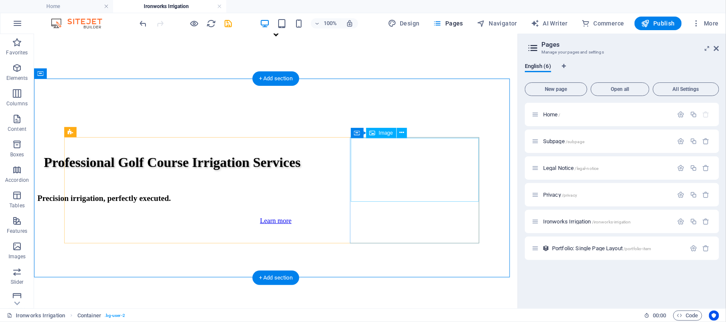
scroll to position [251, 0]
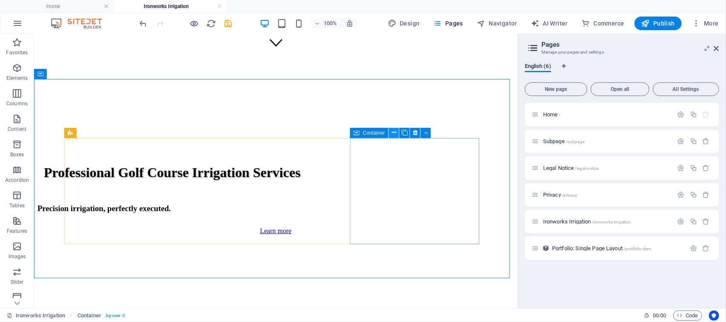
click at [392, 131] on icon at bounding box center [394, 132] width 5 height 9
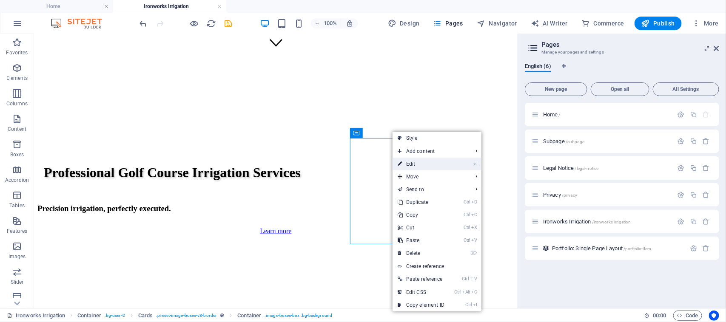
drag, startPoint x: 416, startPoint y: 163, endPoint x: 280, endPoint y: 161, distance: 135.7
click at [416, 163] on link "⏎ Edit" at bounding box center [421, 164] width 57 height 13
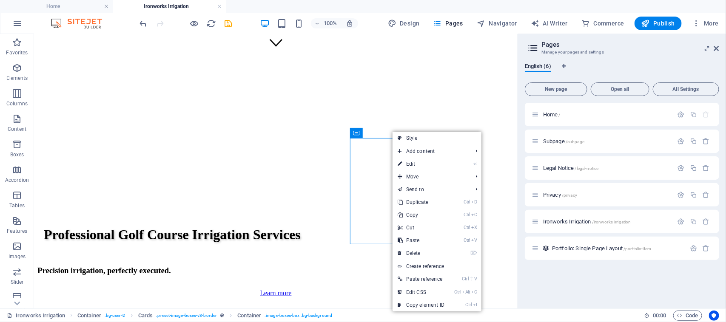
select select "px"
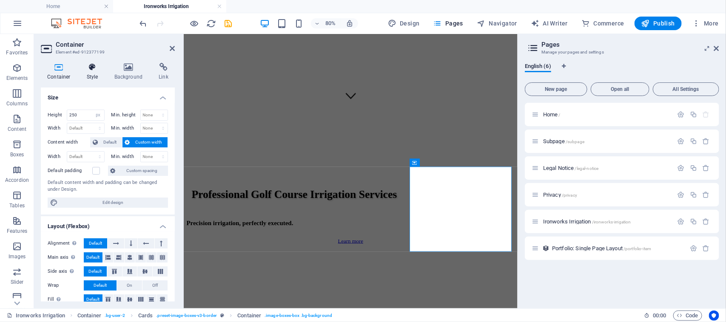
click at [90, 68] on icon at bounding box center [92, 67] width 24 height 9
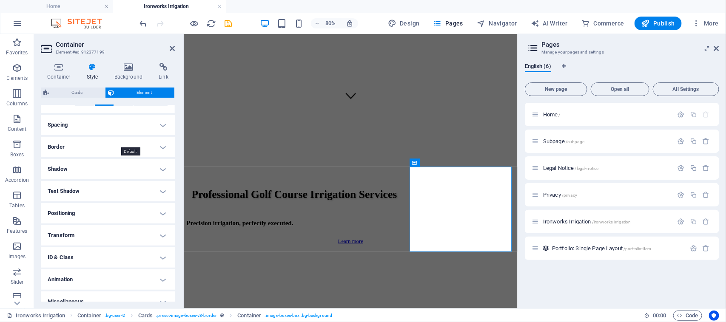
scroll to position [162, 0]
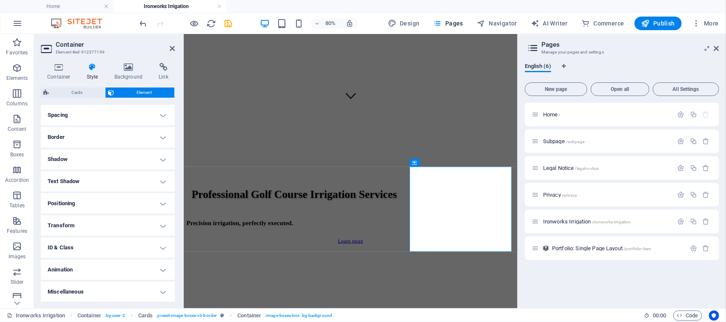
click at [107, 139] on h4 "Border" at bounding box center [108, 137] width 134 height 20
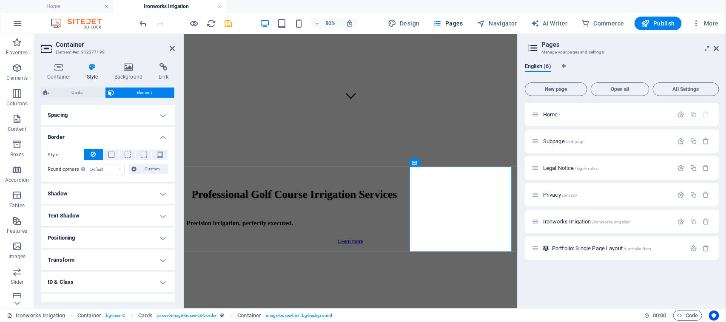
click at [114, 146] on div "Style - Width 1 auto px rem % vh vw Custom Custom 1 auto px rem % vh vw 1 auto …" at bounding box center [108, 162] width 134 height 40
click at [112, 152] on span at bounding box center [111, 155] width 6 height 6
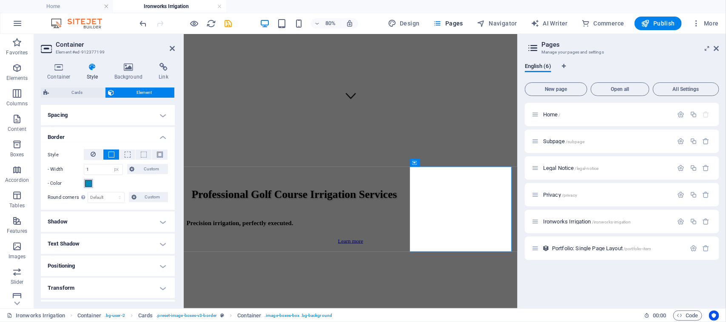
click at [91, 185] on span at bounding box center [88, 183] width 7 height 7
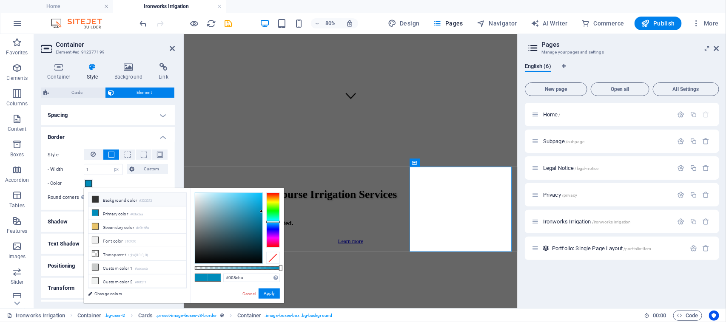
click at [124, 201] on li "Background color #333333" at bounding box center [137, 200] width 98 height 14
type input "#333333"
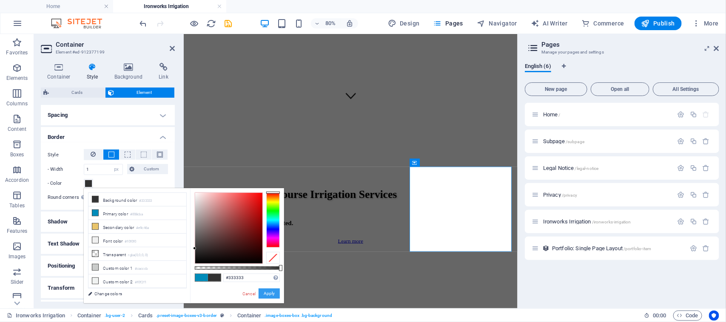
click at [265, 294] on button "Apply" at bounding box center [269, 294] width 21 height 10
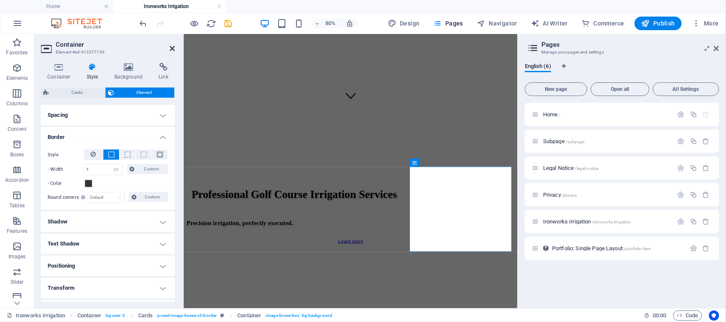
click at [173, 47] on icon at bounding box center [172, 48] width 5 height 7
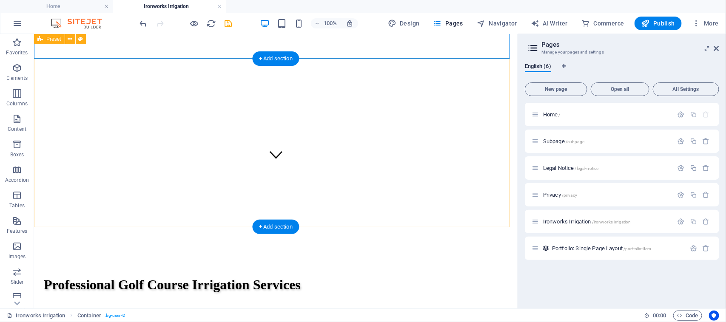
scroll to position [0, 0]
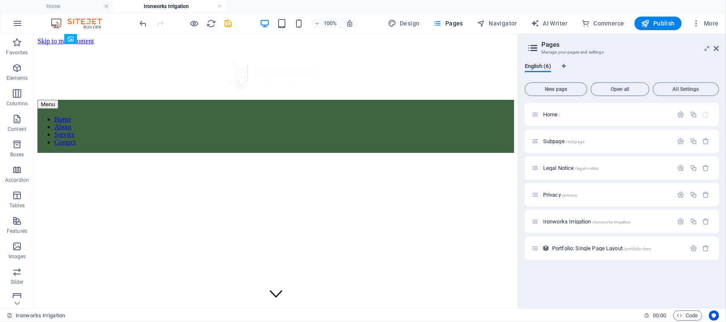
click at [660, 31] on div "100% Design Pages Navigator AI Writer Commerce Publish More" at bounding box center [362, 23] width 725 height 20
click at [660, 23] on span "Publish" at bounding box center [658, 23] width 34 height 9
